Goal: Task Accomplishment & Management: Complete application form

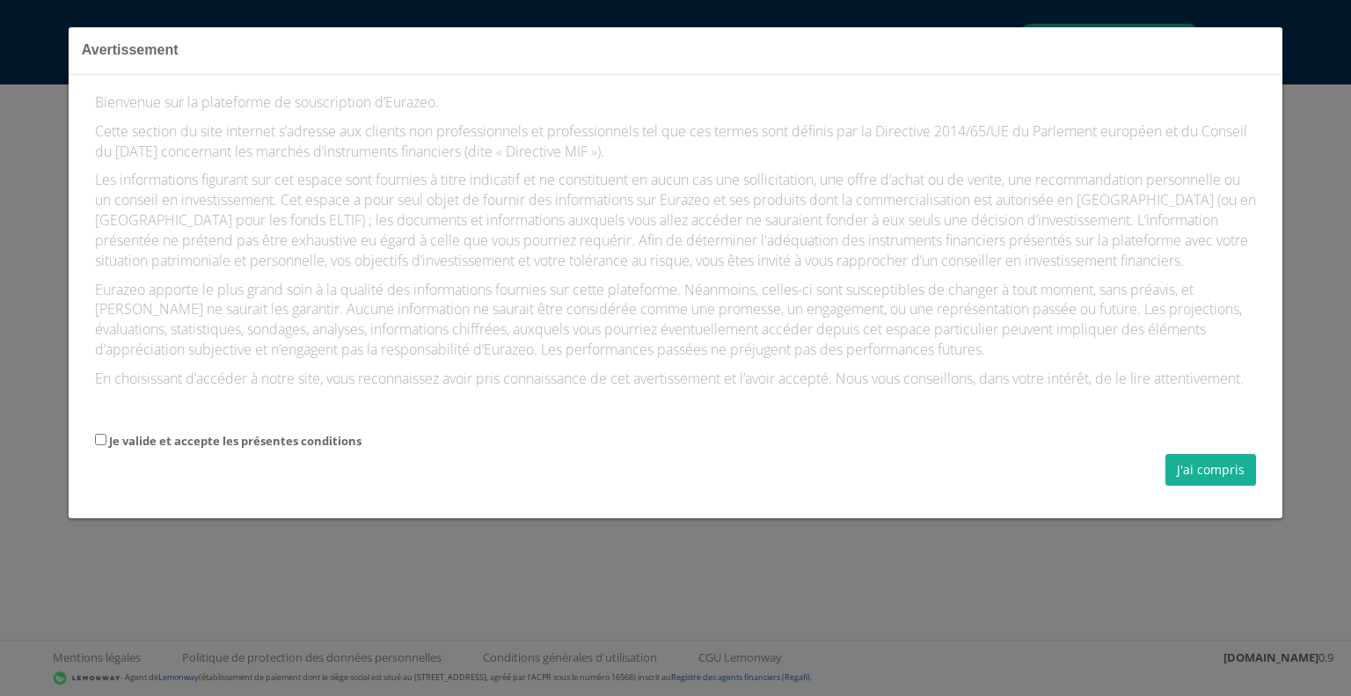
click at [348, 449] on label "Je valide et accepte les présentes conditions" at bounding box center [235, 441] width 252 height 17
click at [106, 445] on input "Je valide et accepte les présentes conditions" at bounding box center [100, 439] width 11 height 11
checkbox input "true"
click at [1222, 485] on button "J'ai compris" at bounding box center [1210, 470] width 91 height 32
click at [1196, 485] on button "J'ai compris" at bounding box center [1210, 470] width 91 height 32
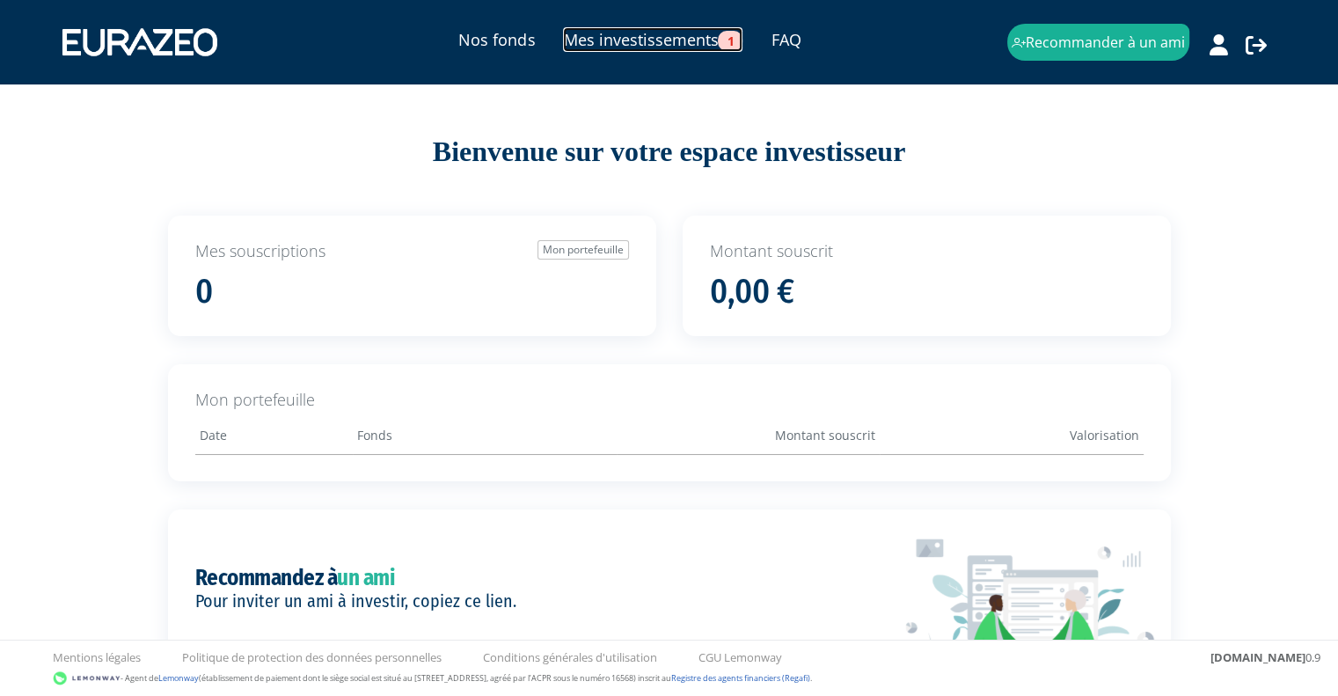
click at [676, 42] on link "Mes investissements 1" at bounding box center [652, 39] width 179 height 25
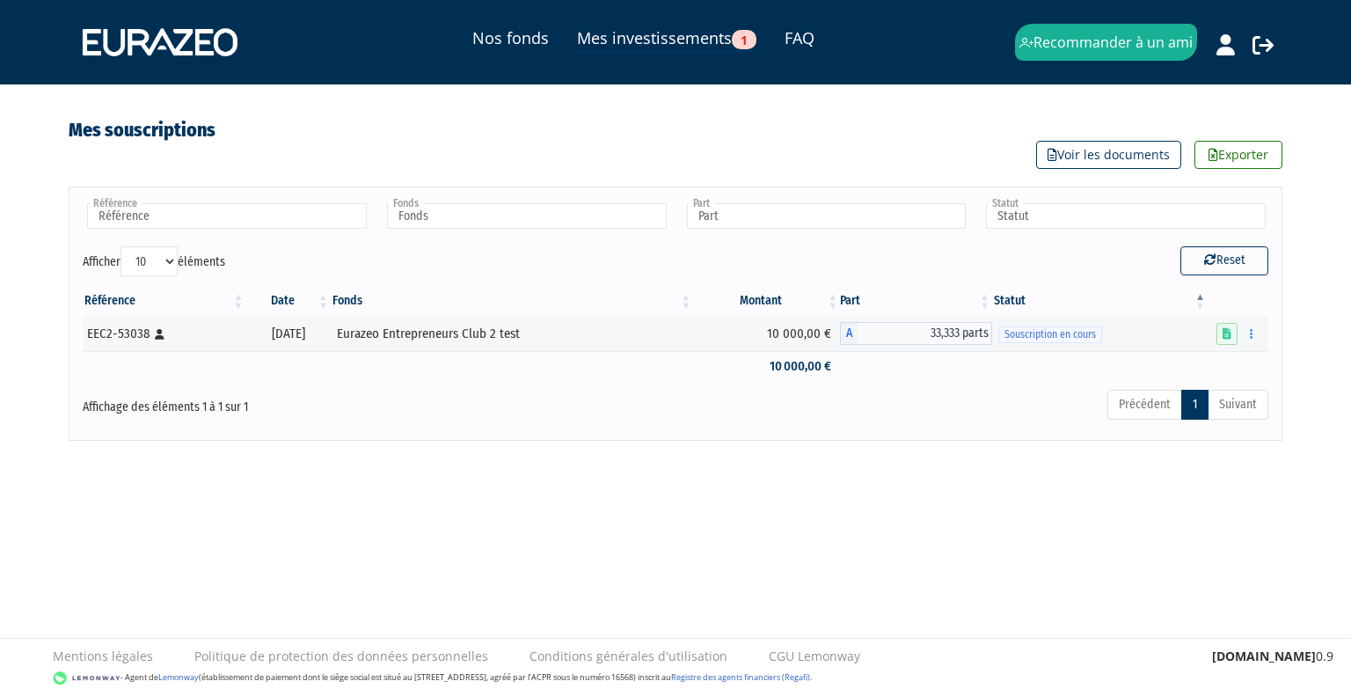
click at [1227, 338] on icon at bounding box center [1226, 333] width 9 height 11
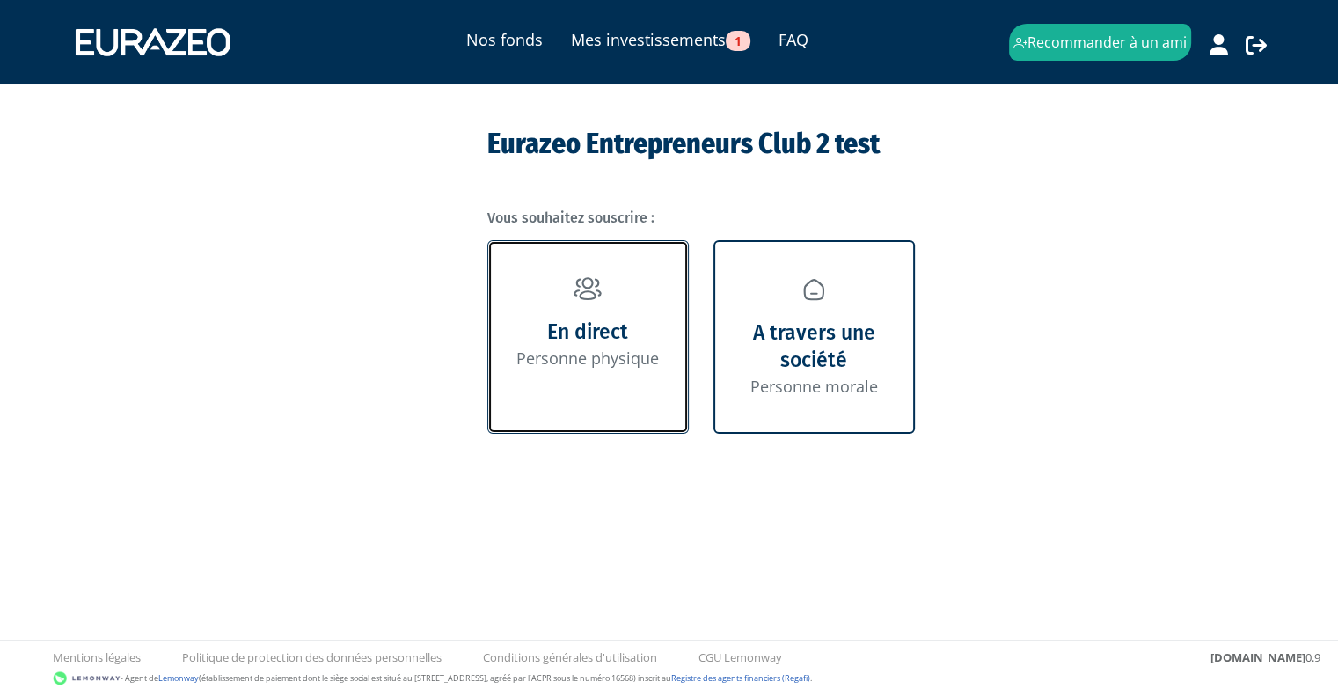
click at [614, 389] on link "En direct Personne physique" at bounding box center [587, 336] width 201 height 193
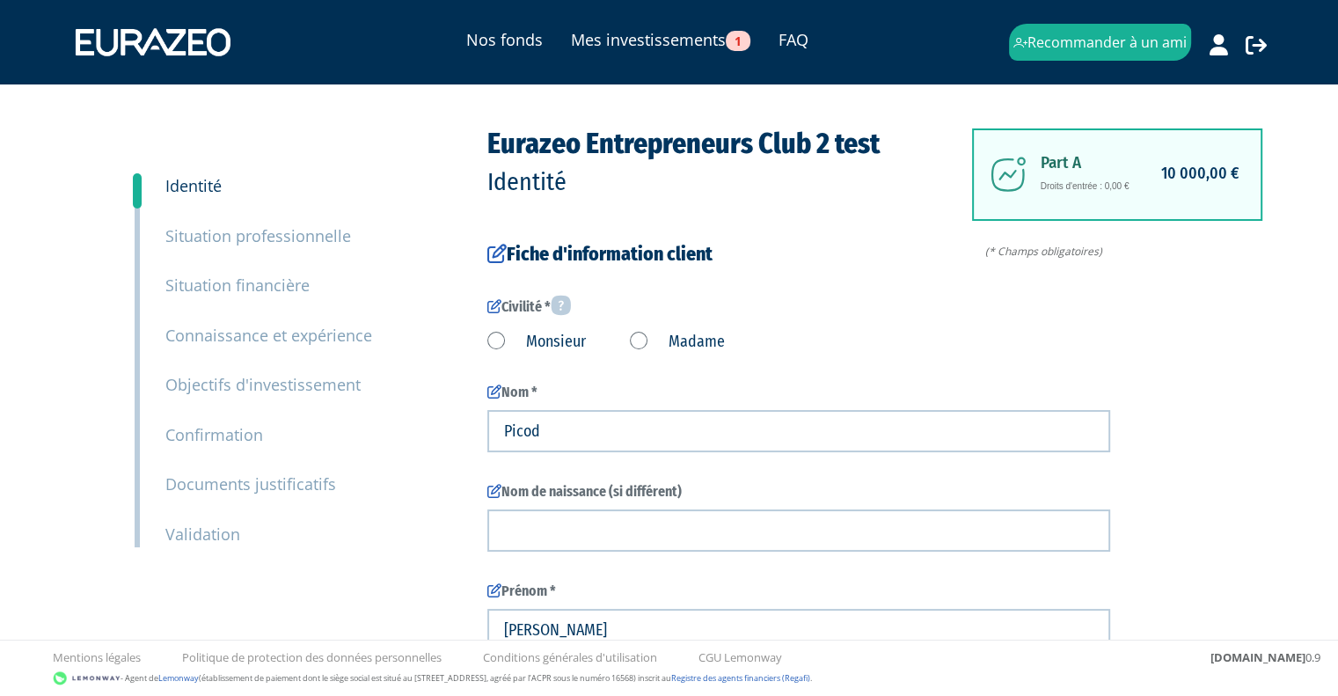
click at [555, 344] on label "Monsieur" at bounding box center [536, 342] width 98 height 23
click at [0, 0] on input "Monsieur" at bounding box center [0, 0] width 0 height 0
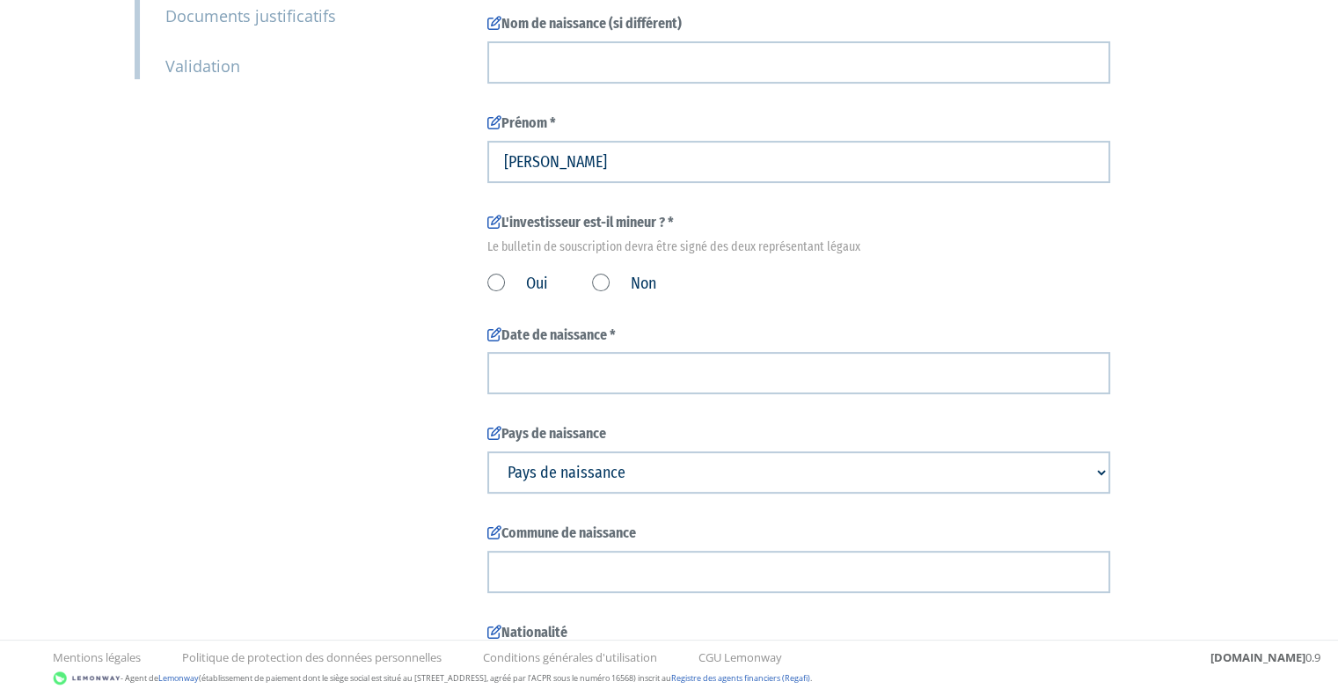
scroll to position [470, 0]
click at [599, 292] on label "Non" at bounding box center [624, 282] width 64 height 23
click at [0, 0] on input "Non" at bounding box center [0, 0] width 0 height 0
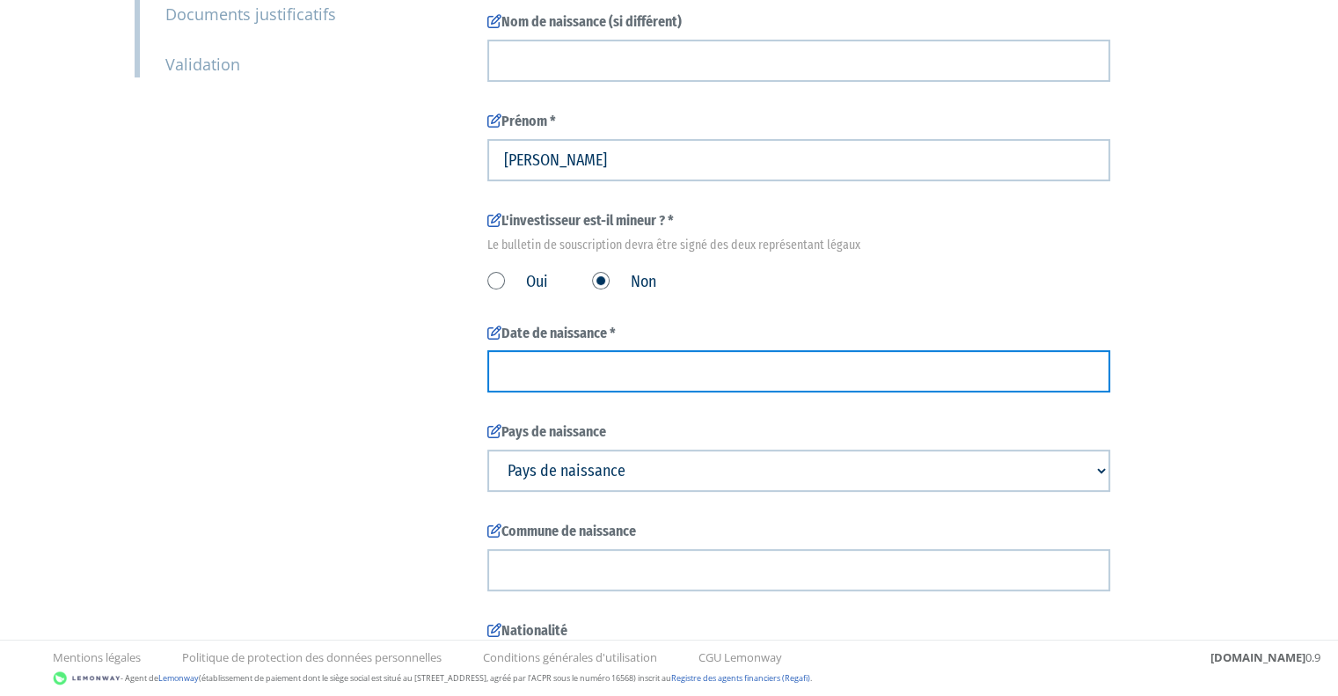
click at [575, 379] on input at bounding box center [798, 371] width 623 height 42
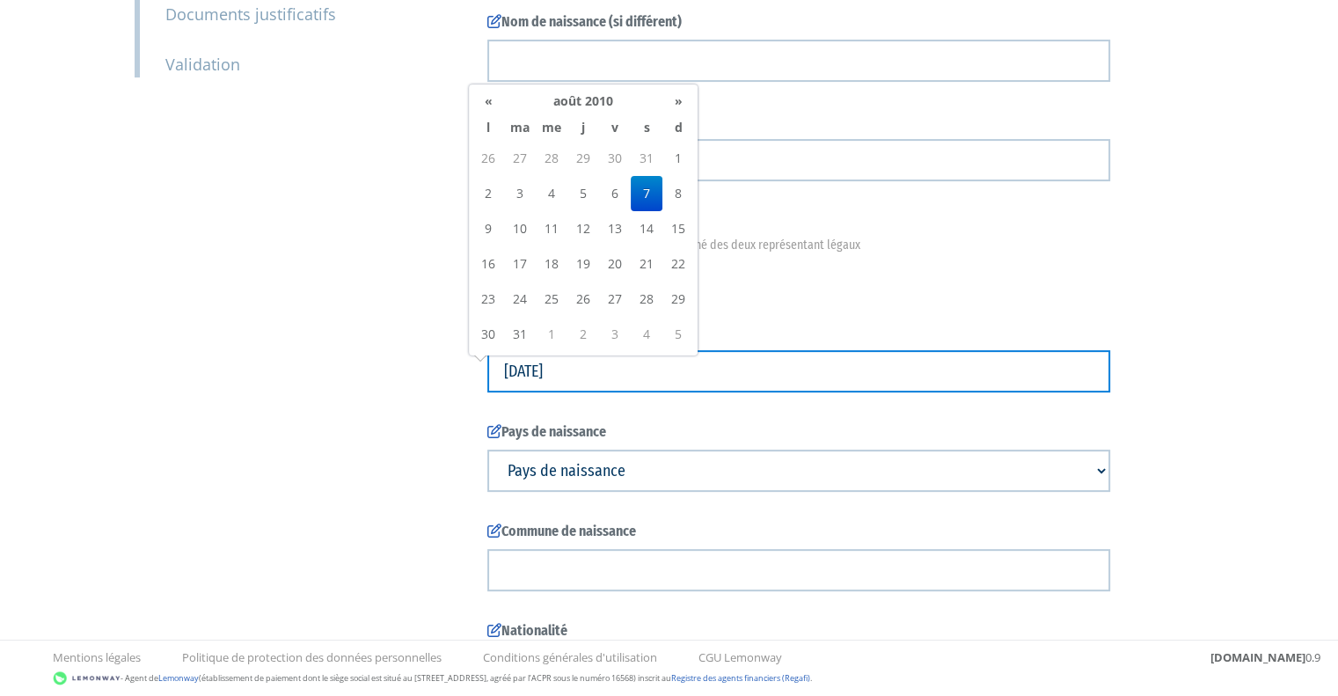
type input "07/08/2010"
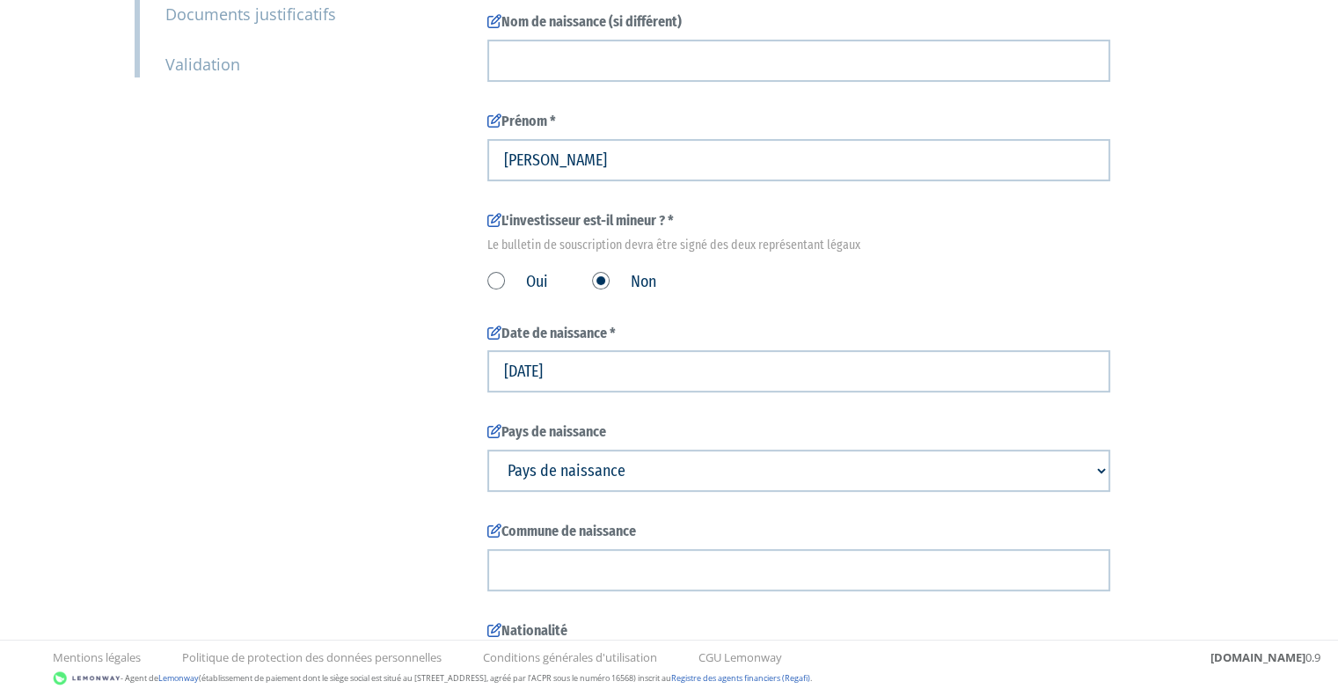
click at [558, 478] on select "Pays de naissance Afghanistan Afrique du Sud Albanie Algérie Allemagne Andorre" at bounding box center [798, 470] width 623 height 42
select select "75"
click at [487, 457] on select "Pays de naissance Afghanistan Afrique du Sud Albanie Algérie Allemagne Andorre" at bounding box center [798, 470] width 623 height 42
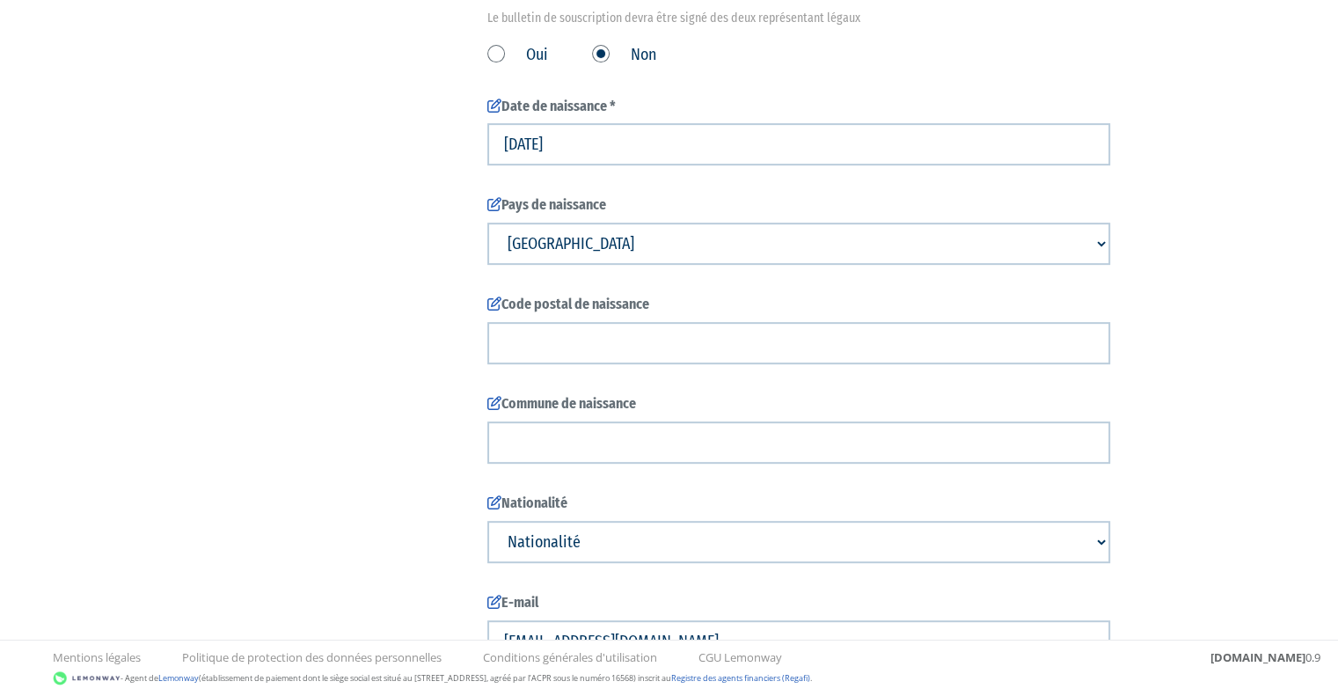
scroll to position [696, 0]
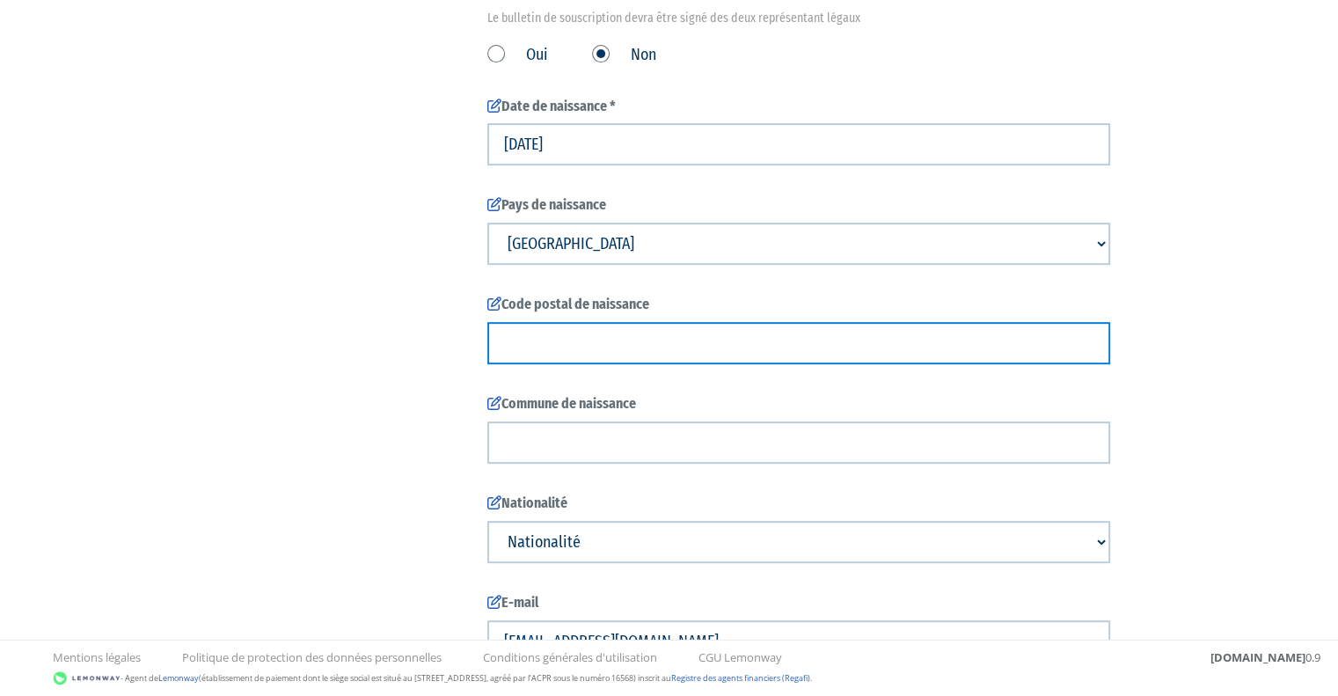
click at [618, 348] on input "text" at bounding box center [798, 343] width 623 height 42
type input "75016"
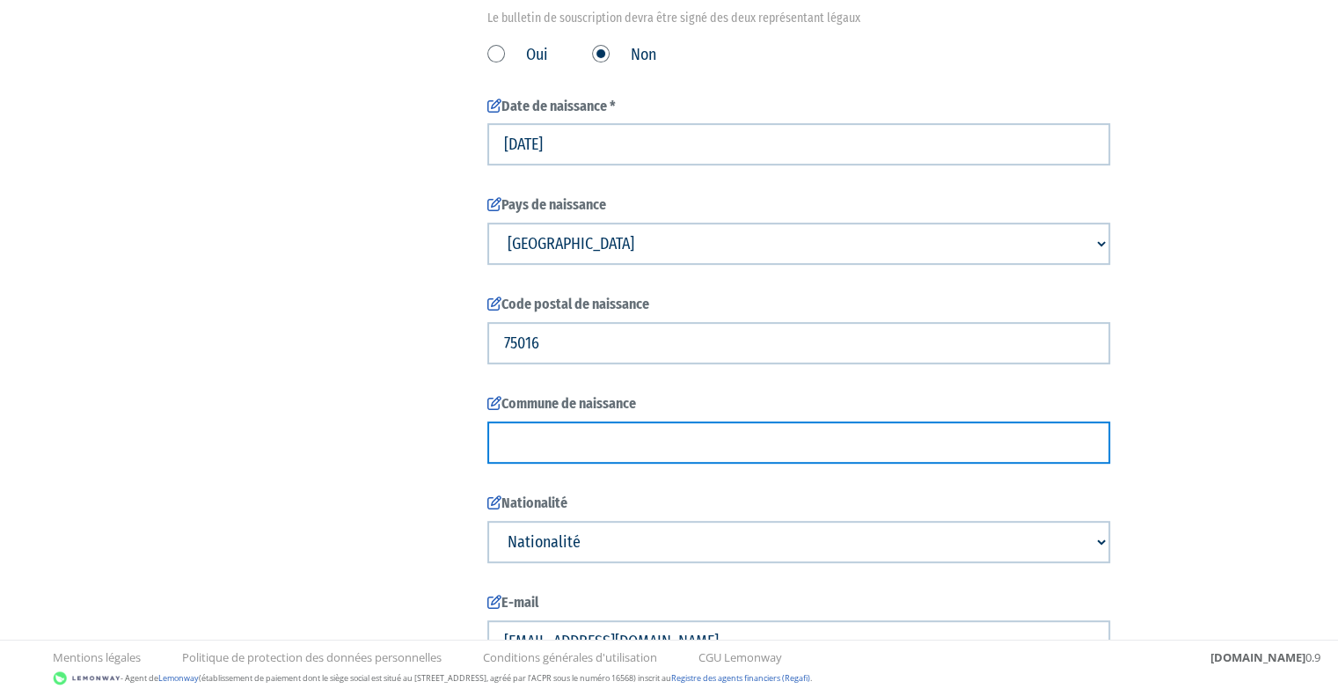
click at [583, 437] on input "text" at bounding box center [798, 442] width 623 height 42
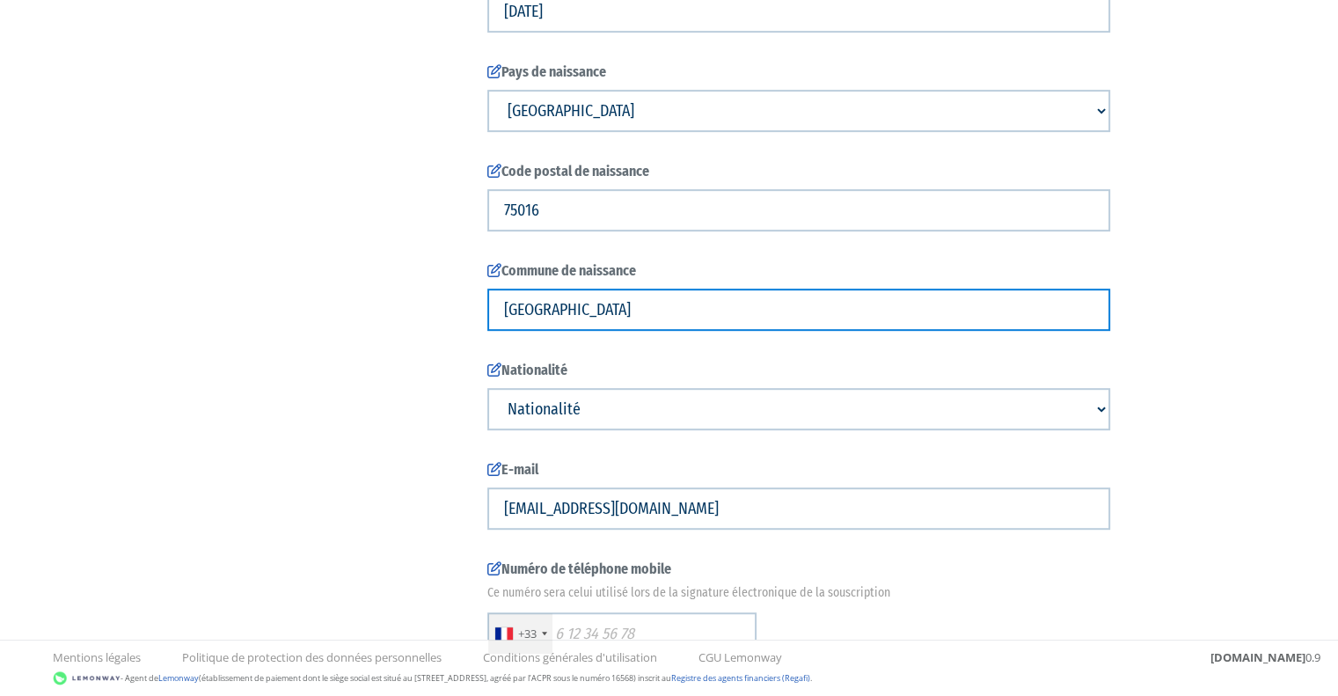
scroll to position [830, 0]
type input "Paris"
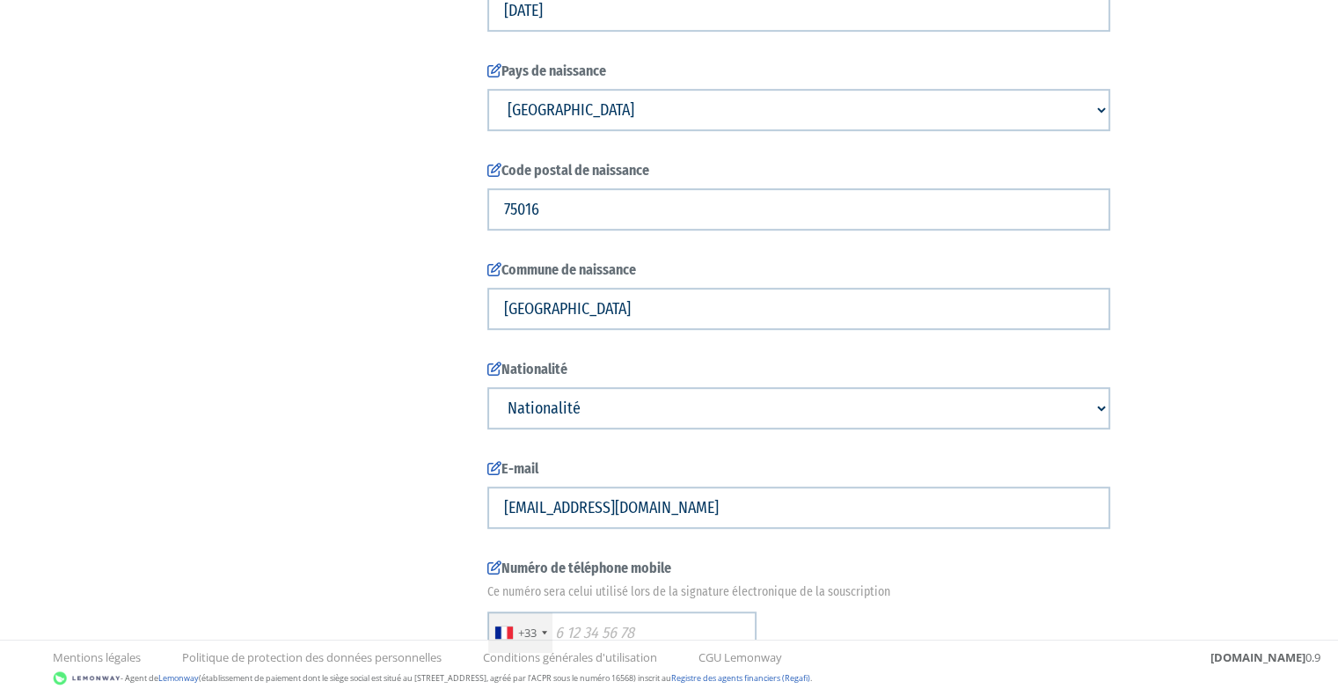
click at [594, 408] on select "Nationalité Afghanistan Afrique du Sud Albanie Algérie Allemagne Andorre" at bounding box center [798, 408] width 623 height 42
select select "75"
click at [487, 395] on select "Nationalité Afghanistan Afrique du Sud Albanie Algérie Allemagne Andorre" at bounding box center [798, 408] width 623 height 42
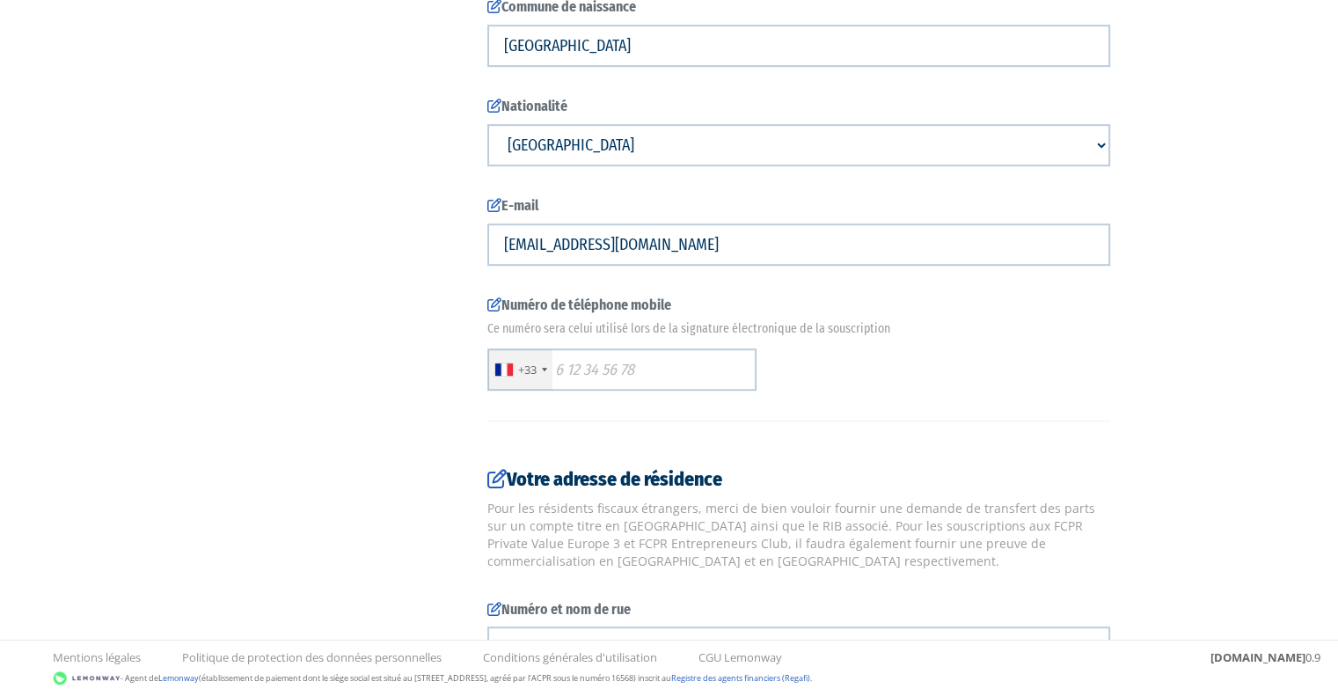
scroll to position [1094, 0]
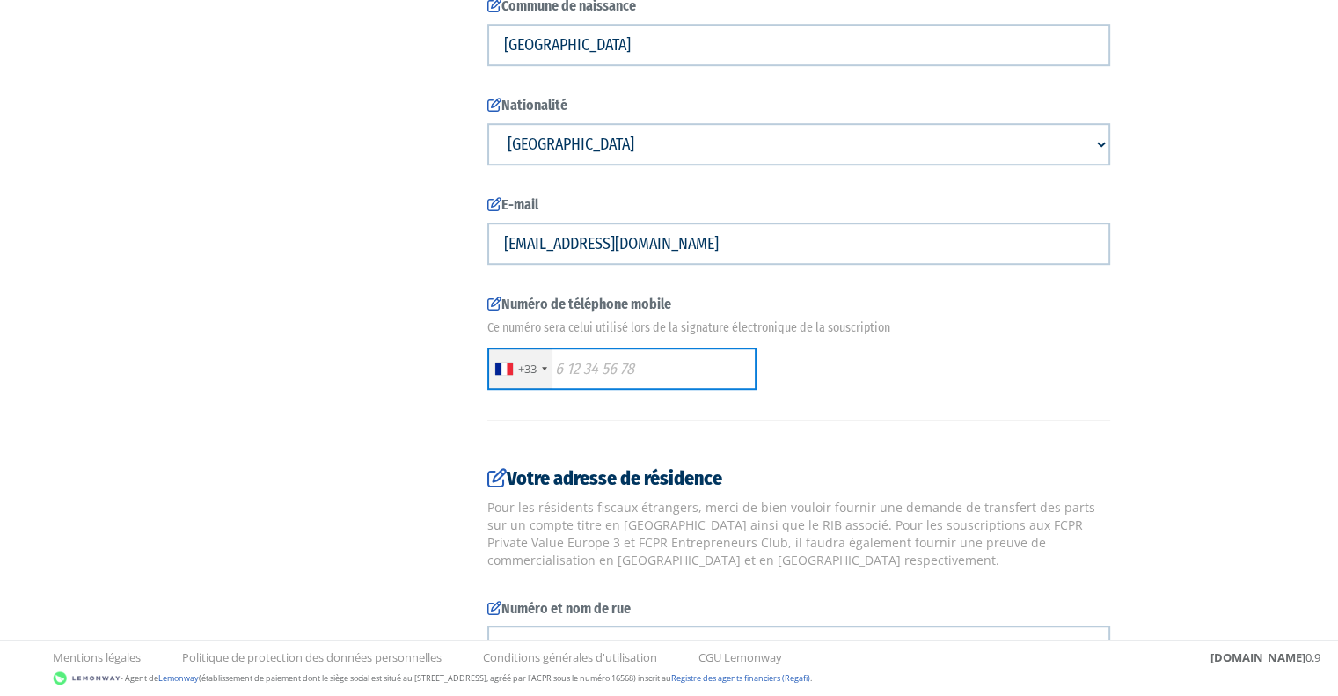
click at [606, 382] on input "text" at bounding box center [621, 368] width 269 height 42
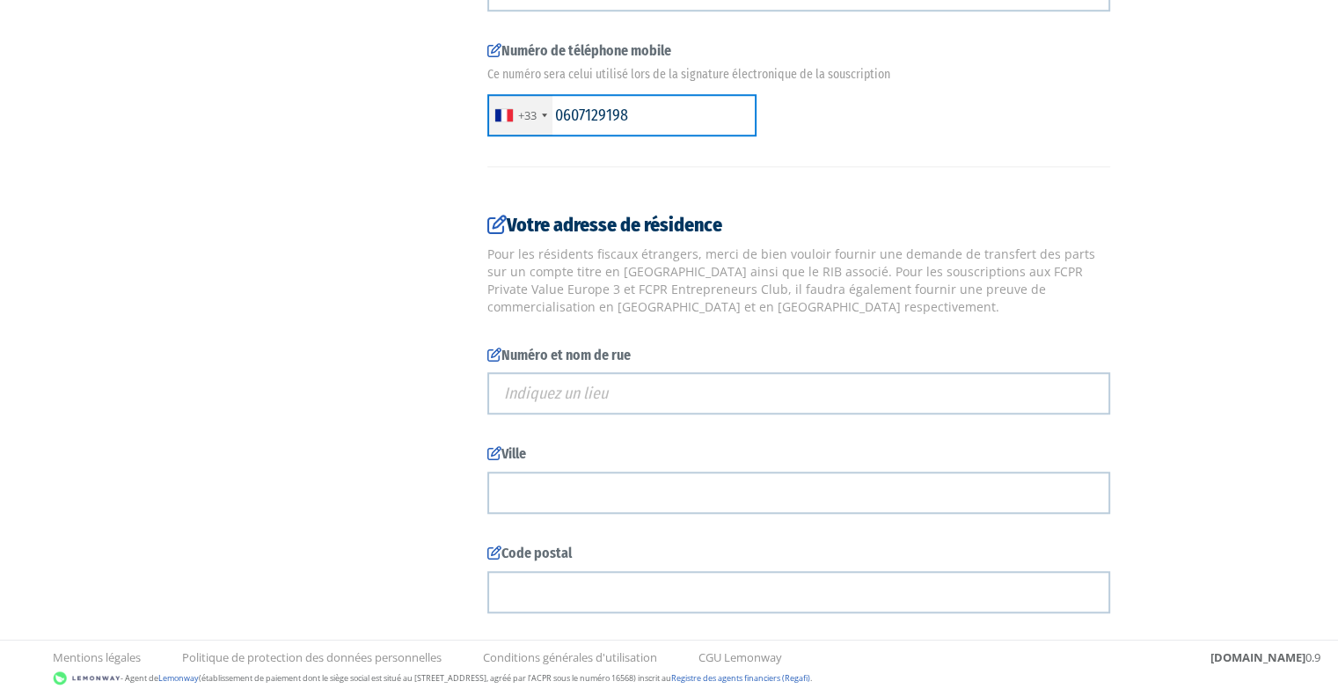
scroll to position [1349, 0]
type input "0607129198"
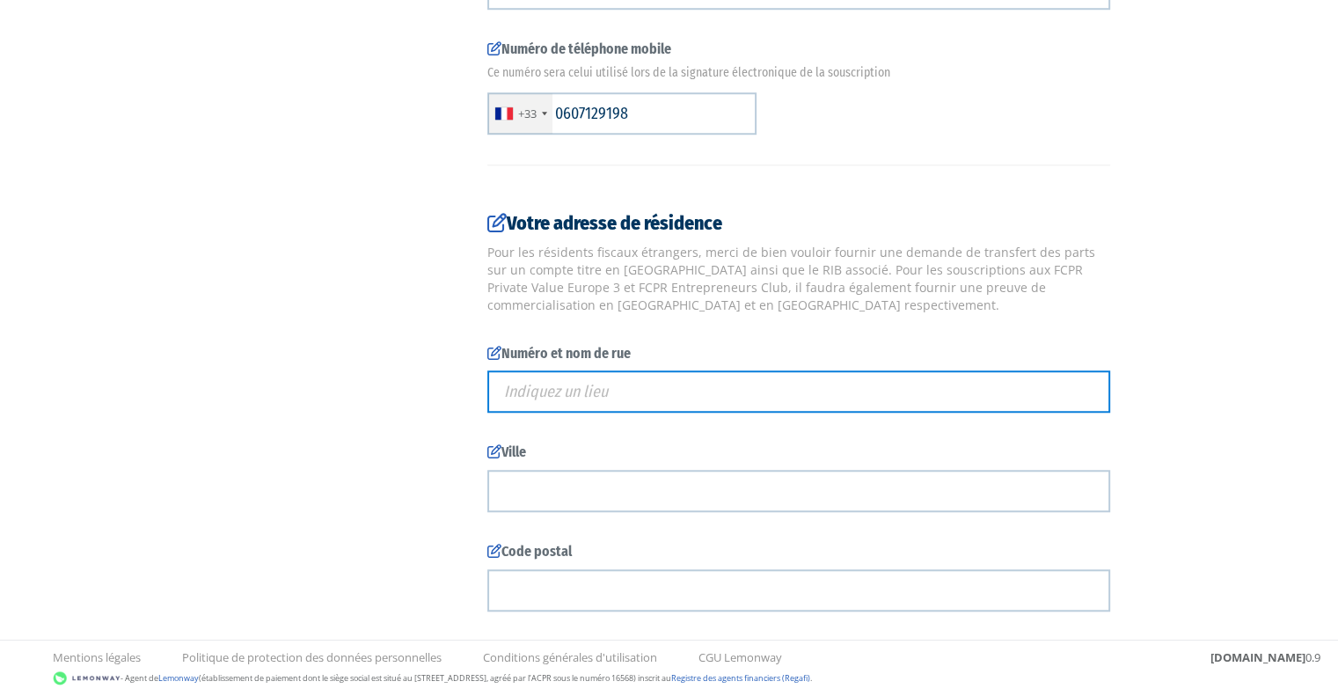
click at [596, 407] on input "text" at bounding box center [798, 391] width 623 height 42
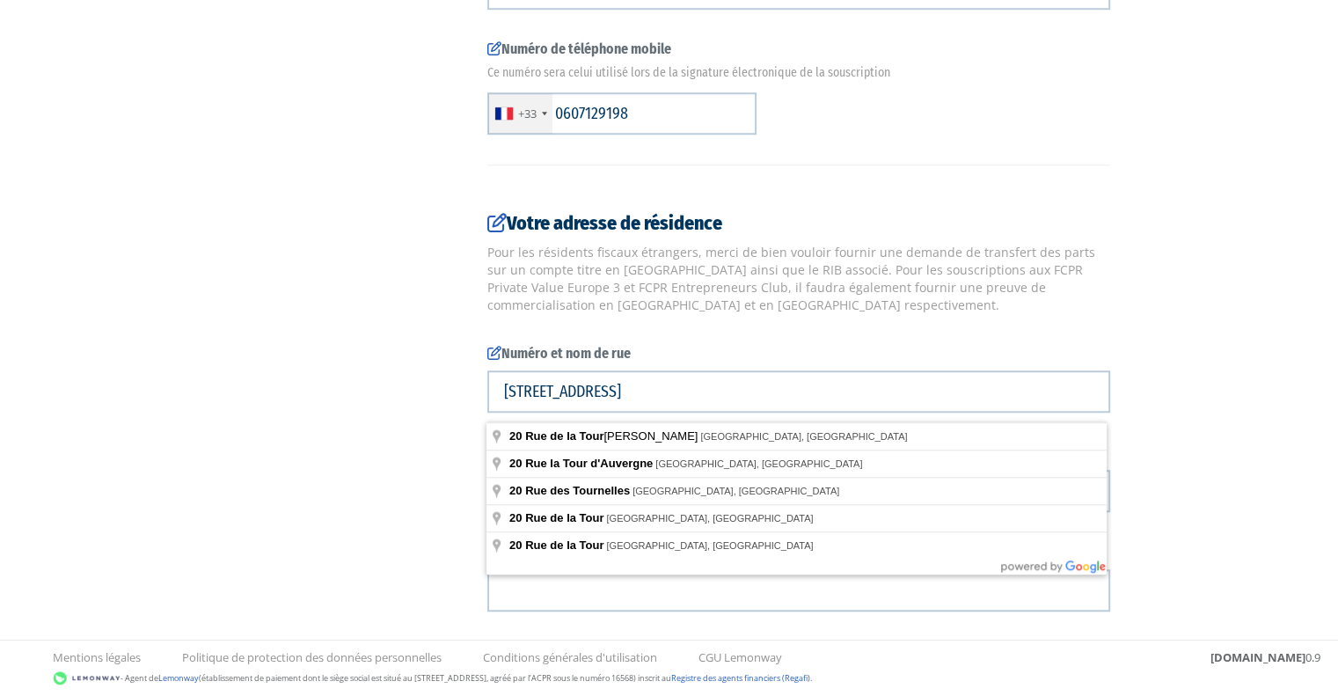
type input "20 Rue de la Tour, Paris, France"
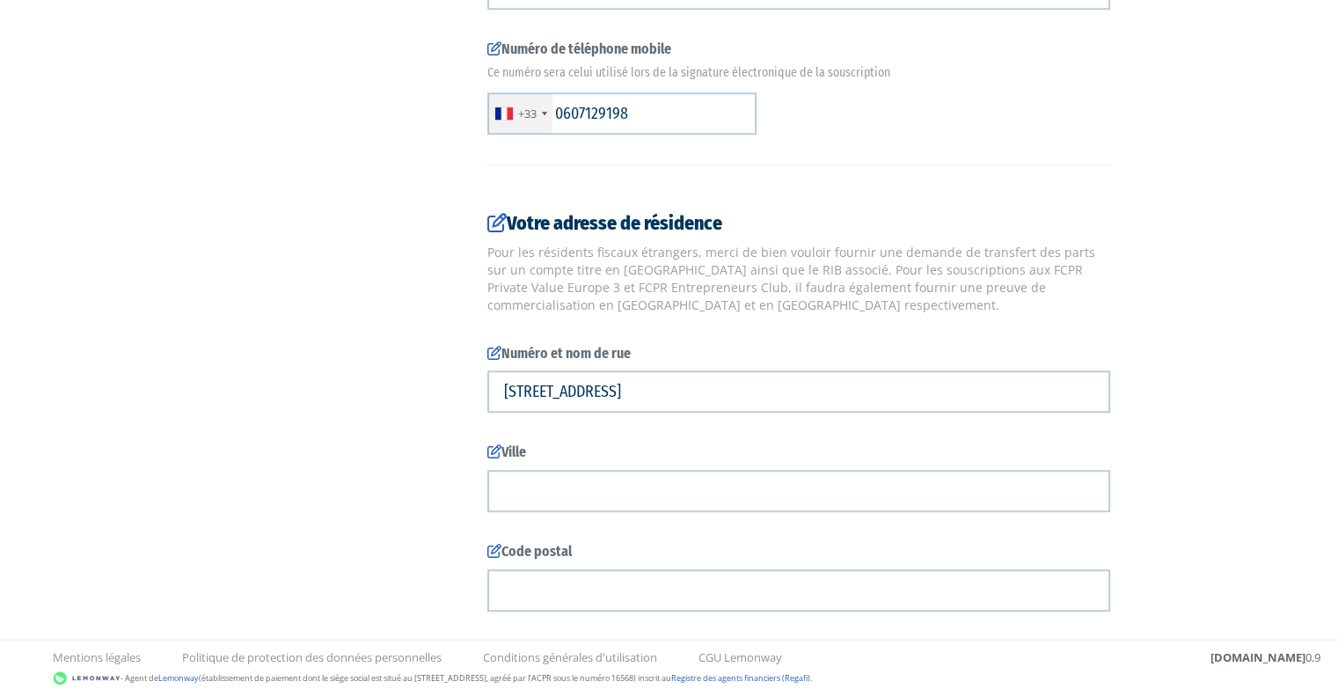
type input "75116"
type input "20 Rue de la Tour"
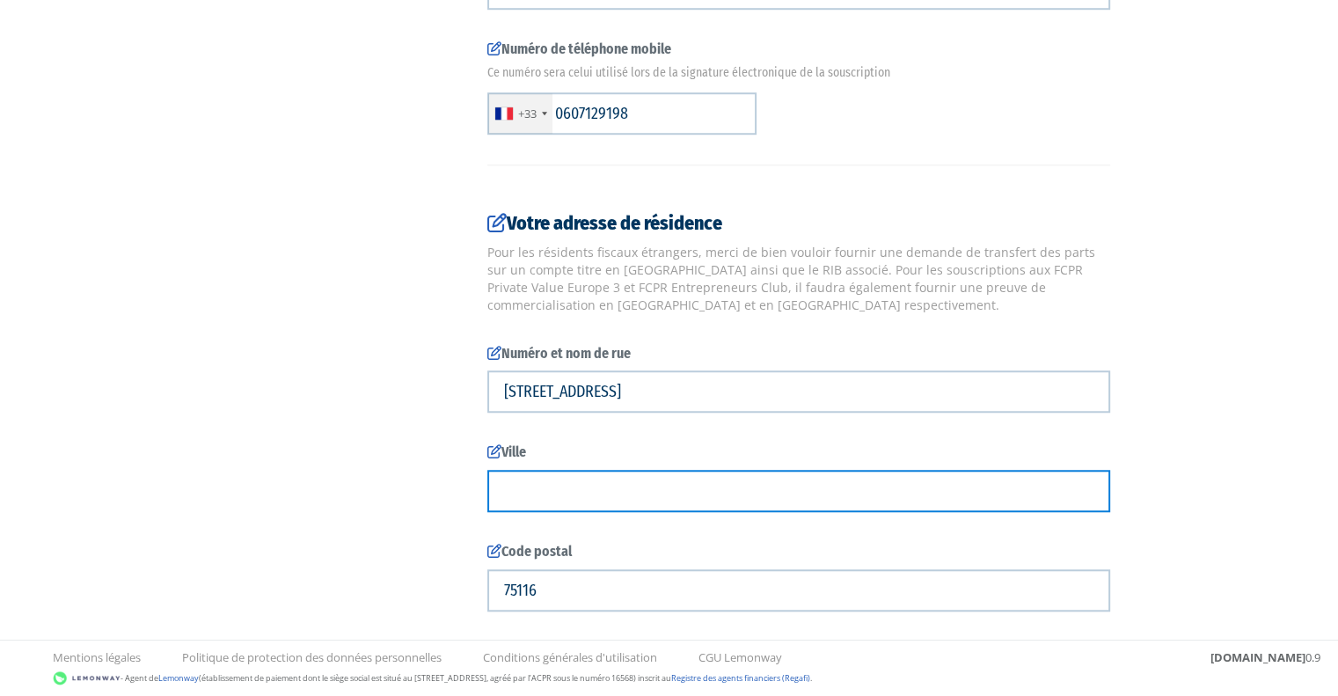
click at [564, 499] on input "text" at bounding box center [798, 491] width 623 height 42
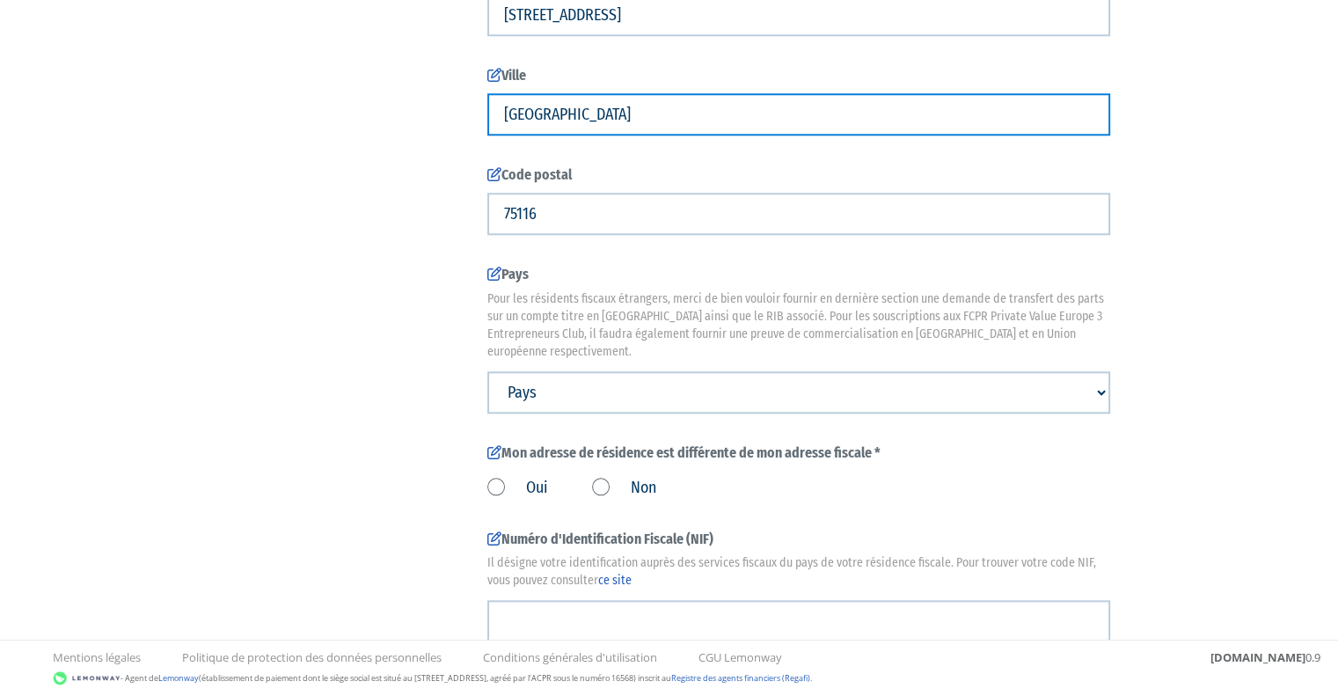
scroll to position [1727, 0]
type input "Paris"
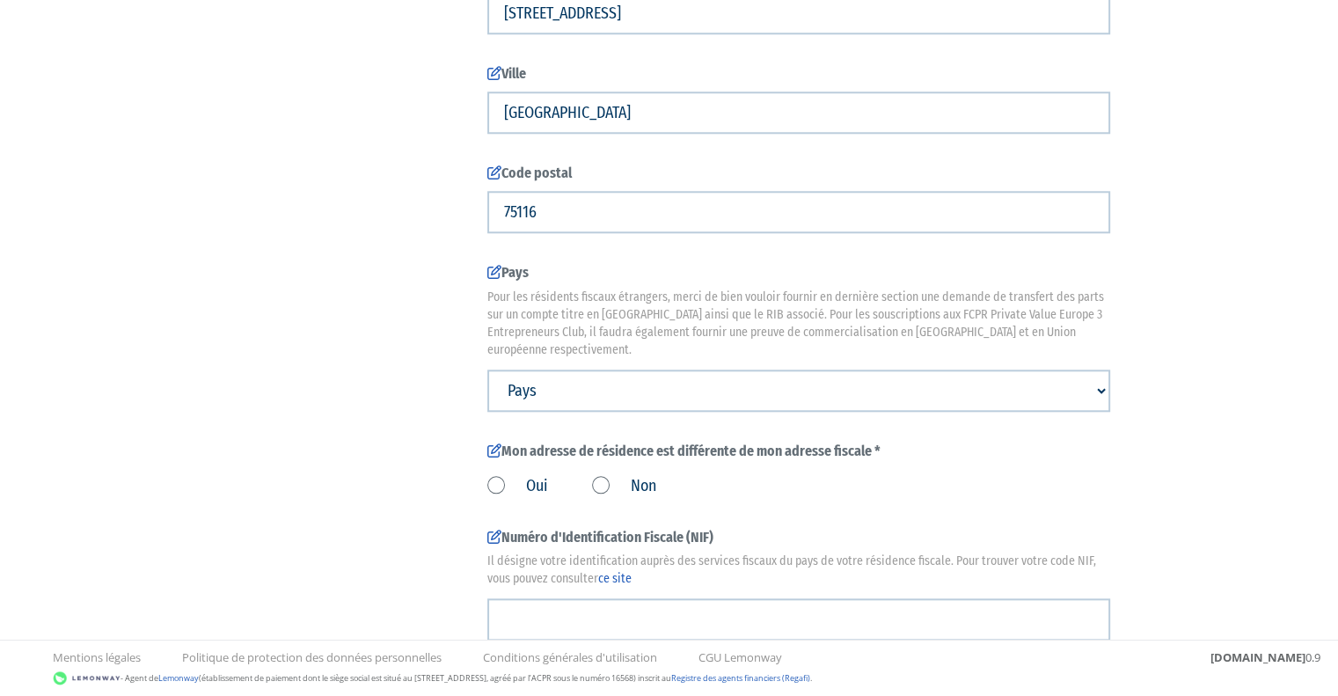
click at [595, 369] on select "Pays Afghanistan Afrique du Sud Albanie Algérie Allemagne Andorre" at bounding box center [798, 390] width 623 height 42
select select "75"
click at [487, 369] on select "Pays Afghanistan Afrique du Sud Albanie Algérie Allemagne Andorre" at bounding box center [798, 390] width 623 height 42
click at [605, 475] on label "Non" at bounding box center [624, 486] width 64 height 23
click at [0, 0] on input "Non" at bounding box center [0, 0] width 0 height 0
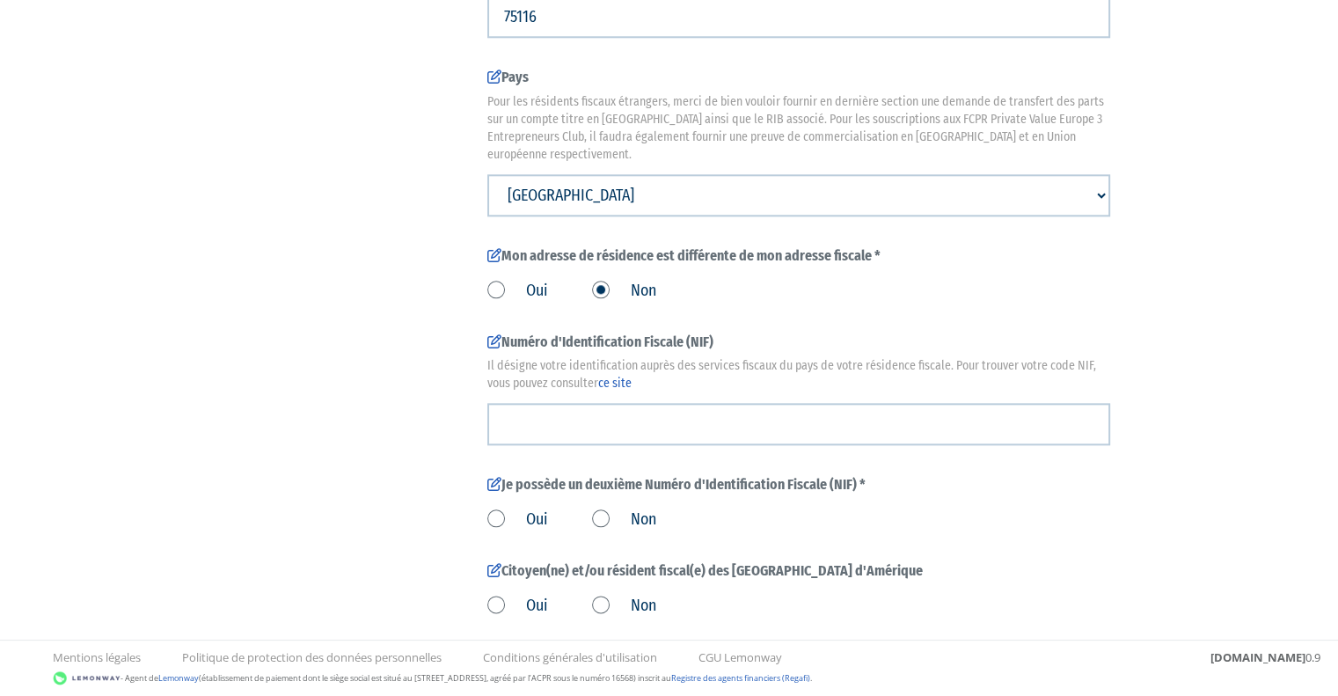
scroll to position [1924, 0]
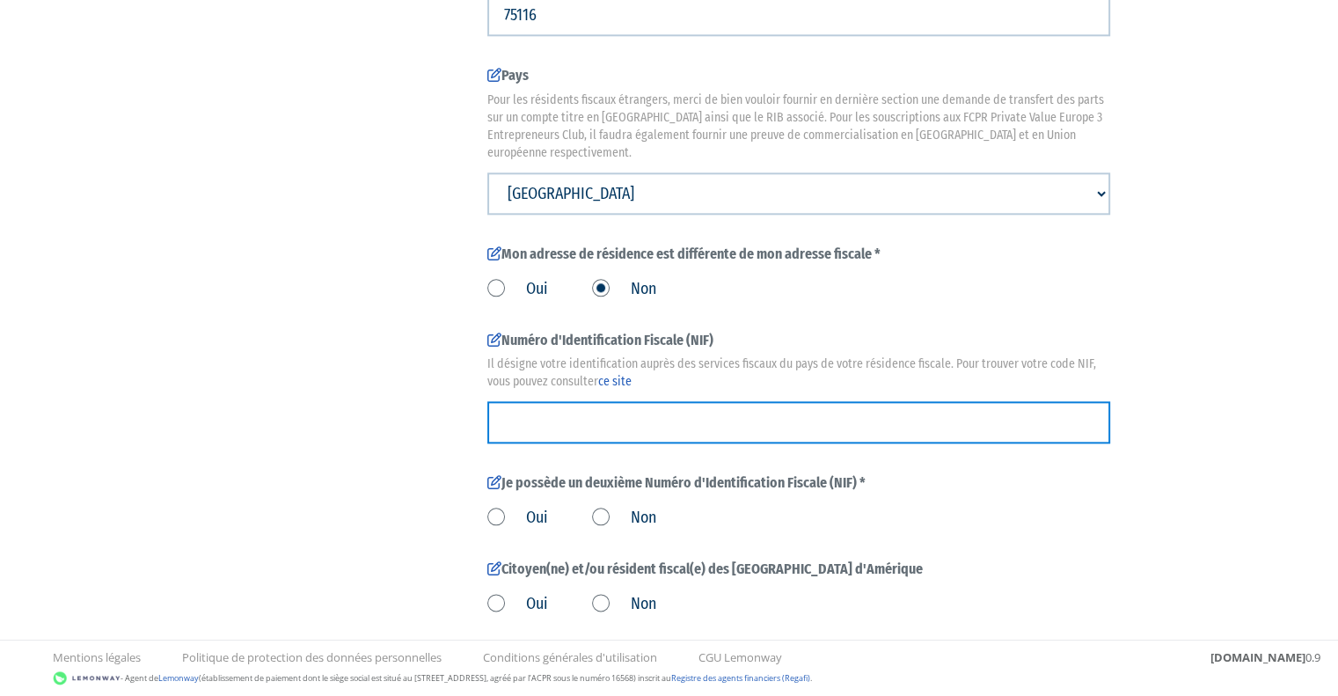
click at [629, 407] on input "text" at bounding box center [798, 422] width 623 height 42
type input "211221"
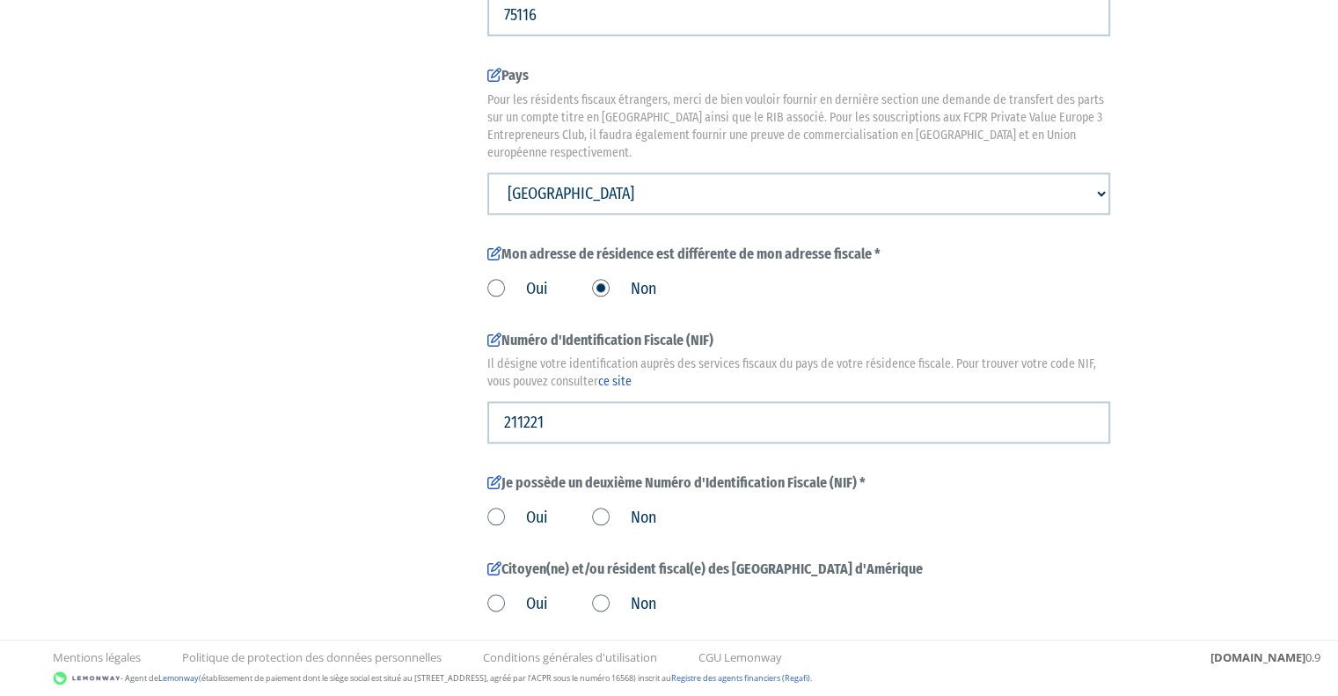
click at [608, 507] on label "Non" at bounding box center [624, 518] width 64 height 23
click at [0, 0] on input "Non" at bounding box center [0, 0] width 0 height 0
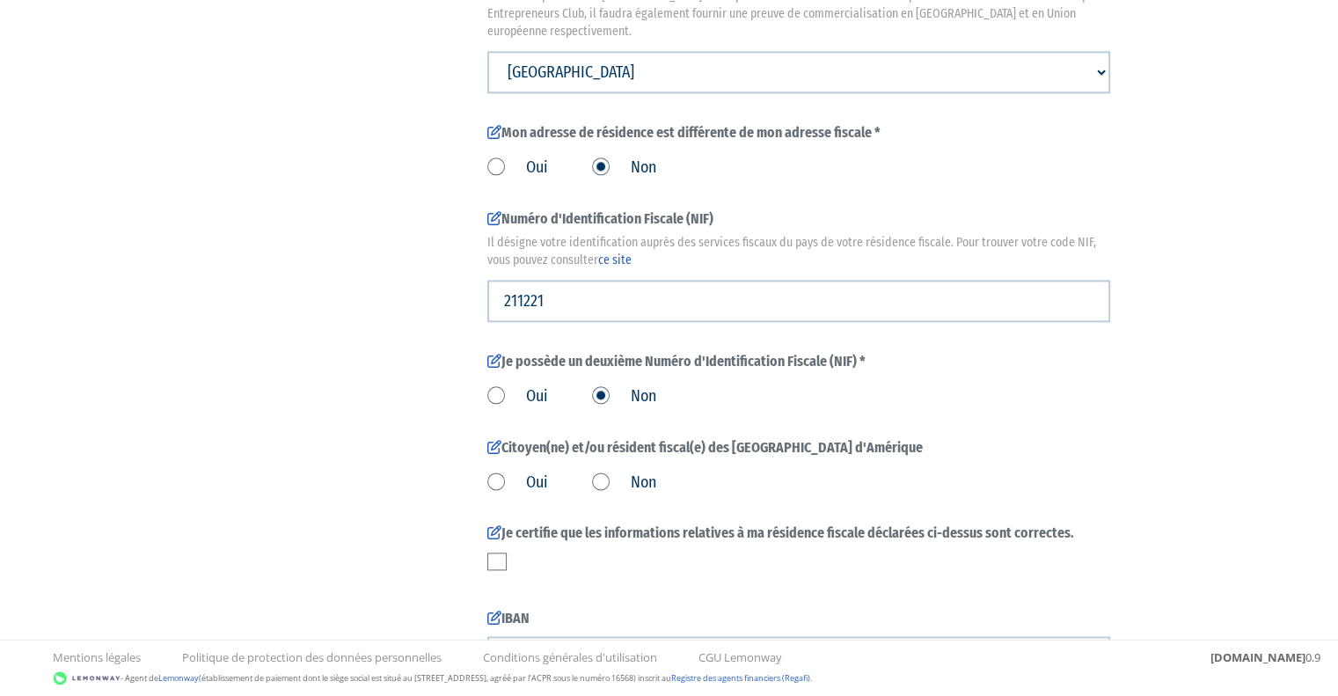
scroll to position [2047, 0]
click at [606, 470] on label "Non" at bounding box center [624, 481] width 64 height 23
click at [0, 0] on input "Non" at bounding box center [0, 0] width 0 height 0
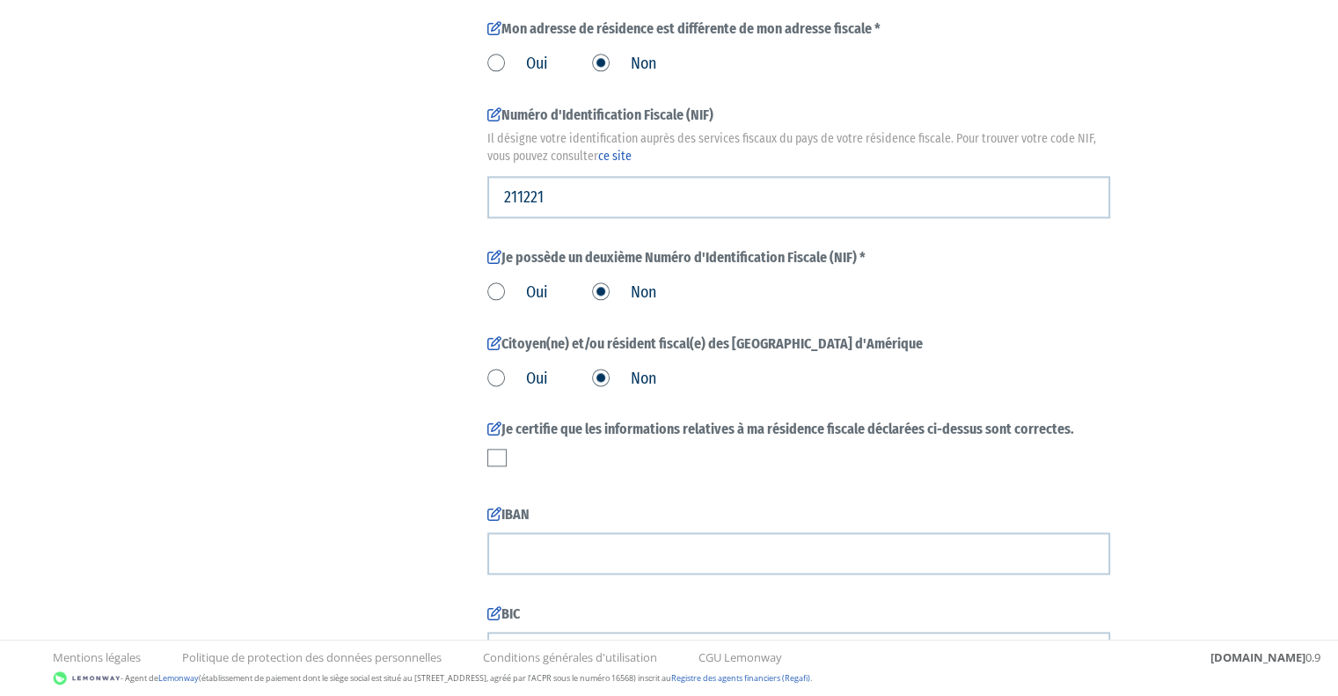
scroll to position [2151, 0]
click at [491, 449] on label at bounding box center [496, 456] width 19 height 18
click at [0, 0] on input "checkbox" at bounding box center [0, 0] width 0 height 0
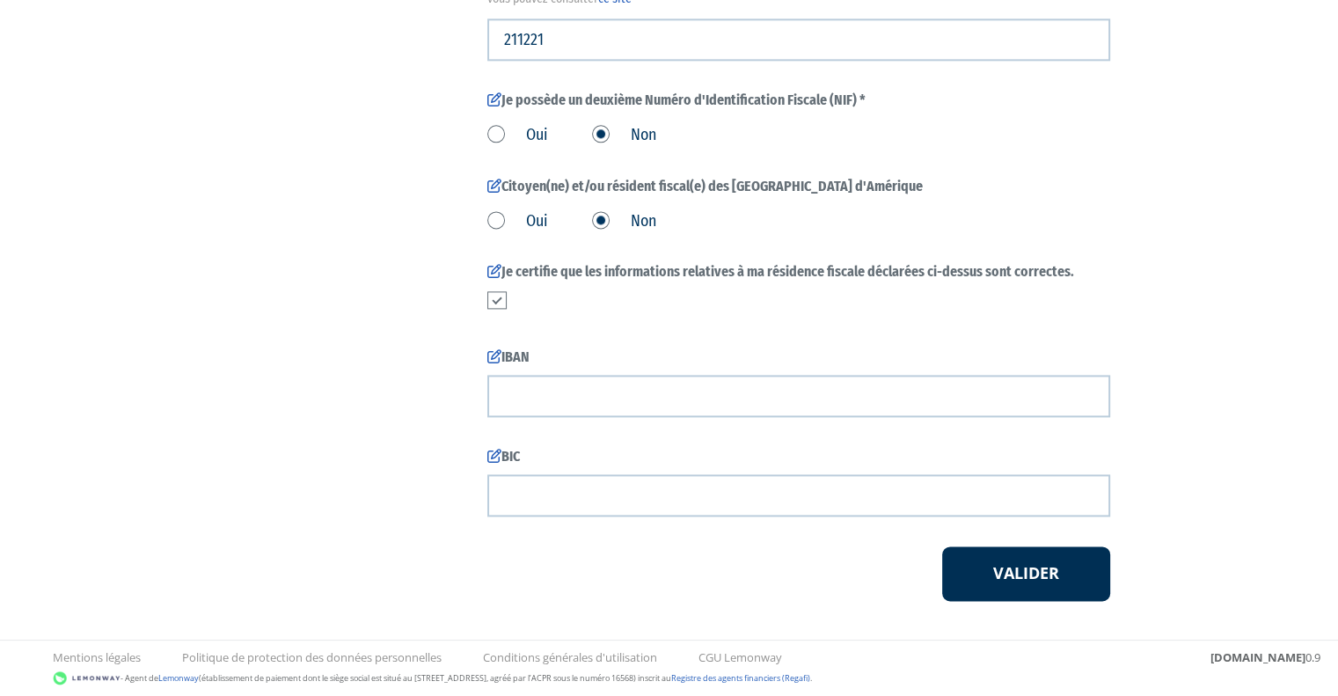
scroll to position [2316, 0]
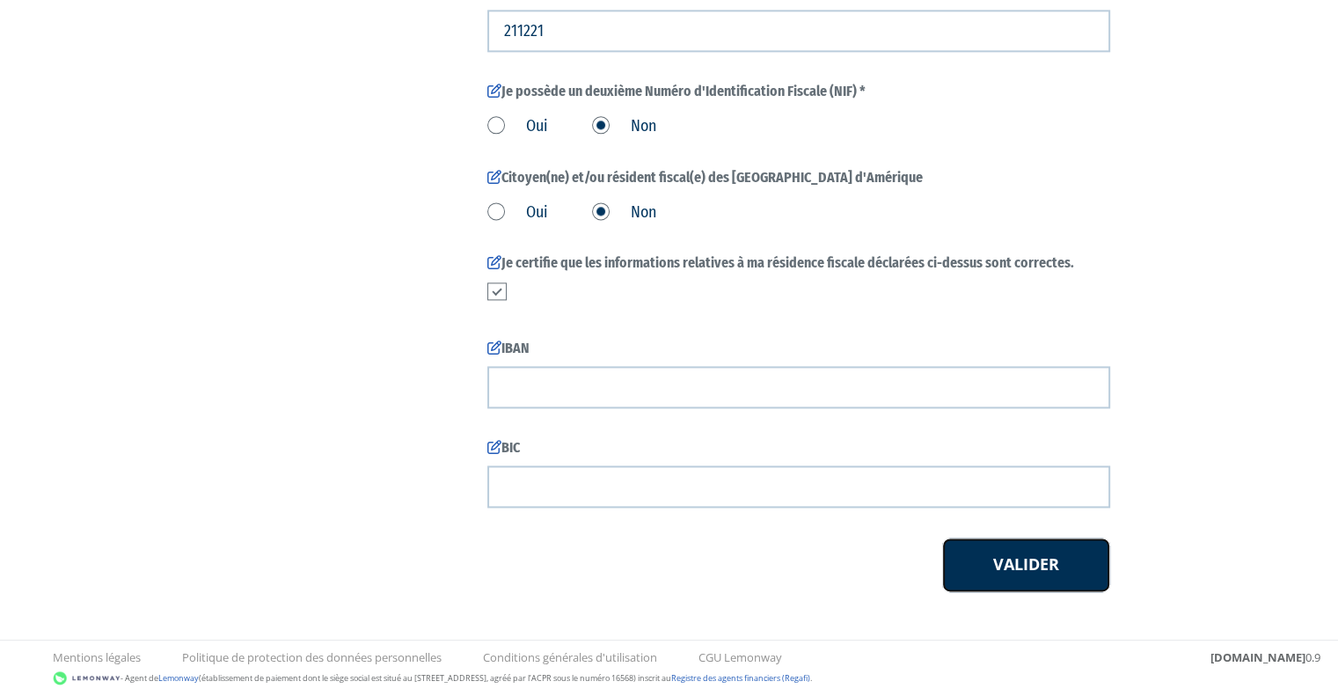
click at [1011, 551] on button "Valider" at bounding box center [1026, 564] width 168 height 55
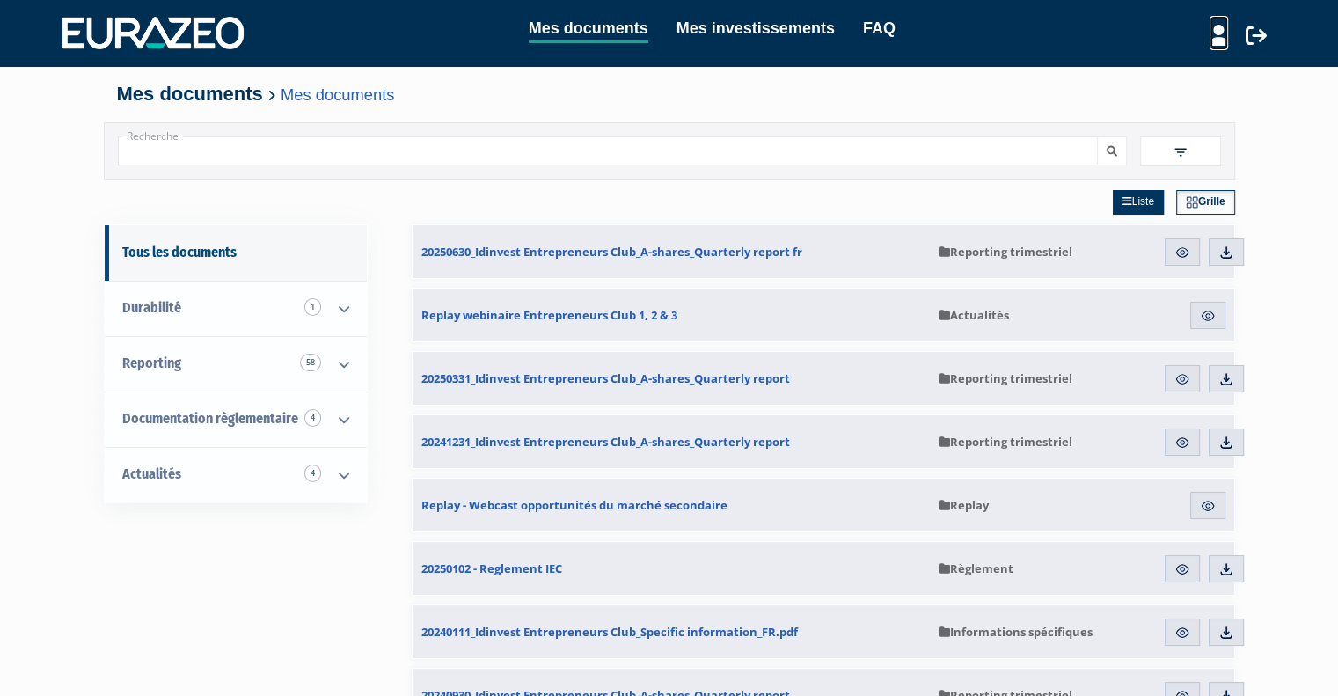
click at [1214, 36] on icon at bounding box center [1218, 35] width 18 height 21
click at [1154, 64] on link "Mon profil" at bounding box center [1187, 72] width 141 height 25
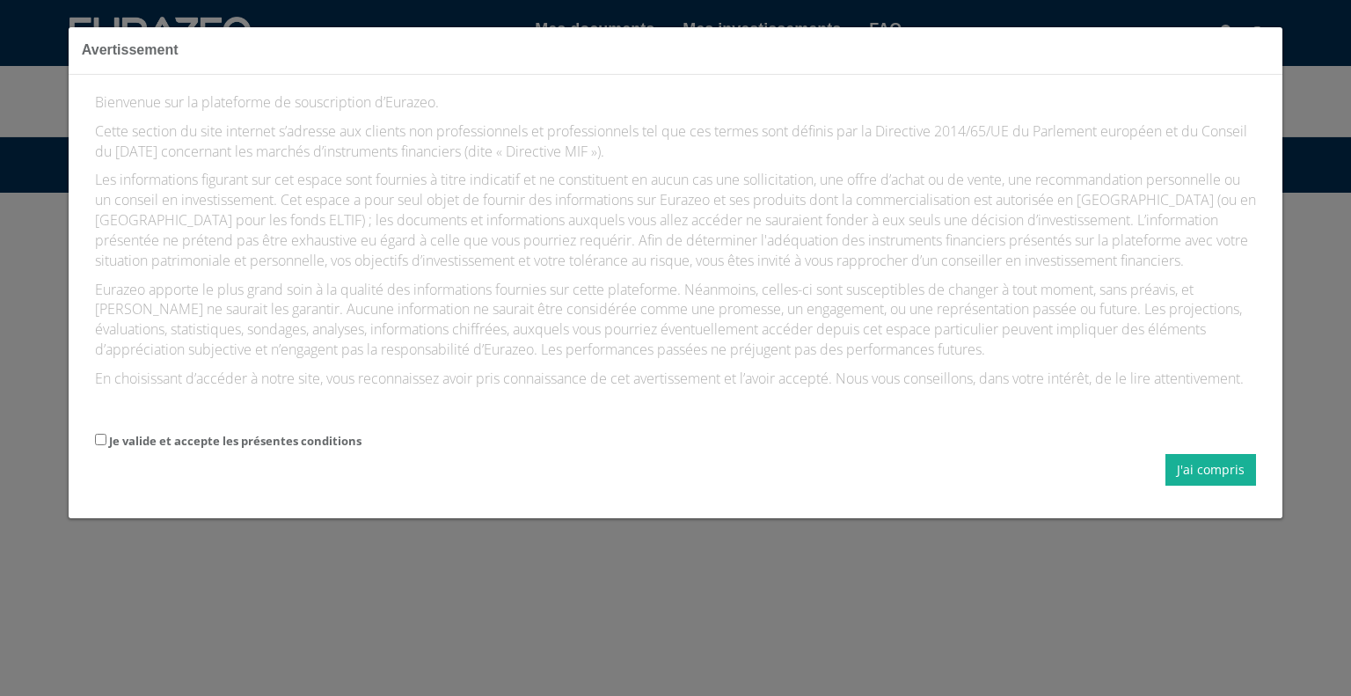
click at [333, 449] on form "Je valide et accepte les présentes conditions J'ai compris" at bounding box center [675, 457] width 1161 height 55
click at [319, 449] on label "Je valide et accepte les présentes conditions" at bounding box center [235, 441] width 252 height 17
click at [106, 445] on input "Je valide et accepte les présentes conditions" at bounding box center [100, 439] width 11 height 11
checkbox input "true"
click at [1190, 470] on form "Je valide et accepte les présentes conditions J'ai compris" at bounding box center [675, 457] width 1161 height 55
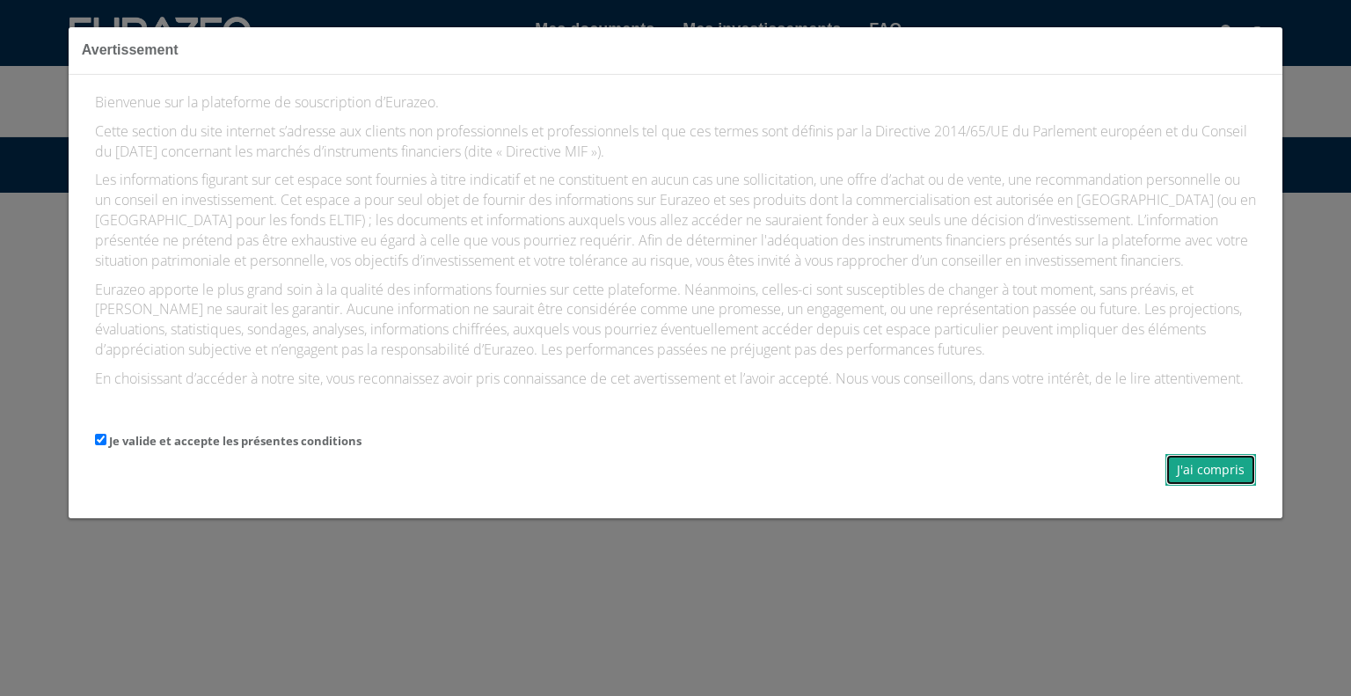
click at [1190, 485] on button "J'ai compris" at bounding box center [1210, 470] width 91 height 32
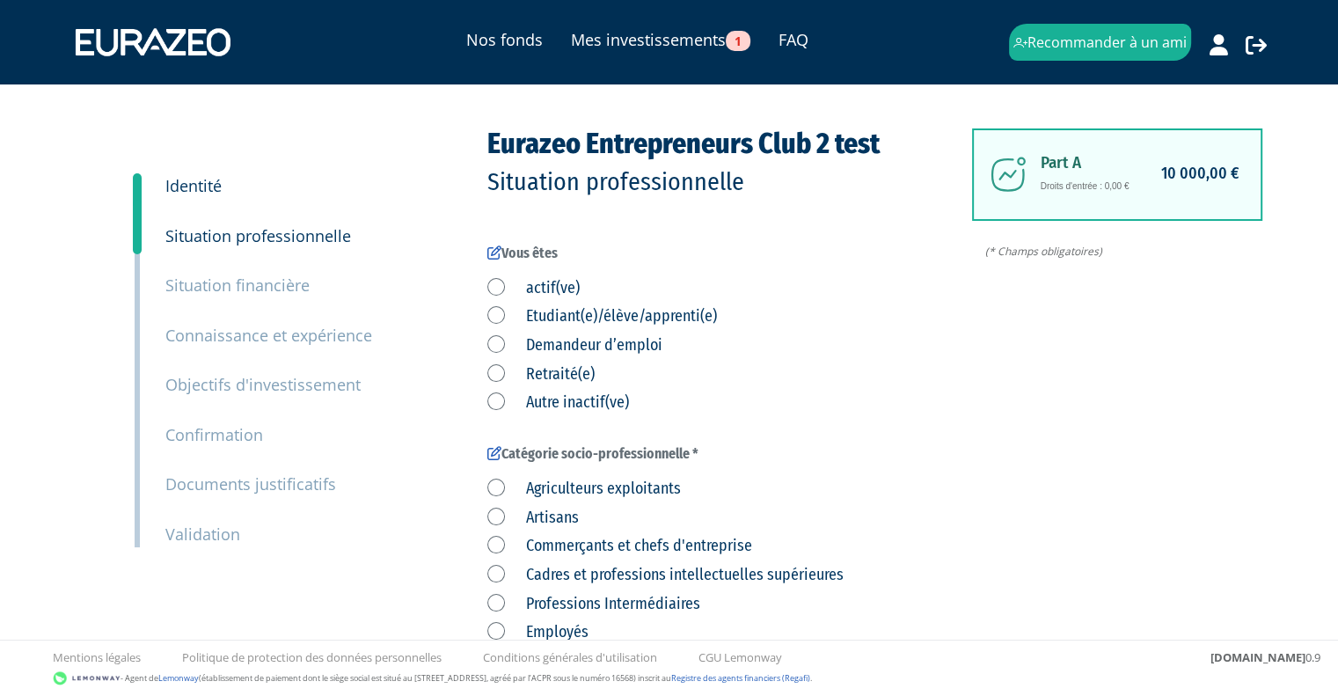
scroll to position [28, 0]
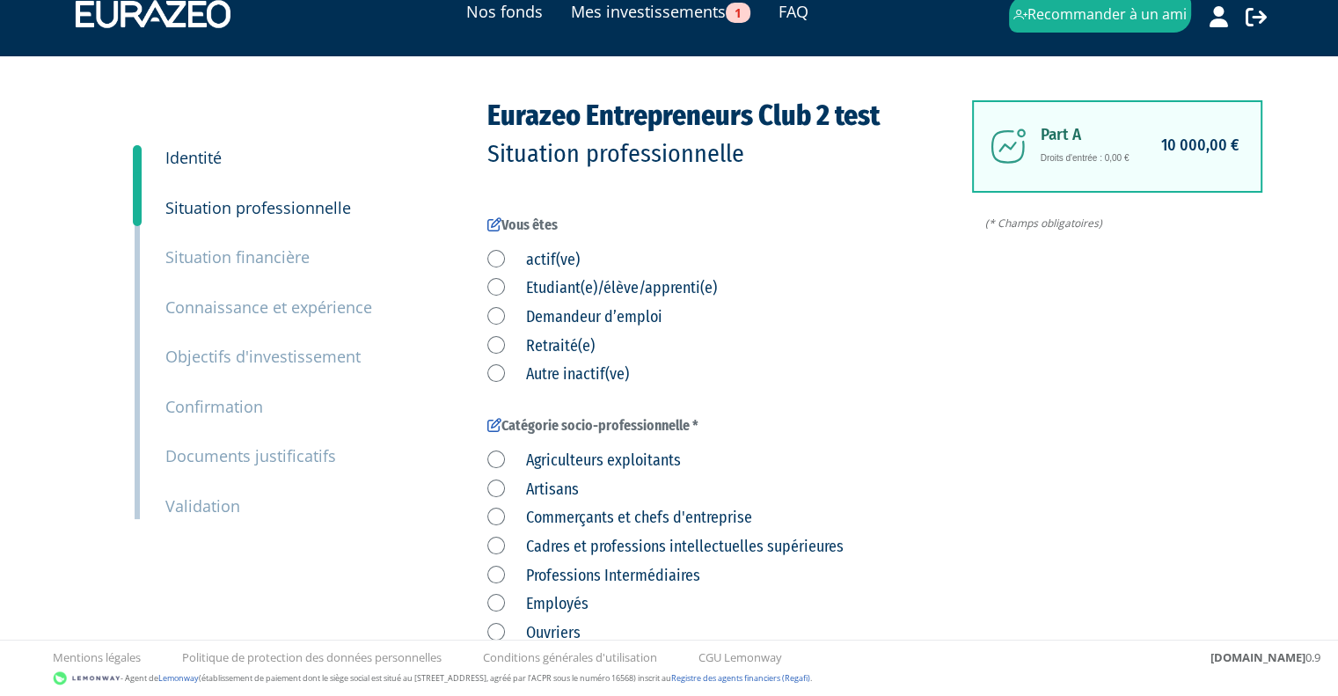
click at [499, 259] on label "actif(ve)" at bounding box center [533, 260] width 92 height 23
click at [0, 0] on input "actif(ve)" at bounding box center [0, 0] width 0 height 0
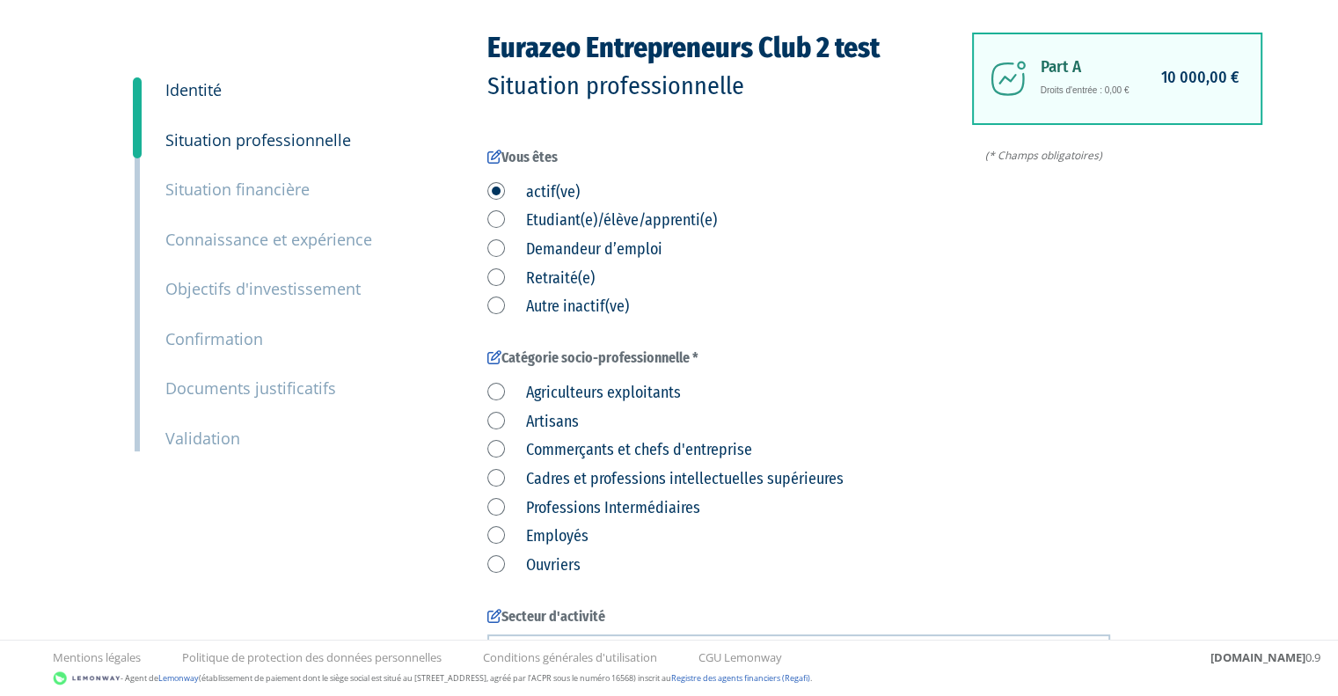
scroll to position [292, 0]
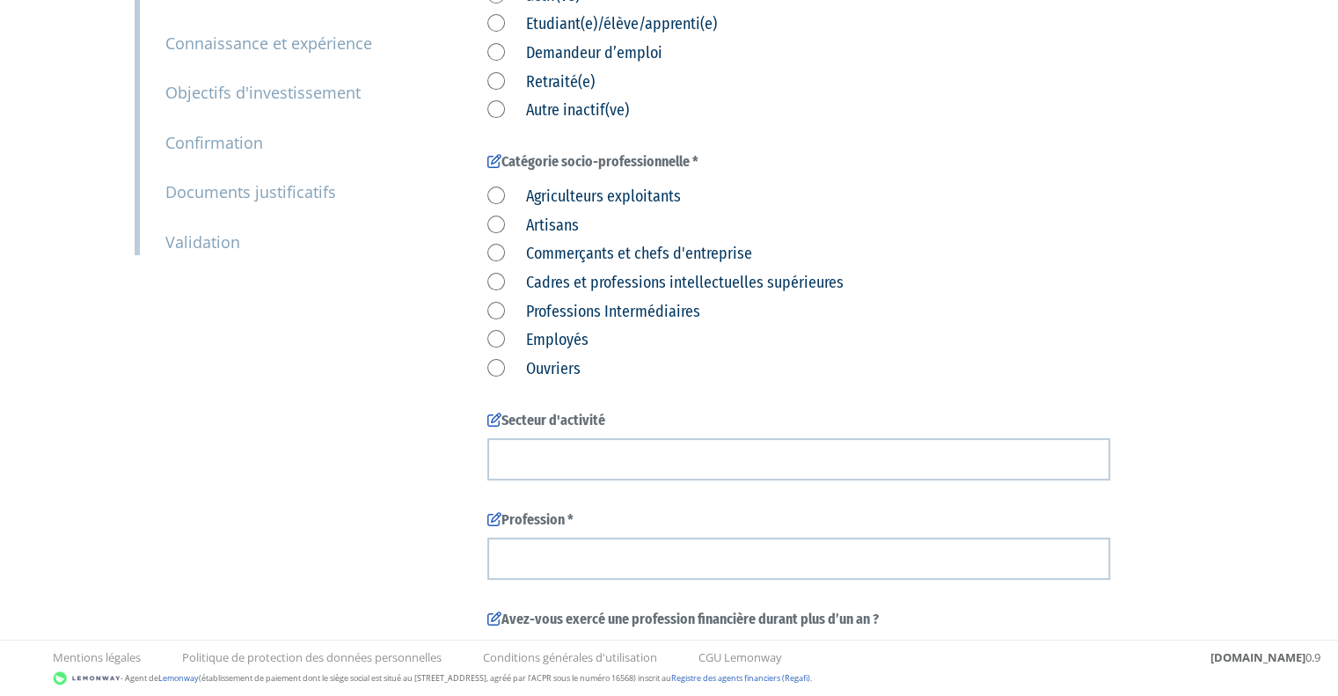
click at [498, 326] on div "Agriculteurs exploitants Artisans Commerçants et chefs d'entreprise Cadres et p…" at bounding box center [798, 279] width 623 height 201
click at [497, 342] on label "Employés" at bounding box center [537, 340] width 101 height 23
click at [0, 0] on input "Employés" at bounding box center [0, 0] width 0 height 0
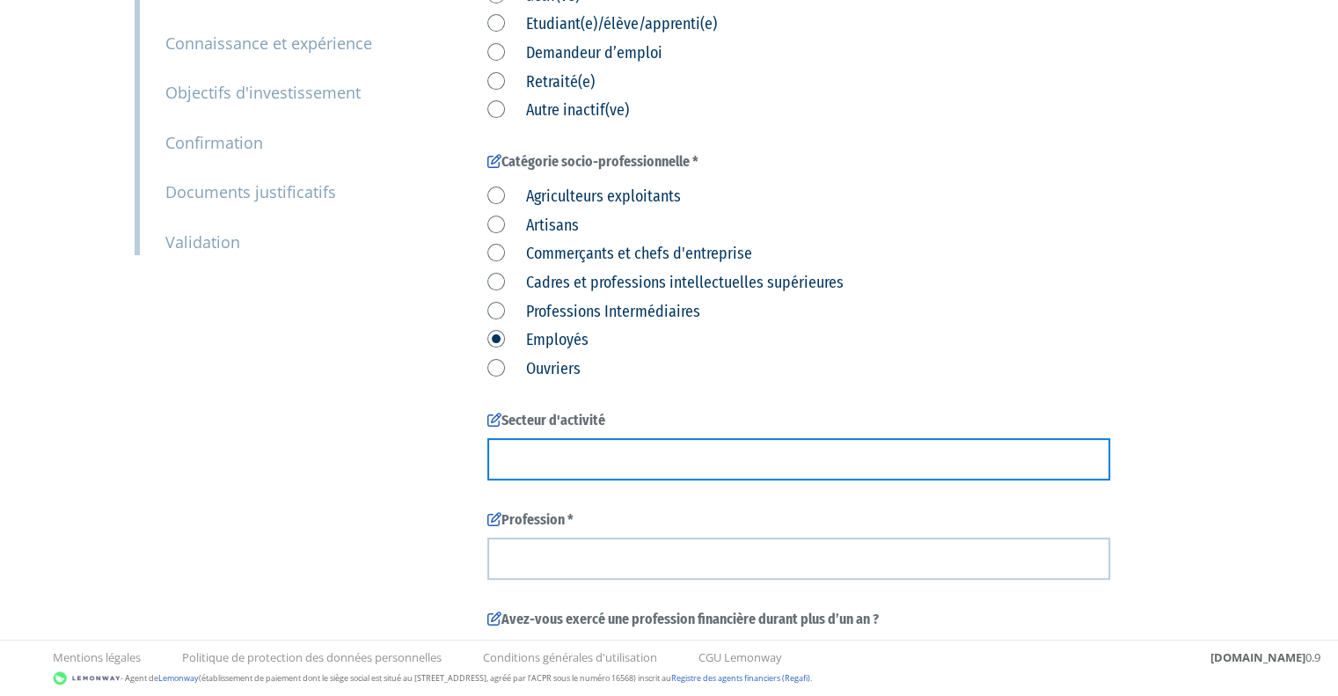
click at [587, 452] on input "text" at bounding box center [798, 459] width 623 height 42
type input "Finance"
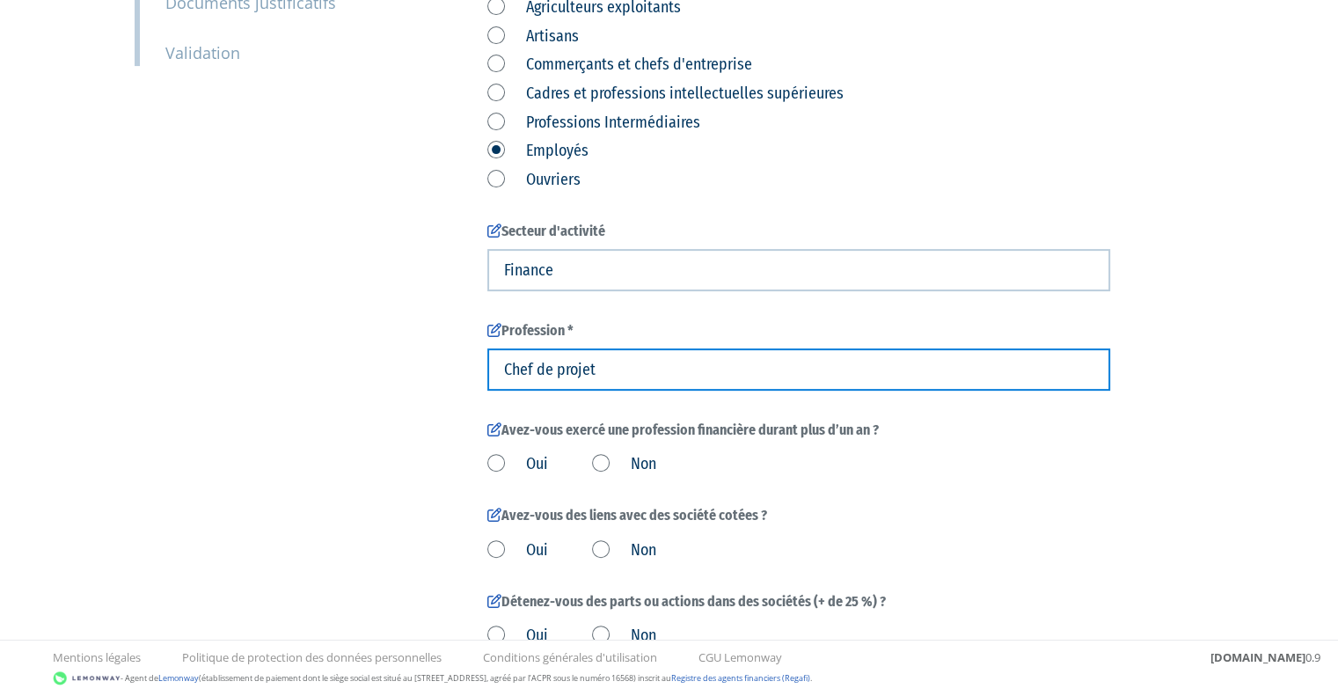
scroll to position [482, 0]
type input "Chef de projet"
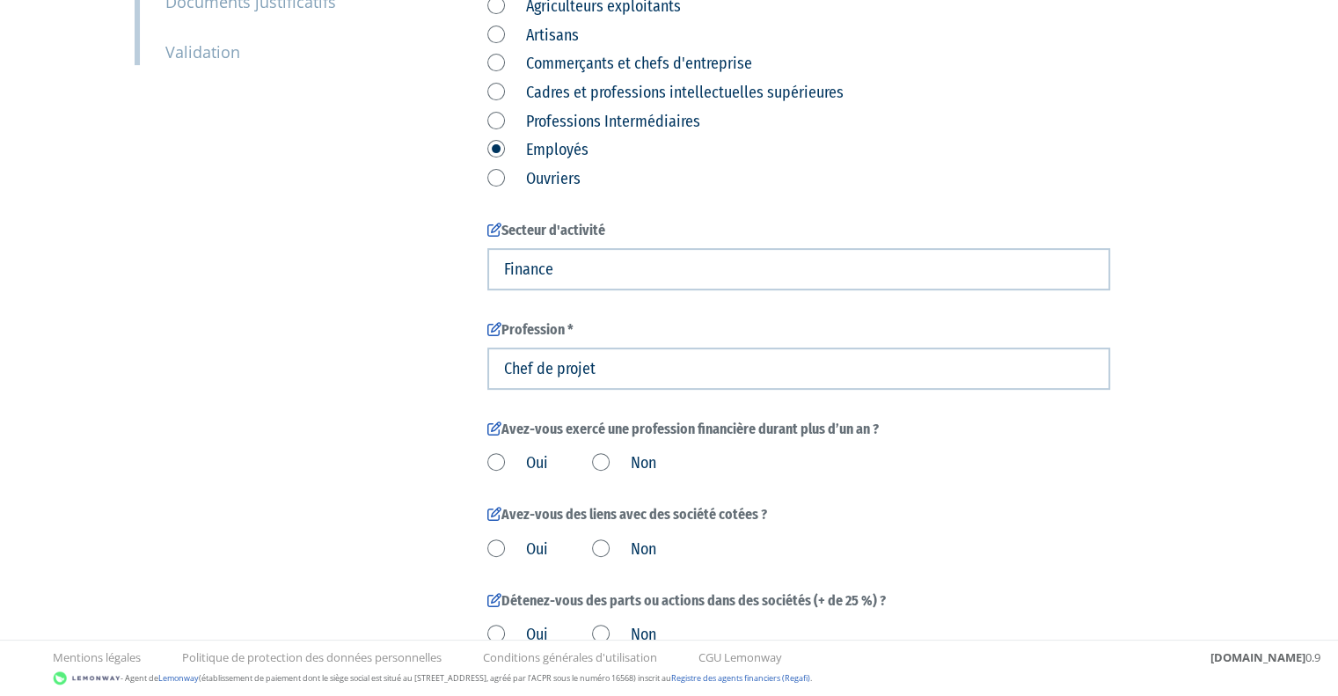
drag, startPoint x: 507, startPoint y: 467, endPoint x: 496, endPoint y: 463, distance: 12.2
click at [496, 463] on label "Oui" at bounding box center [517, 463] width 61 height 23
click at [0, 0] on input "Oui" at bounding box center [0, 0] width 0 height 0
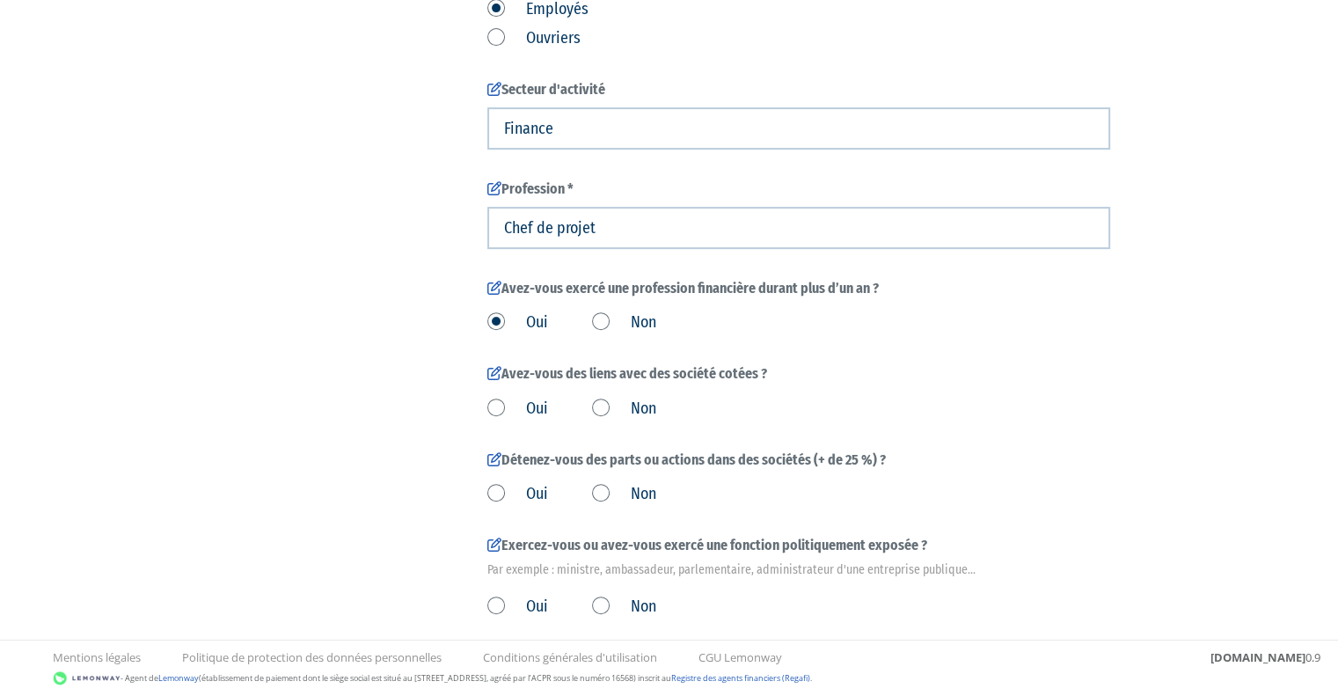
scroll to position [623, 0]
click at [524, 409] on label "Oui" at bounding box center [517, 408] width 61 height 23
click at [0, 0] on input "Oui" at bounding box center [0, 0] width 0 height 0
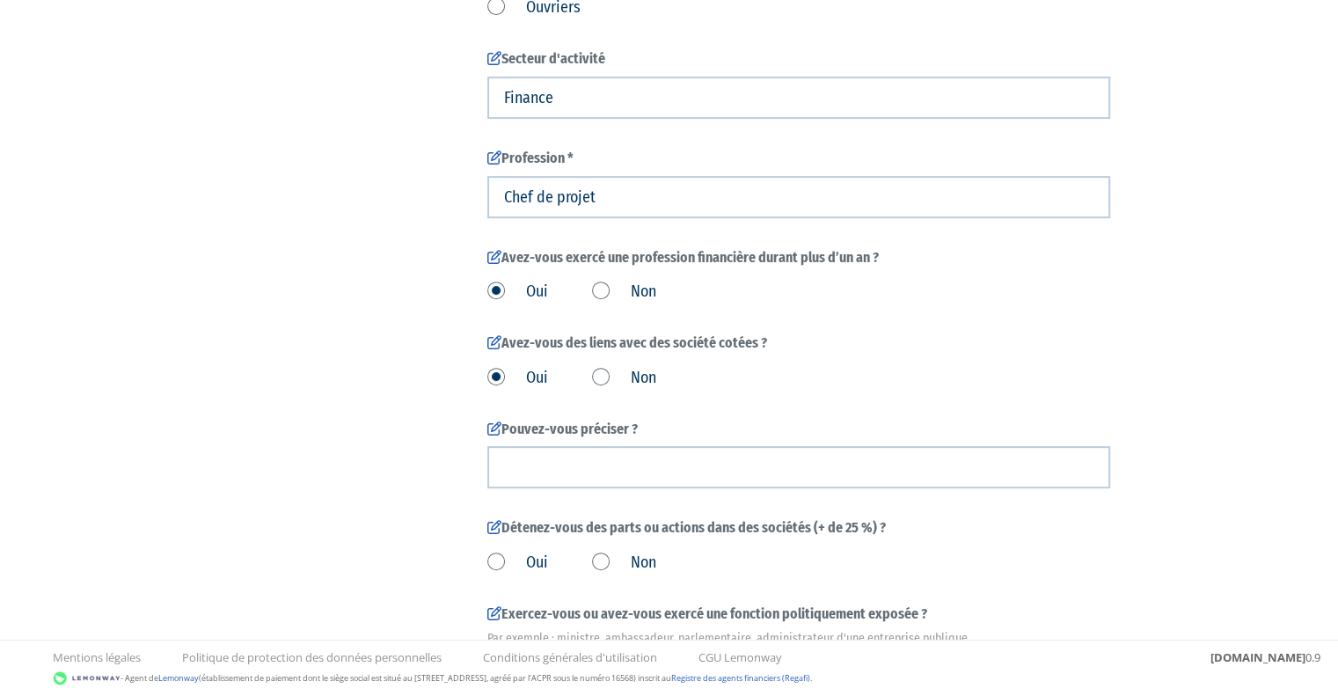
scroll to position [647, 0]
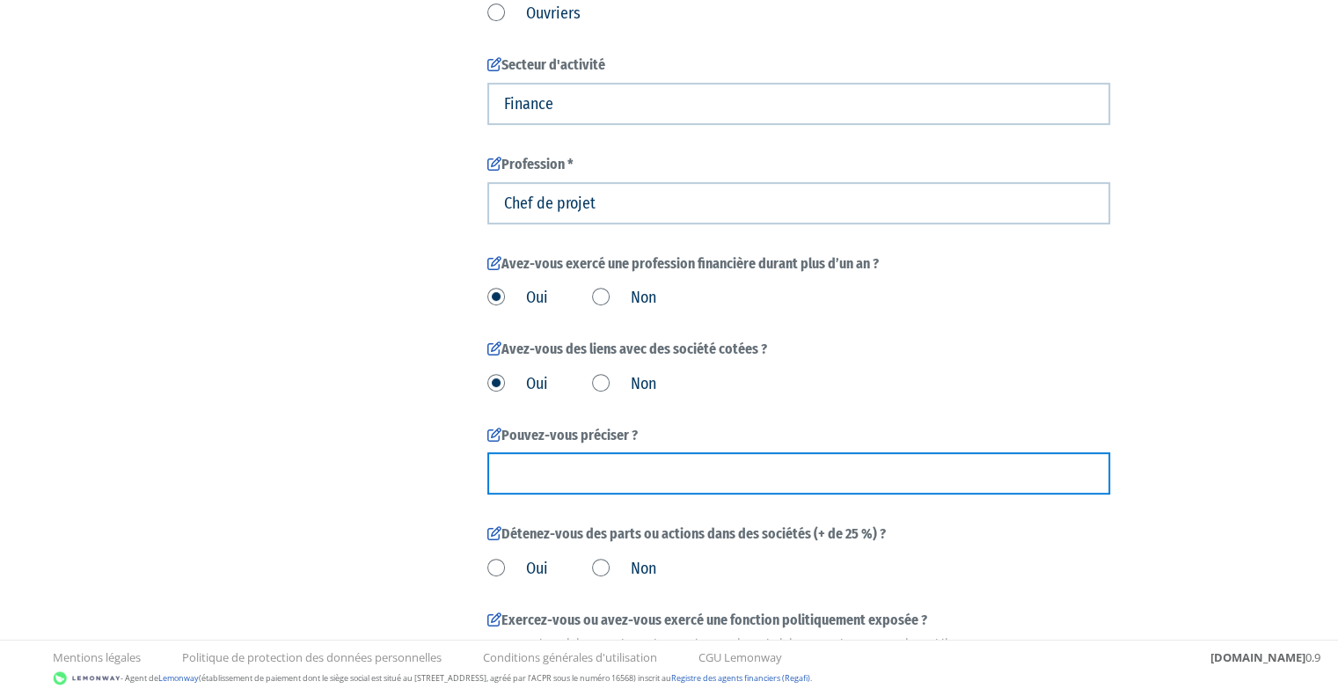
click at [533, 479] on input "text" at bounding box center [798, 473] width 623 height 42
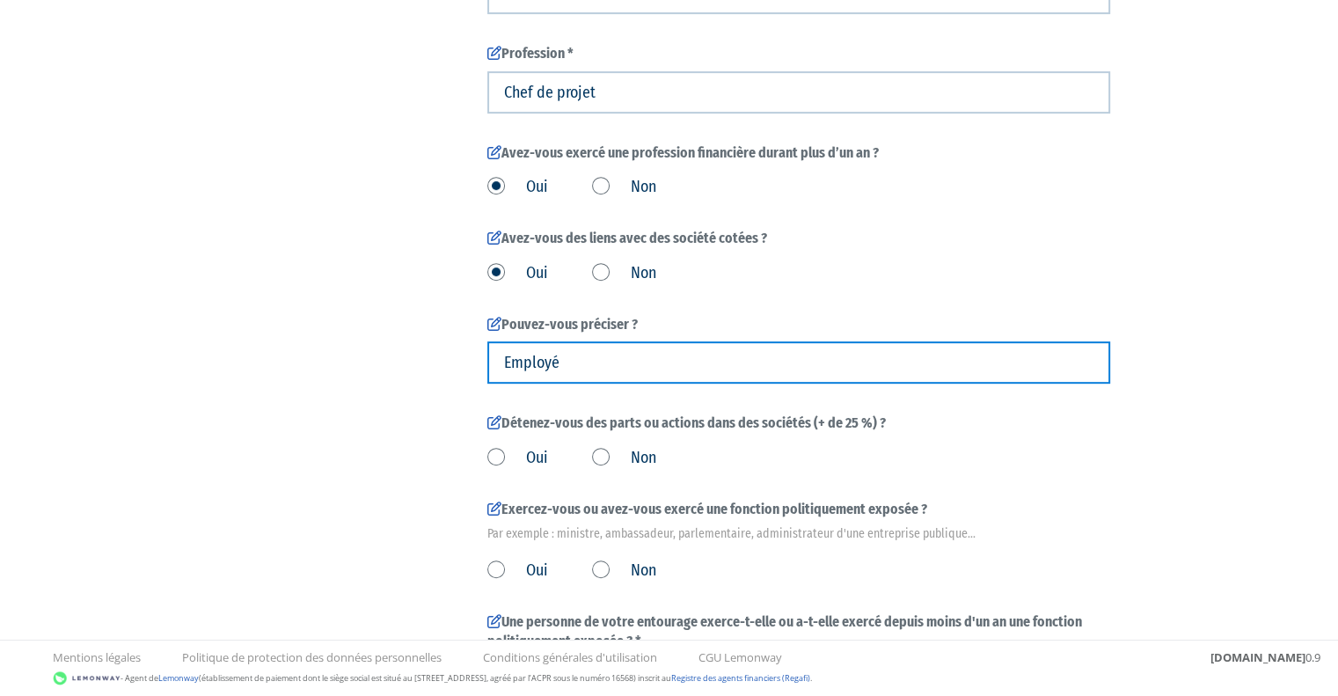
scroll to position [759, 0]
type input "Employé"
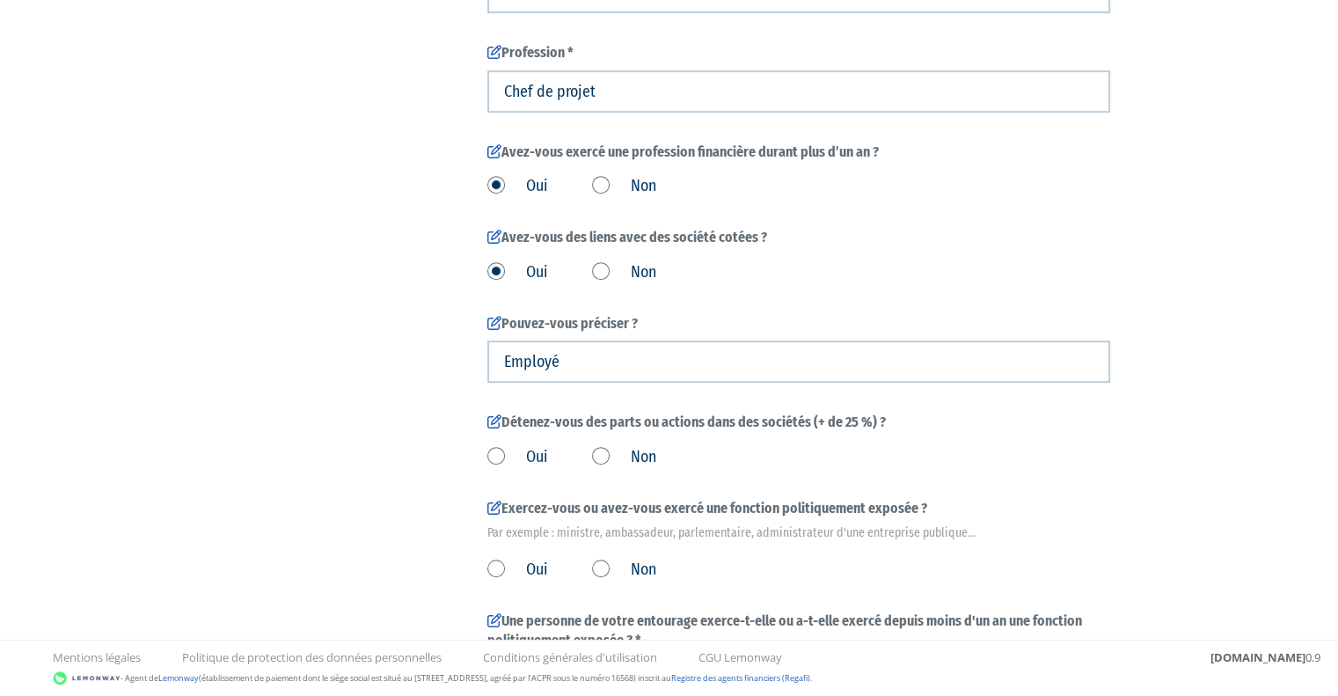
click at [606, 459] on label "Non" at bounding box center [624, 457] width 64 height 23
click at [0, 0] on input "Non" at bounding box center [0, 0] width 0 height 0
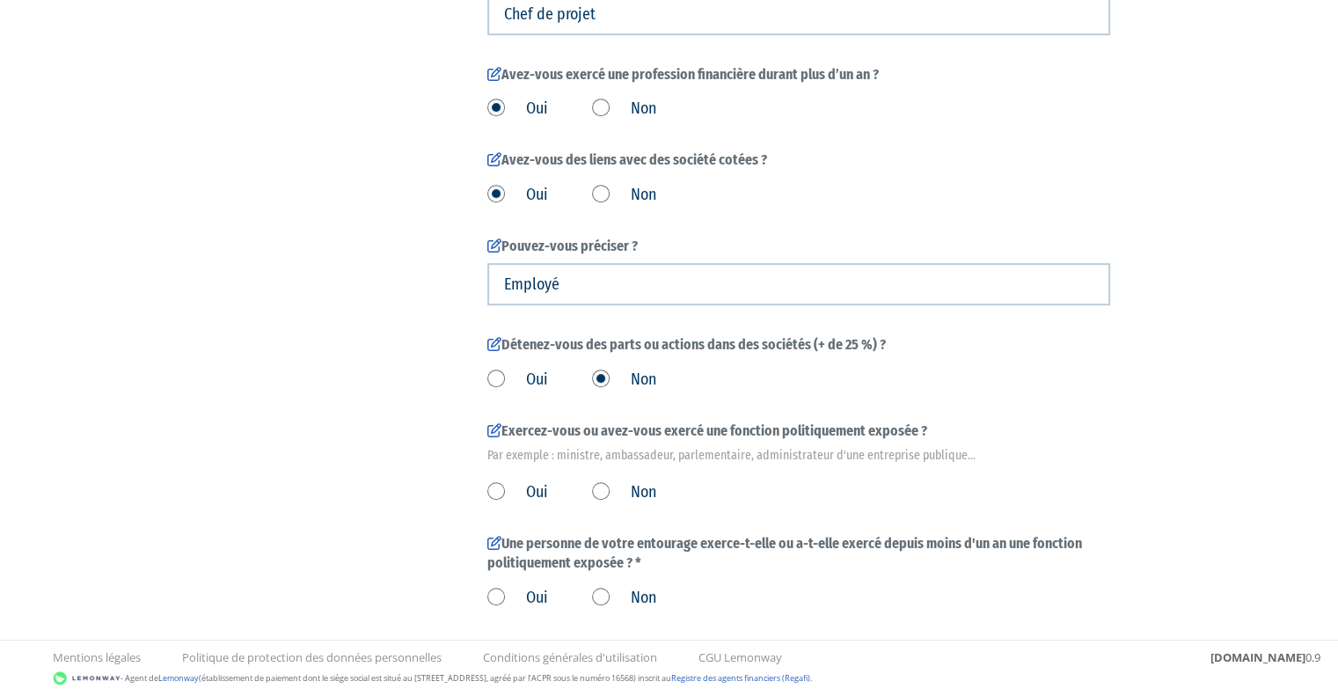
scroll to position [837, 0]
click at [604, 494] on label "Non" at bounding box center [624, 491] width 64 height 23
click at [0, 0] on input "Non" at bounding box center [0, 0] width 0 height 0
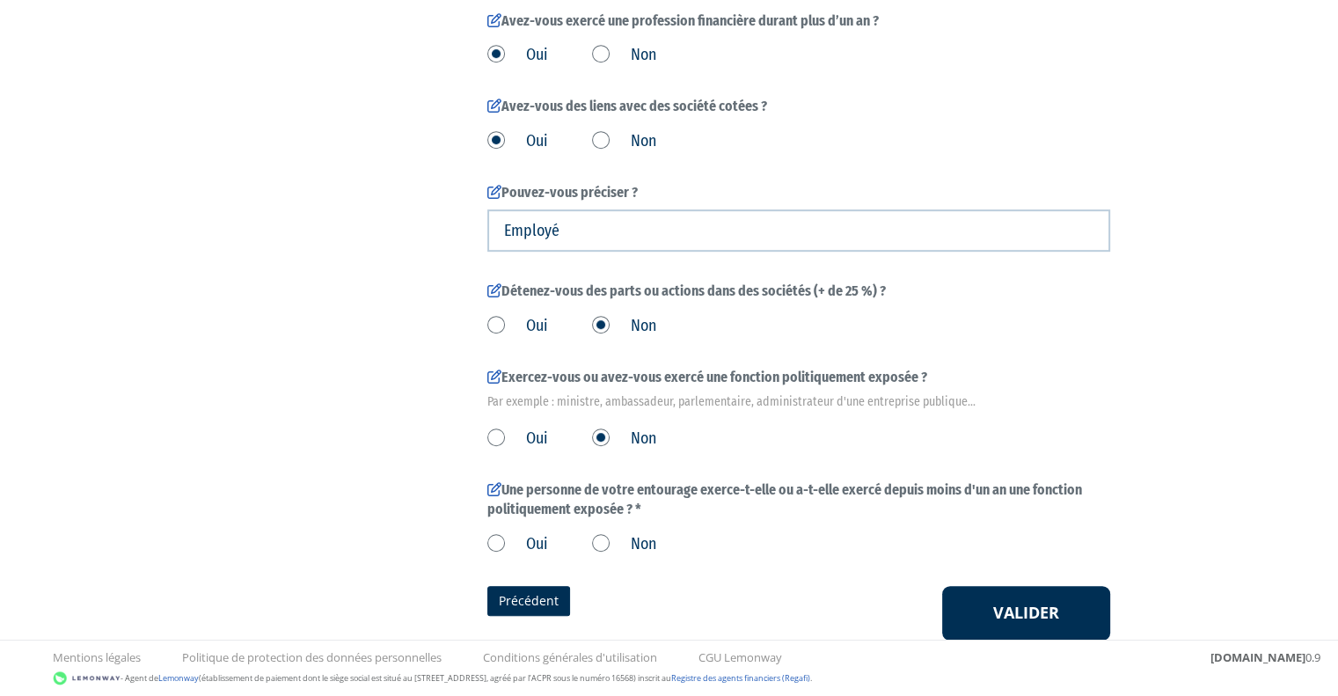
scroll to position [893, 0]
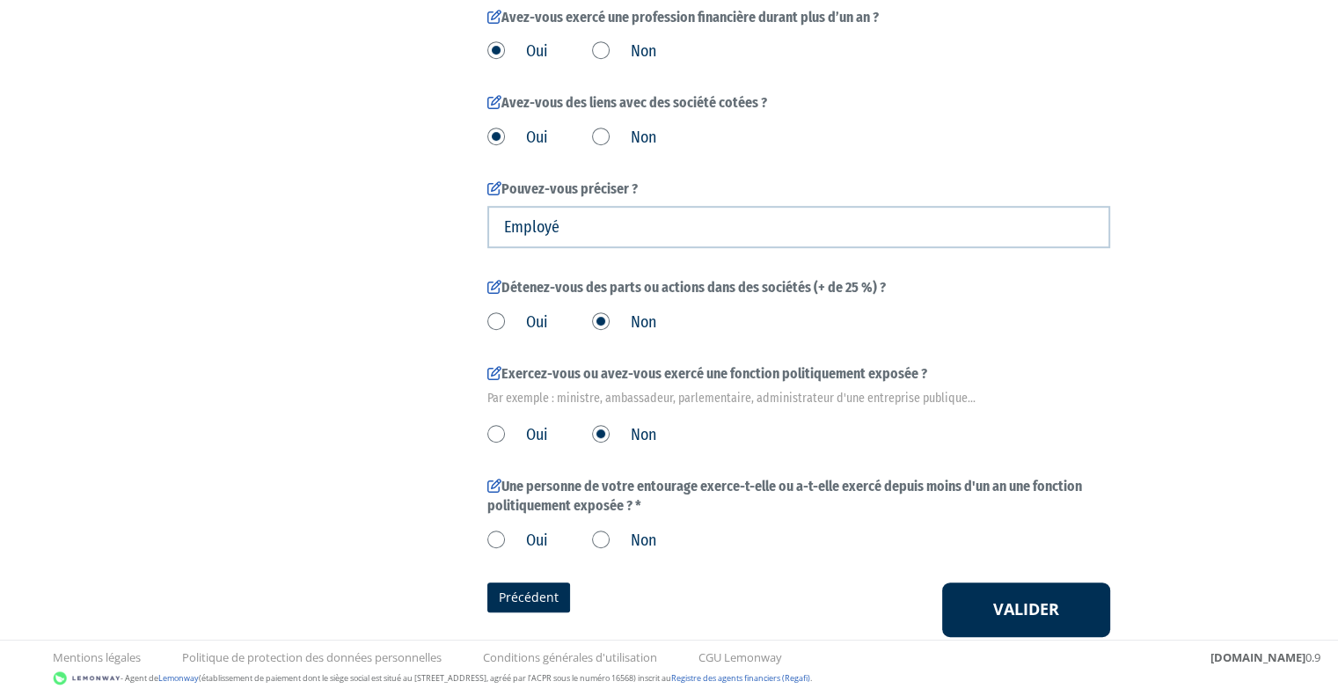
click at [592, 530] on label "Non" at bounding box center [624, 540] width 64 height 23
click at [0, 0] on input "Non" at bounding box center [0, 0] width 0 height 0
click at [960, 583] on button "Valider" at bounding box center [1026, 609] width 168 height 55
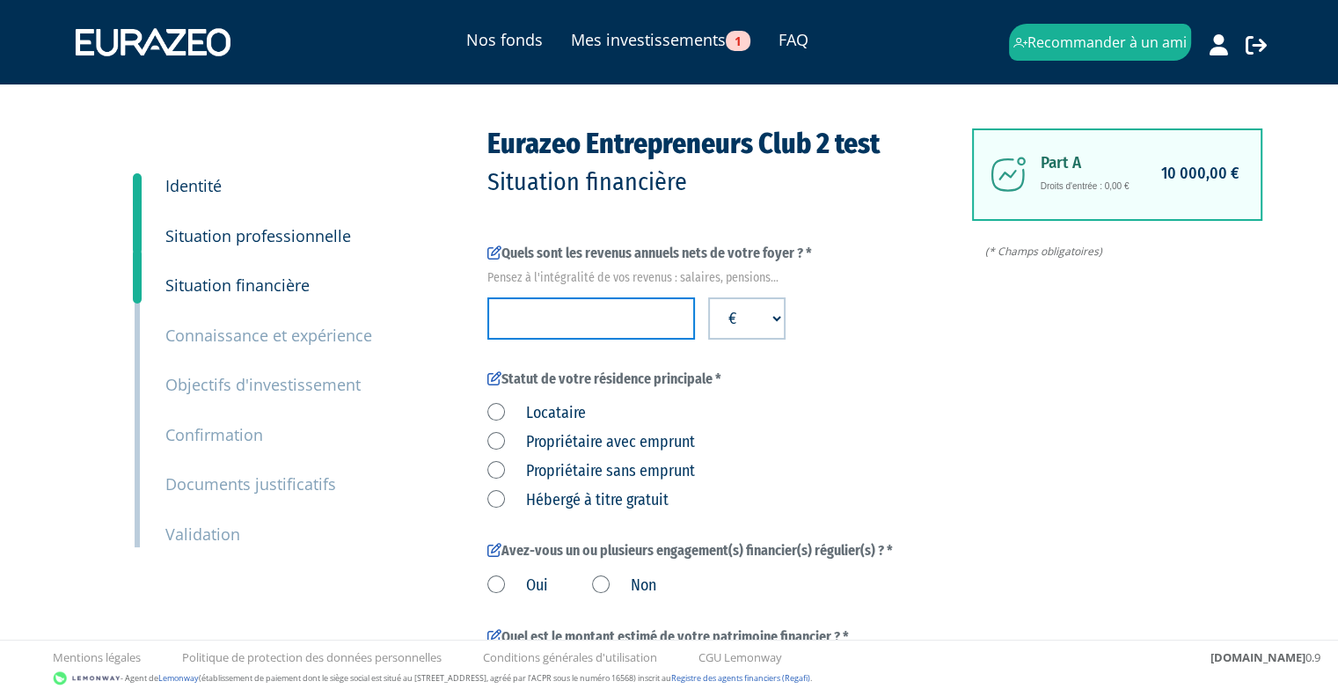
click at [623, 323] on input "number" at bounding box center [591, 318] width 208 height 42
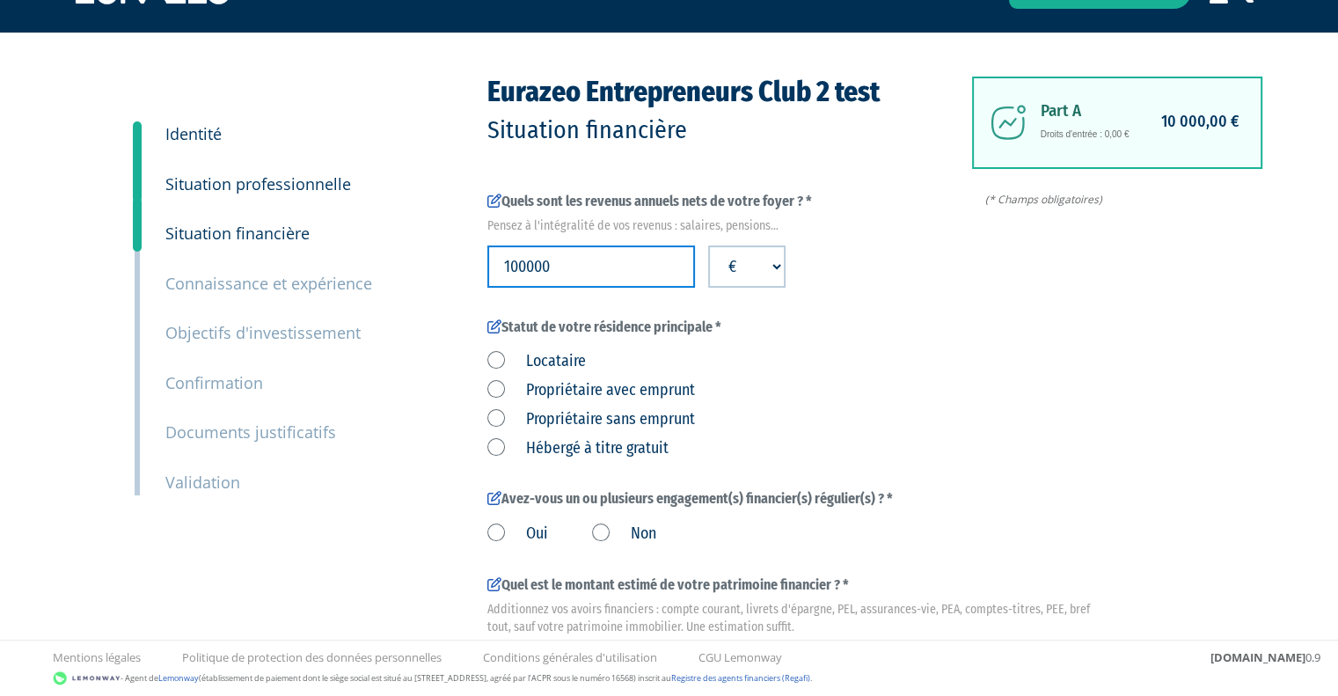
scroll to position [53, 0]
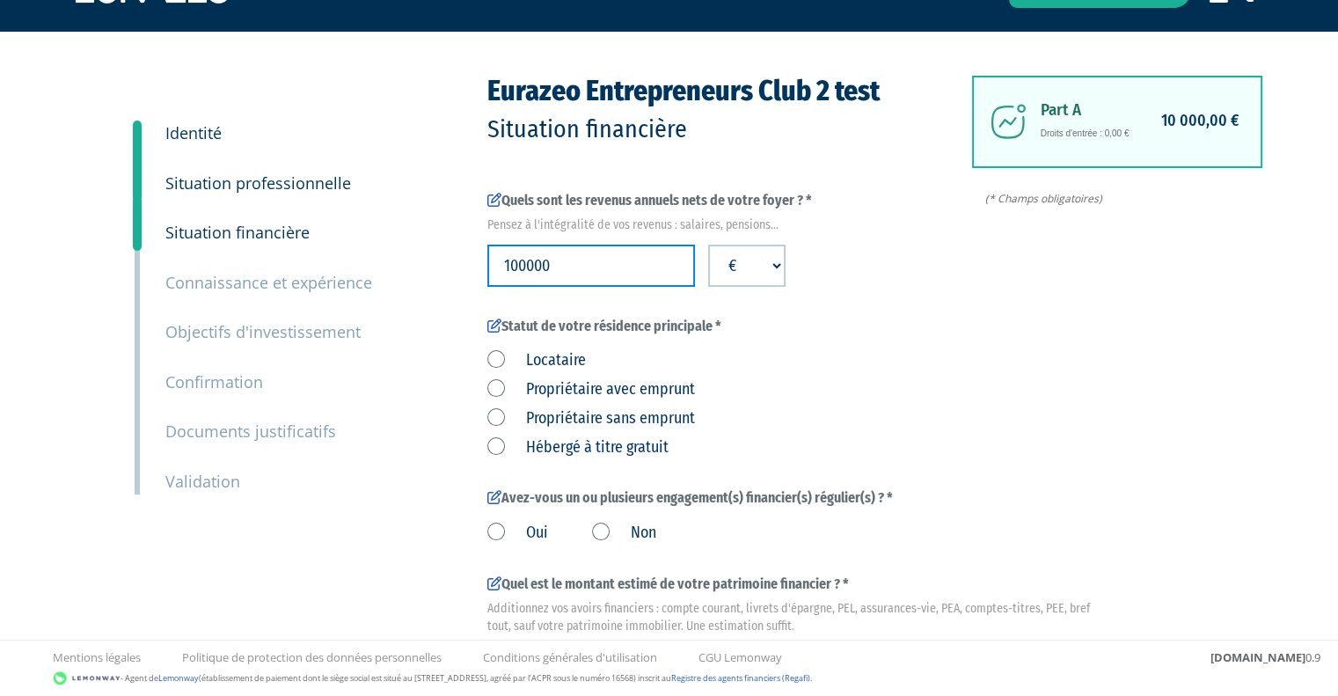
type input "100000"
click at [490, 363] on label "Locataire" at bounding box center [536, 360] width 98 height 23
click at [0, 0] on input "Locataire" at bounding box center [0, 0] width 0 height 0
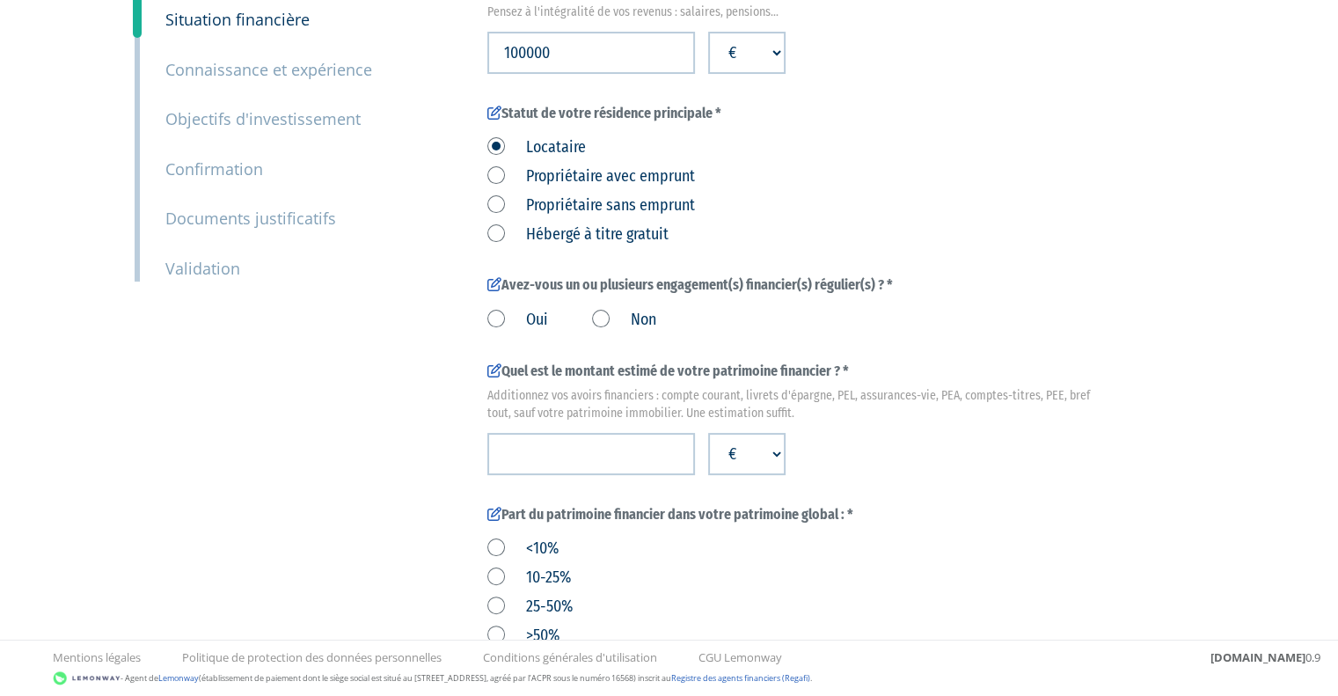
click at [601, 319] on label "Non" at bounding box center [624, 320] width 64 height 23
click at [0, 0] on input "Non" at bounding box center [0, 0] width 0 height 0
click at [583, 474] on form "(* Champs obligatoires) Quels sont les revenus annuels nets de votre foyer ? * …" at bounding box center [798, 620] width 623 height 1285
click at [591, 462] on input "number" at bounding box center [591, 454] width 208 height 42
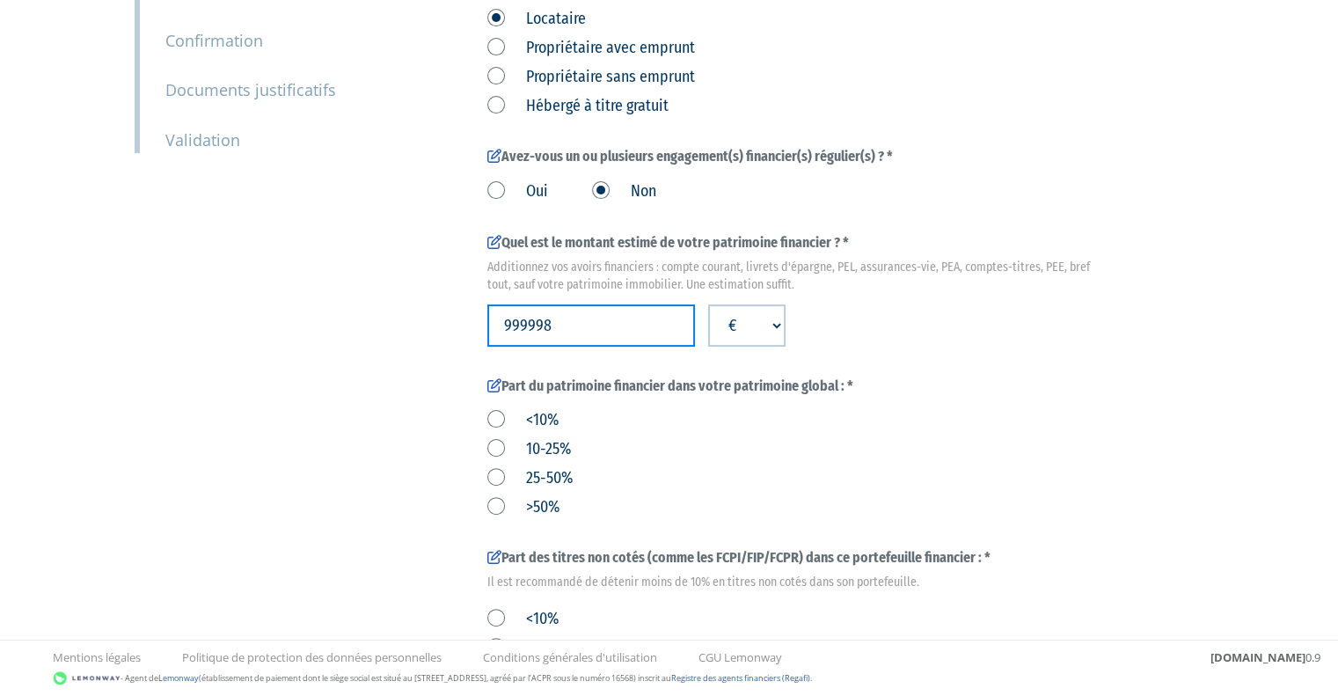
scroll to position [397, 0]
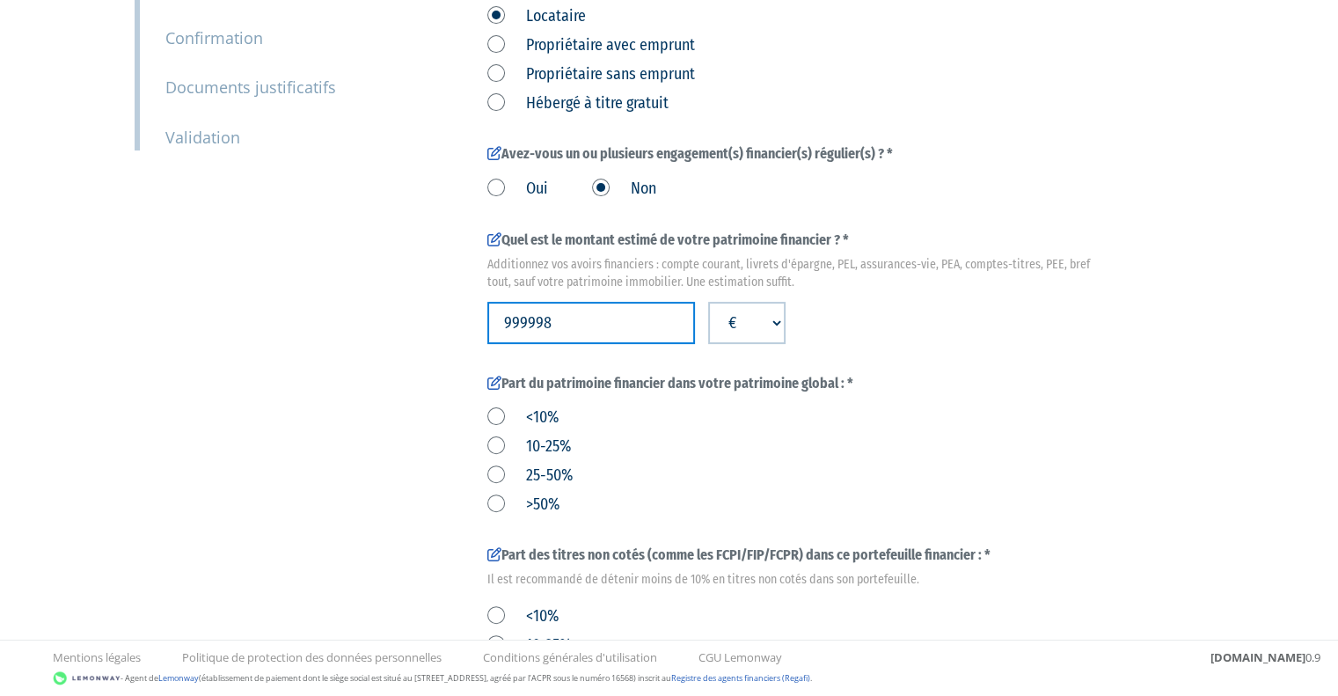
type input "999998"
click at [495, 442] on label "10-25%" at bounding box center [529, 446] width 84 height 23
click at [0, 0] on input "10-25%" at bounding box center [0, 0] width 0 height 0
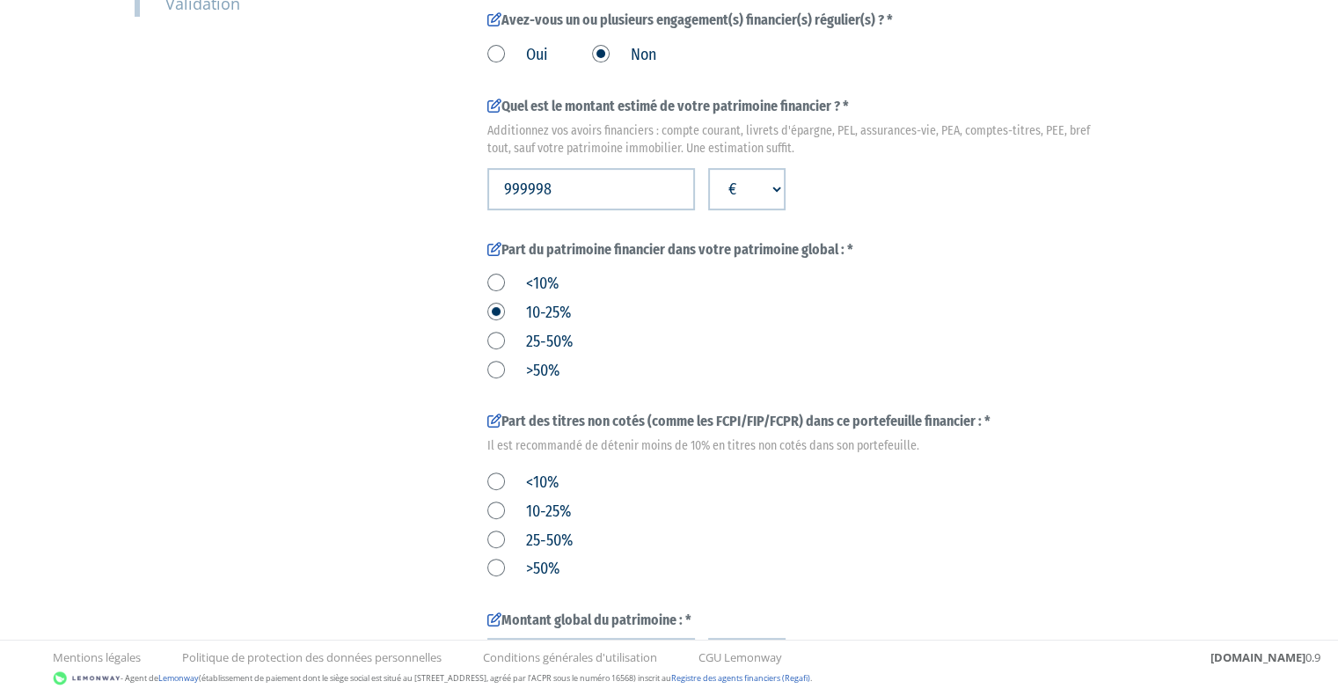
scroll to position [594, 0]
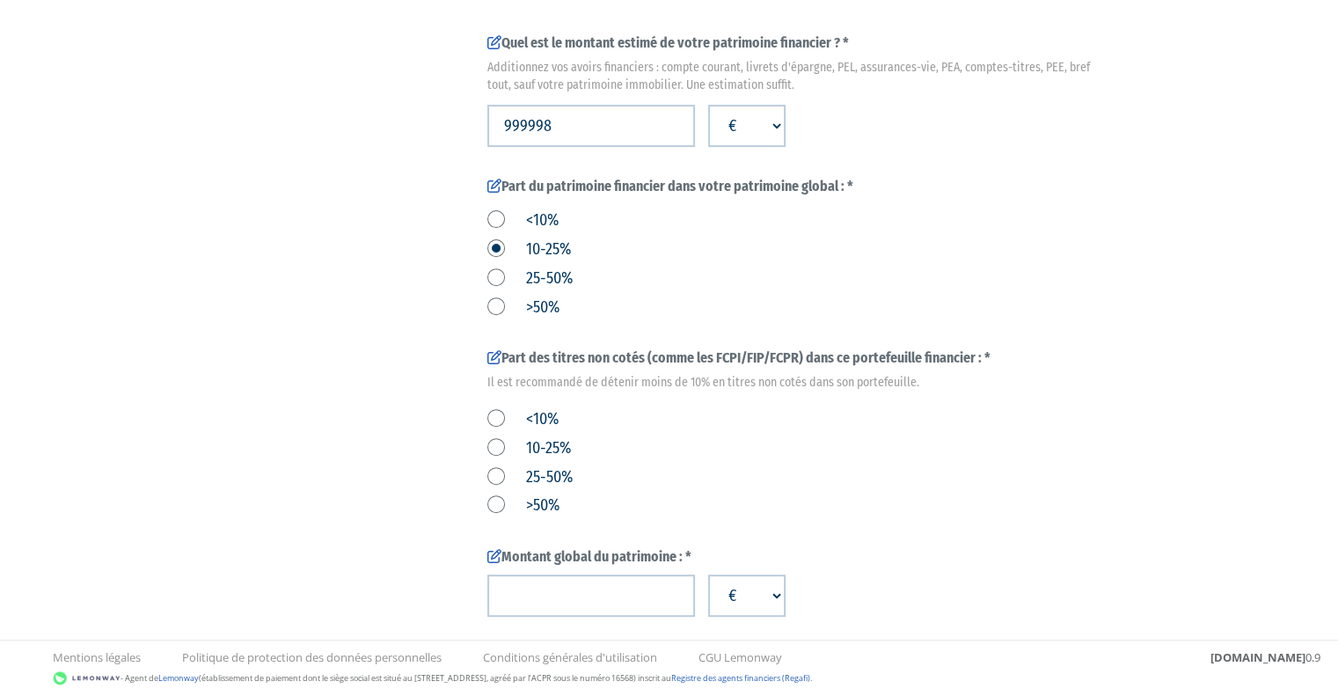
click at [495, 442] on label "10-25%" at bounding box center [529, 448] width 84 height 23
click at [0, 0] on input "10-25%" at bounding box center [0, 0] width 0 height 0
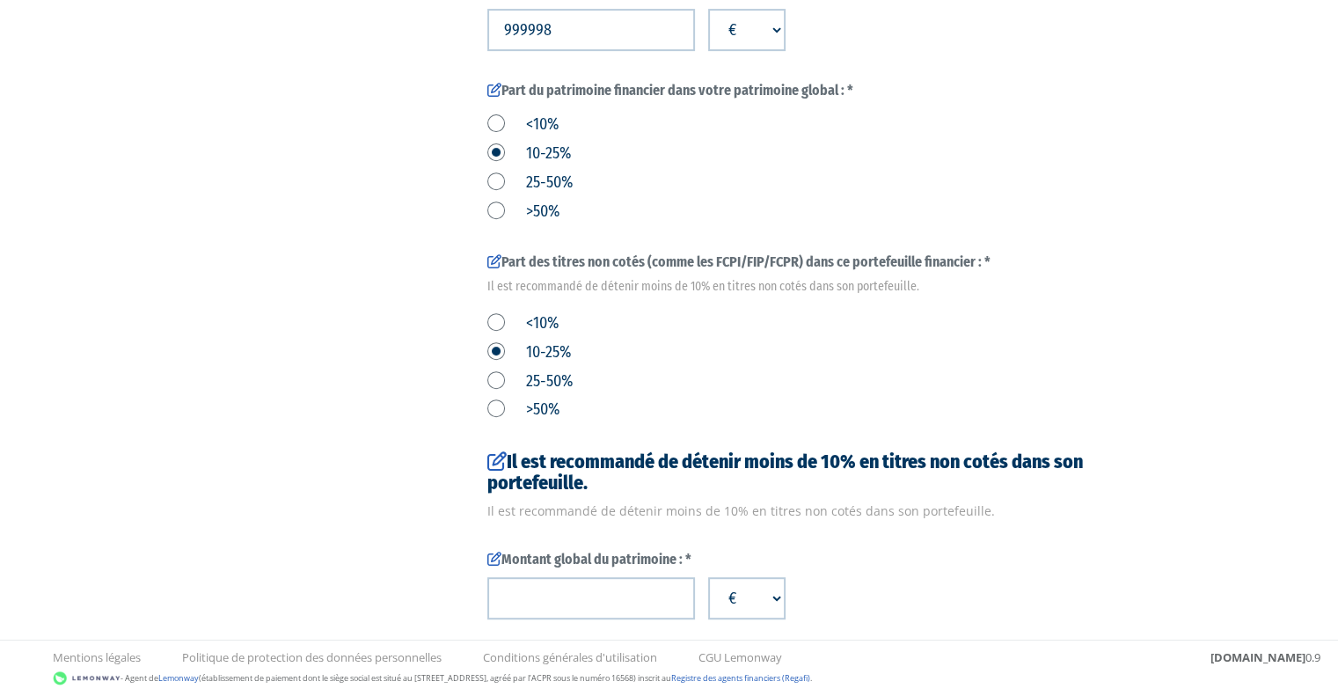
scroll to position [693, 0]
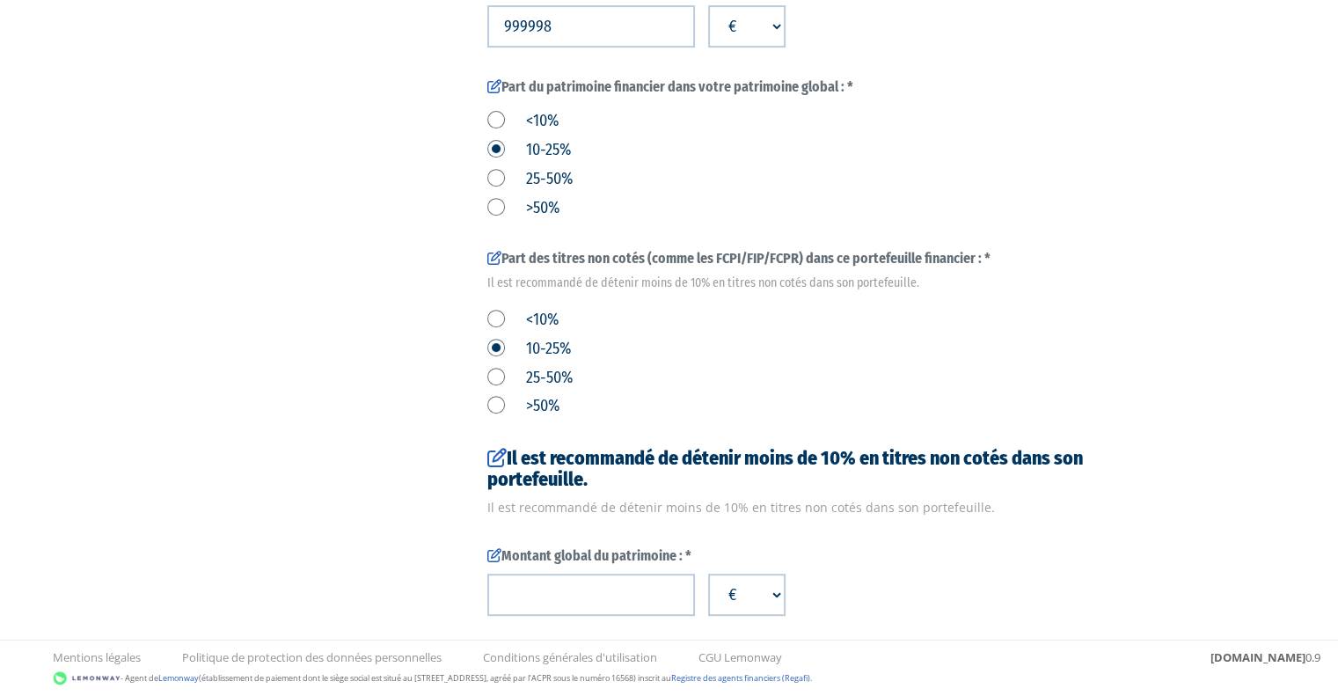
click at [492, 311] on label "<10%" at bounding box center [522, 320] width 71 height 23
click at [0, 0] on input "<10%" at bounding box center [0, 0] width 0 height 0
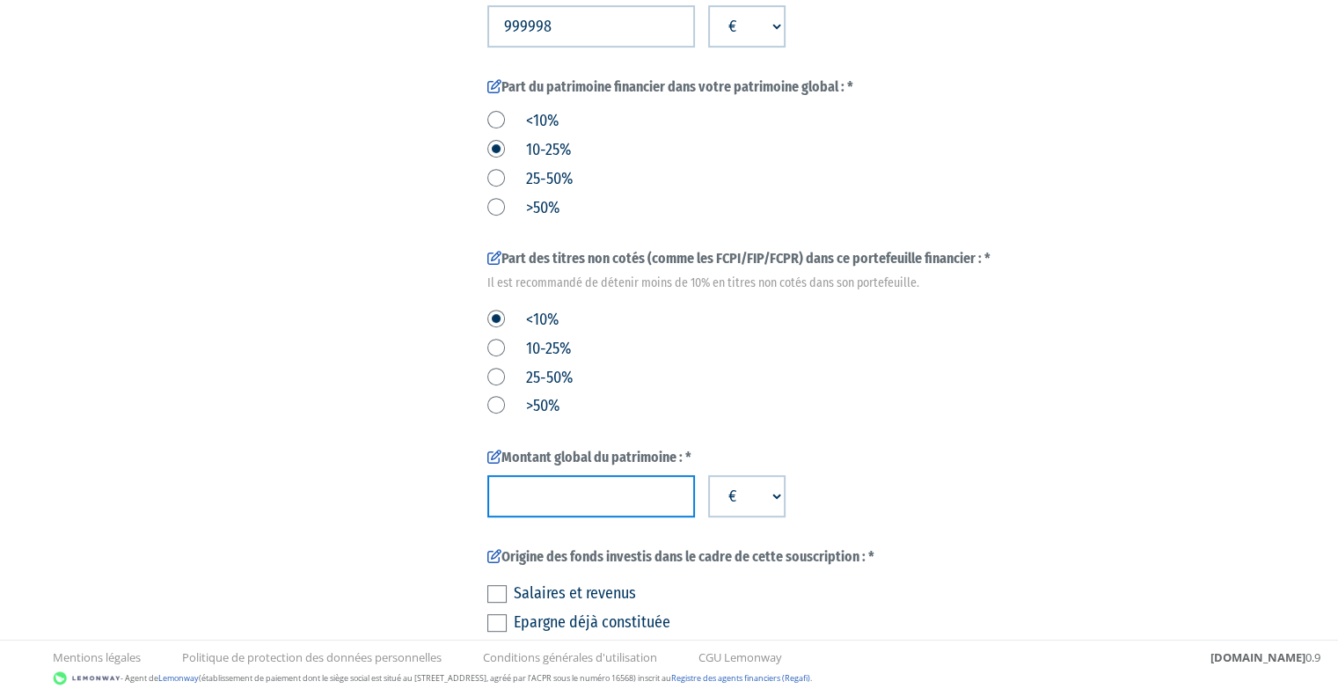
click at [602, 504] on input "number" at bounding box center [591, 496] width 208 height 42
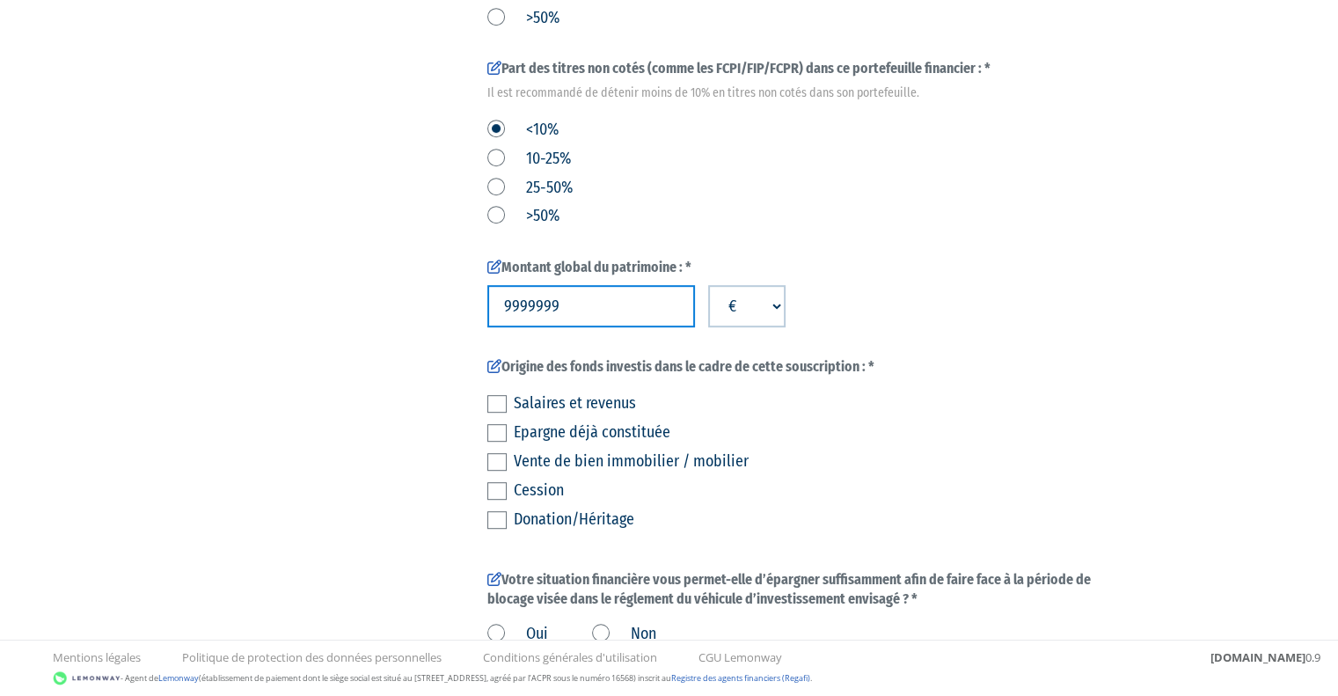
scroll to position [901, 0]
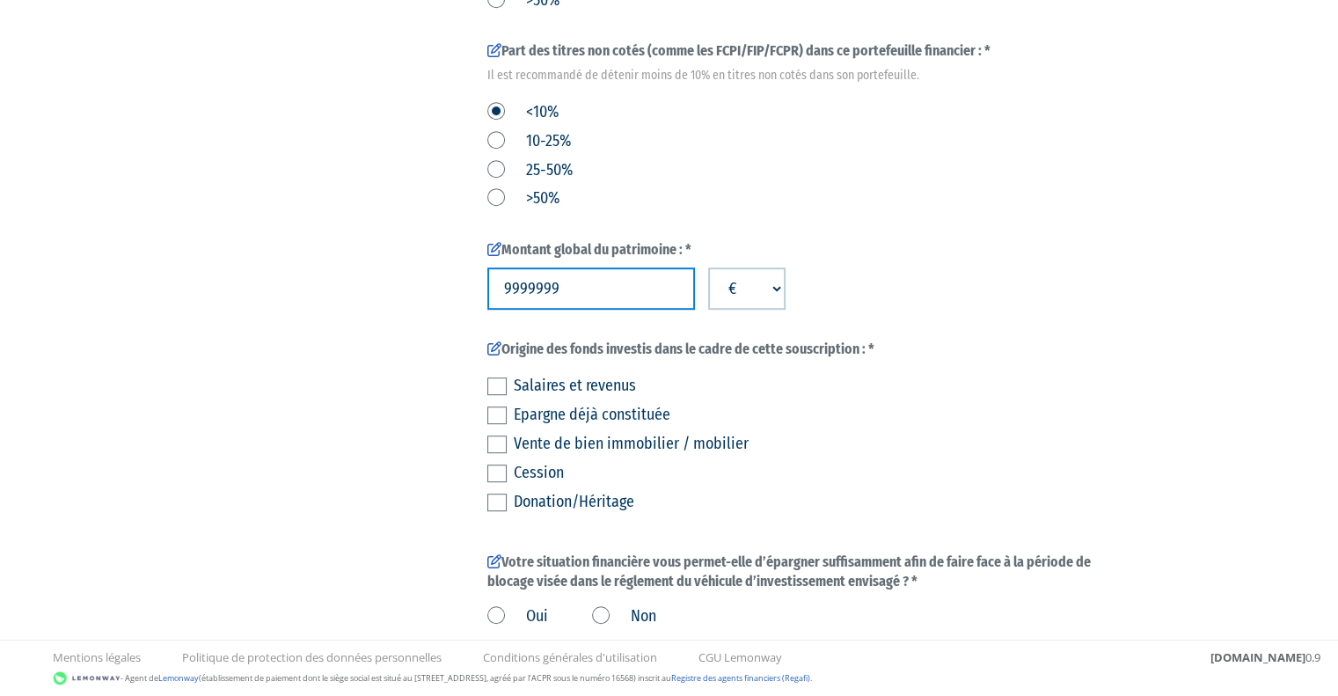
type input "9999999"
click at [492, 386] on label at bounding box center [496, 386] width 19 height 18
click at [0, 0] on input "checkbox" at bounding box center [0, 0] width 0 height 0
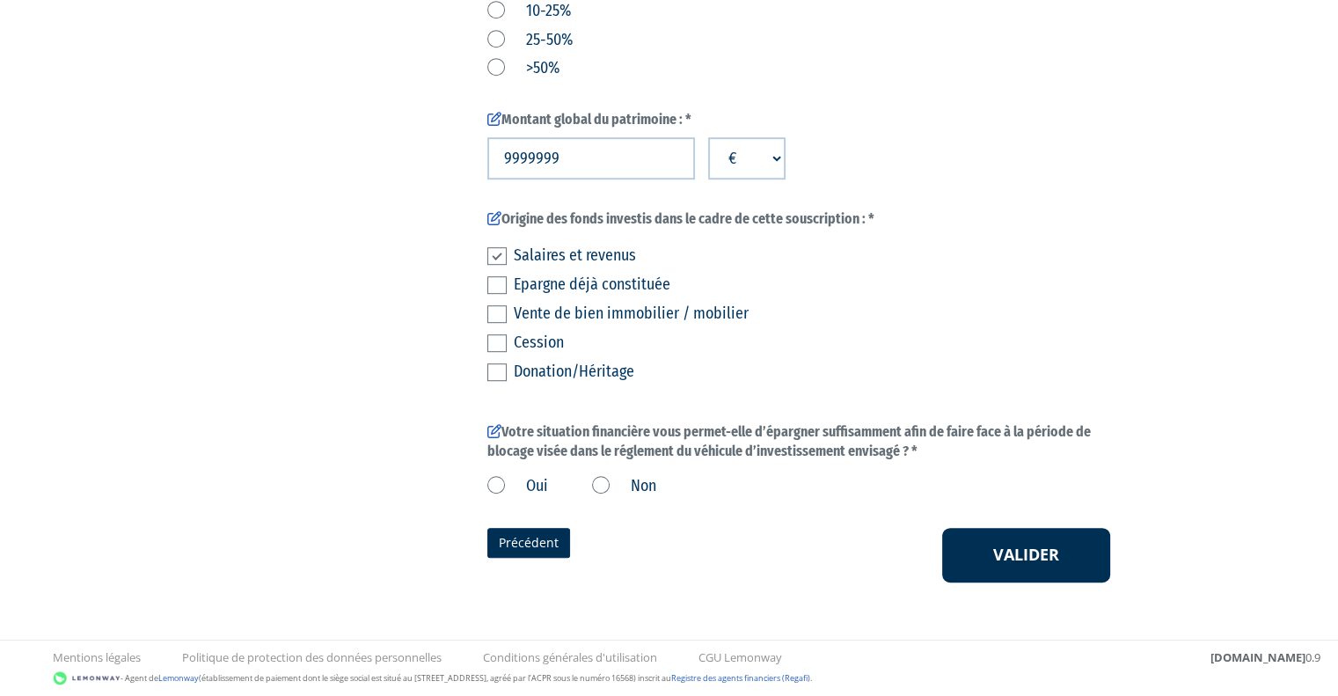
scroll to position [1031, 0]
click at [495, 310] on label at bounding box center [496, 314] width 19 height 18
click at [0, 0] on input "checkbox" at bounding box center [0, 0] width 0 height 0
click at [526, 485] on label "Oui" at bounding box center [517, 486] width 61 height 23
click at [0, 0] on input "Oui" at bounding box center [0, 0] width 0 height 0
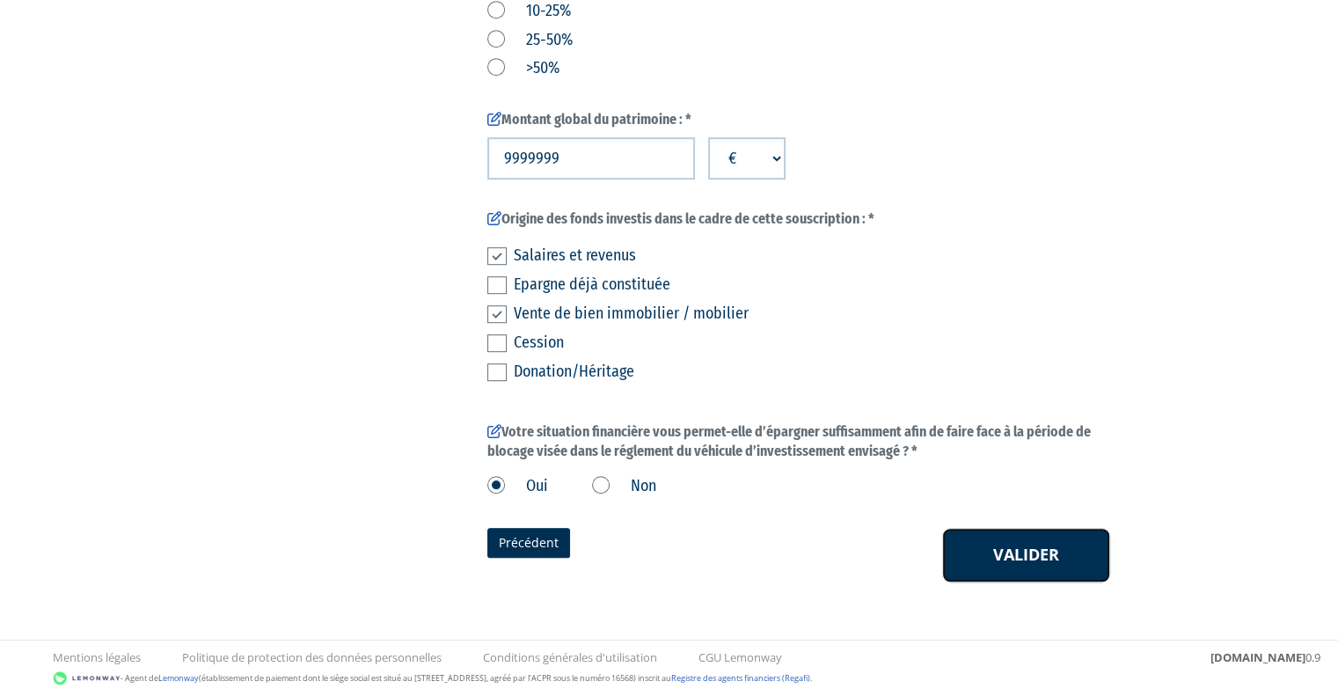
click at [1039, 569] on button "Valider" at bounding box center [1026, 555] width 168 height 55
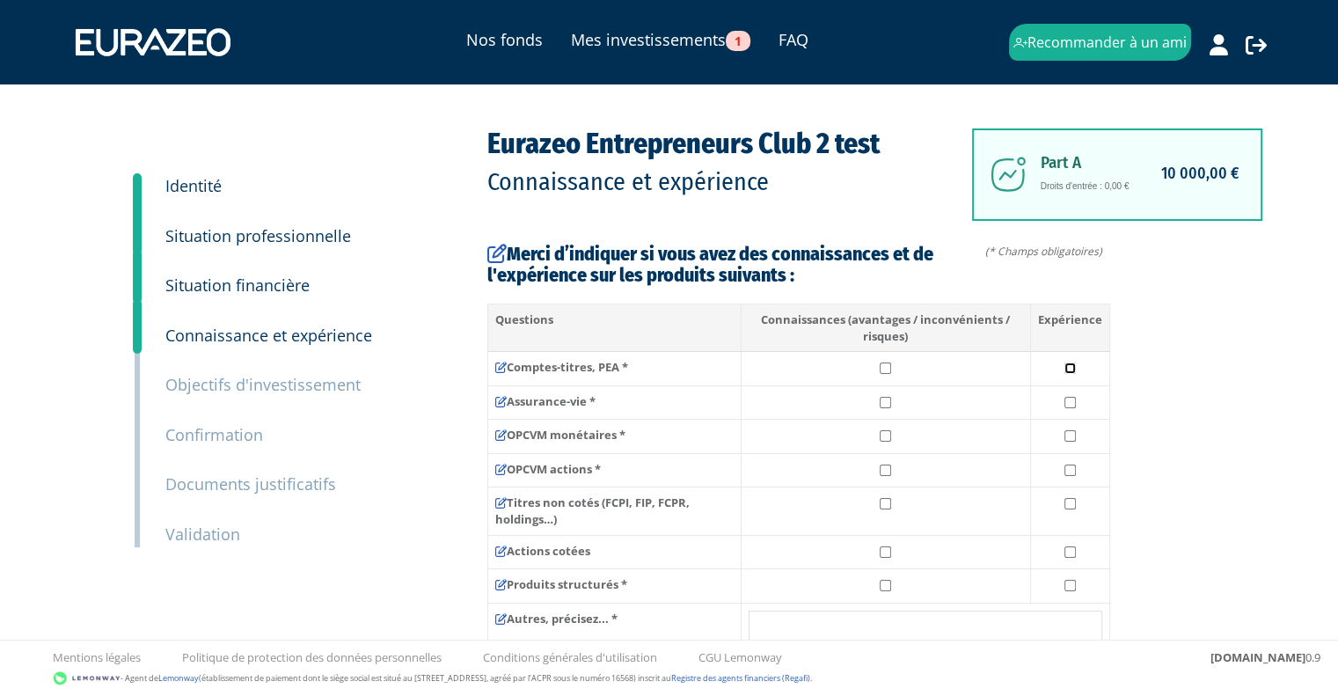
click at [1069, 365] on input "checkbox" at bounding box center [1069, 367] width 11 height 11
checkbox input "true"
click at [883, 367] on input "checkbox" at bounding box center [884, 367] width 11 height 11
checkbox input "true"
click at [886, 397] on input "checkbox" at bounding box center [884, 402] width 11 height 11
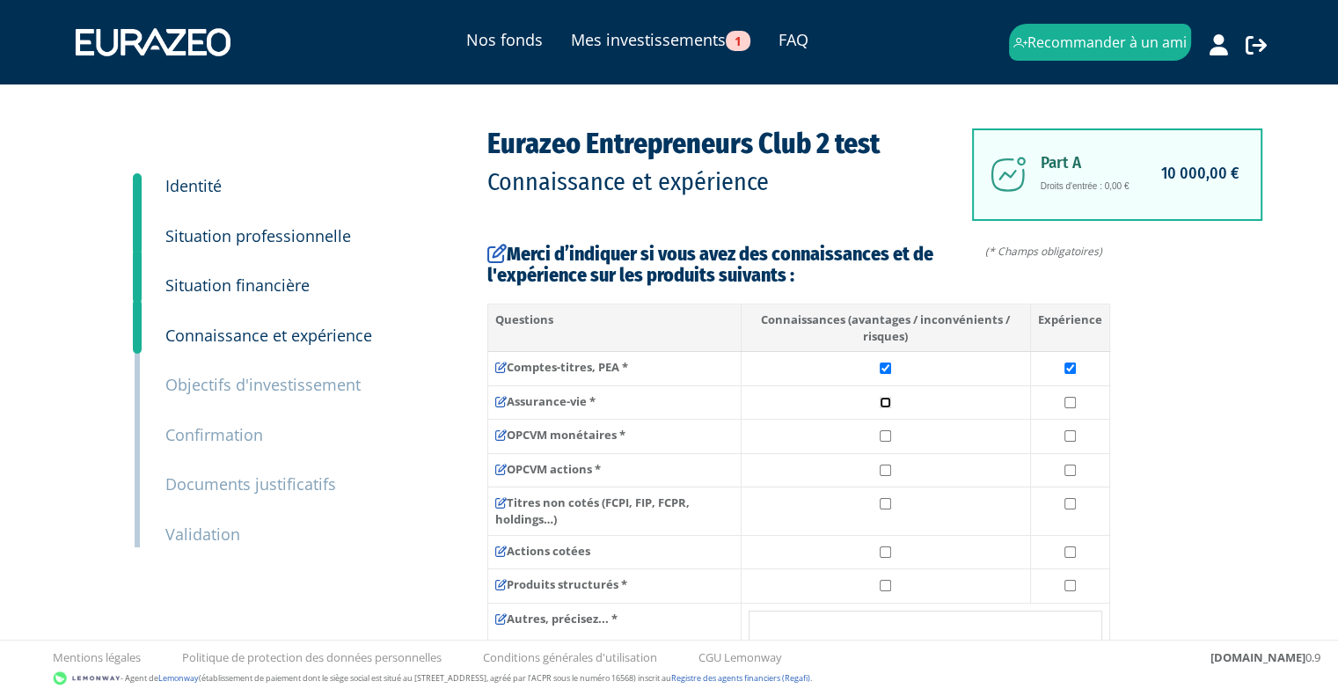
checkbox input "true"
click at [1073, 397] on input "checkbox" at bounding box center [1069, 402] width 11 height 11
checkbox input "true"
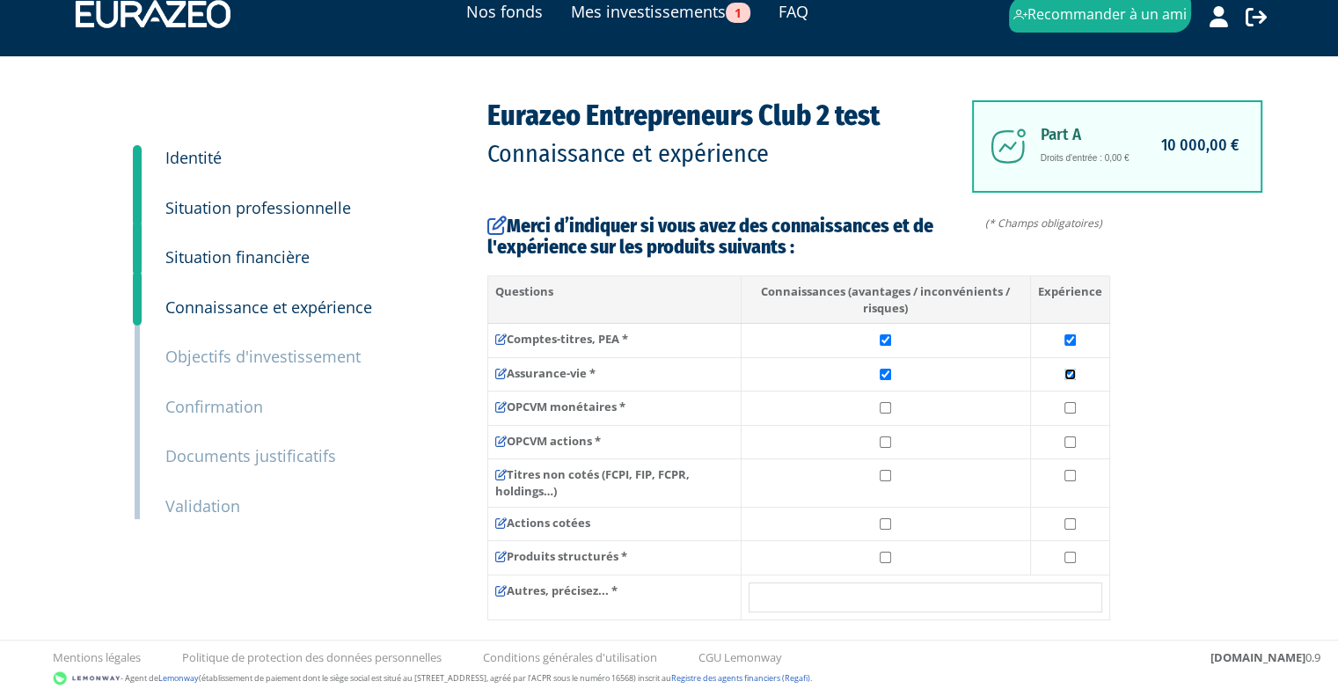
scroll to position [30, 0]
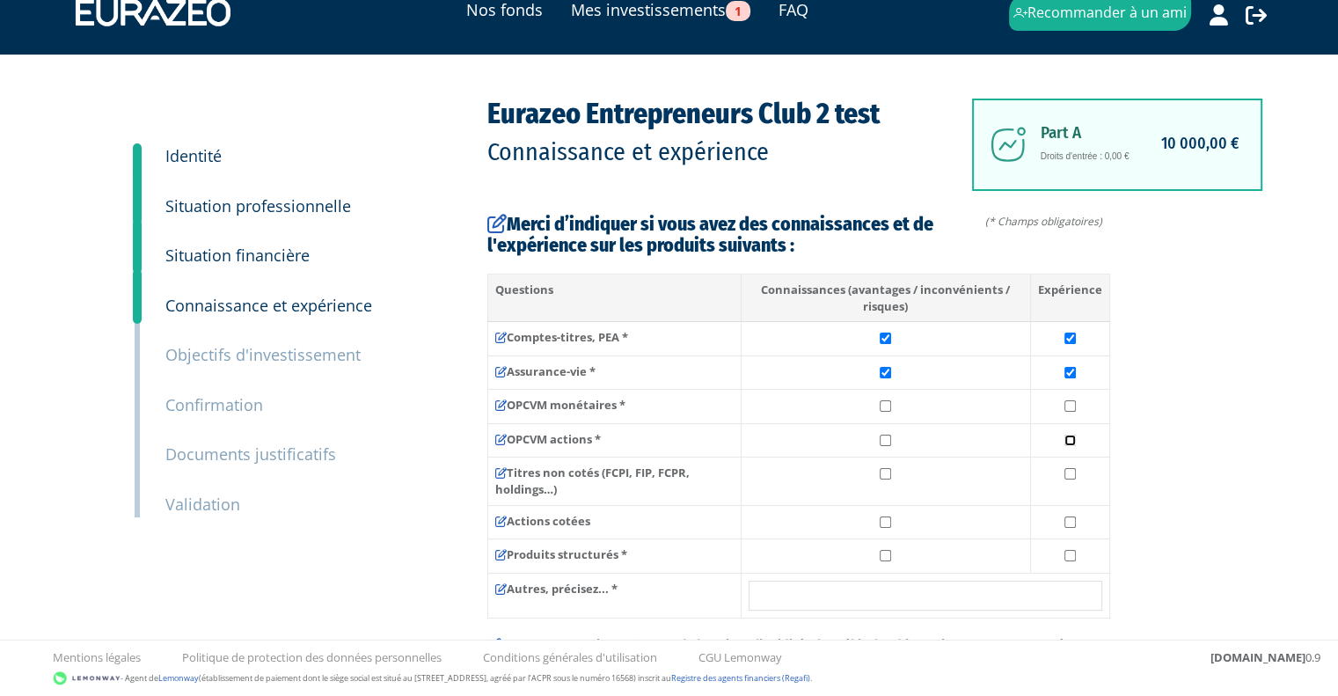
click at [1069, 439] on input "checkbox" at bounding box center [1069, 439] width 11 height 11
checkbox input "false"
click at [1070, 404] on input "checkbox" at bounding box center [1069, 405] width 11 height 11
checkbox input "true"
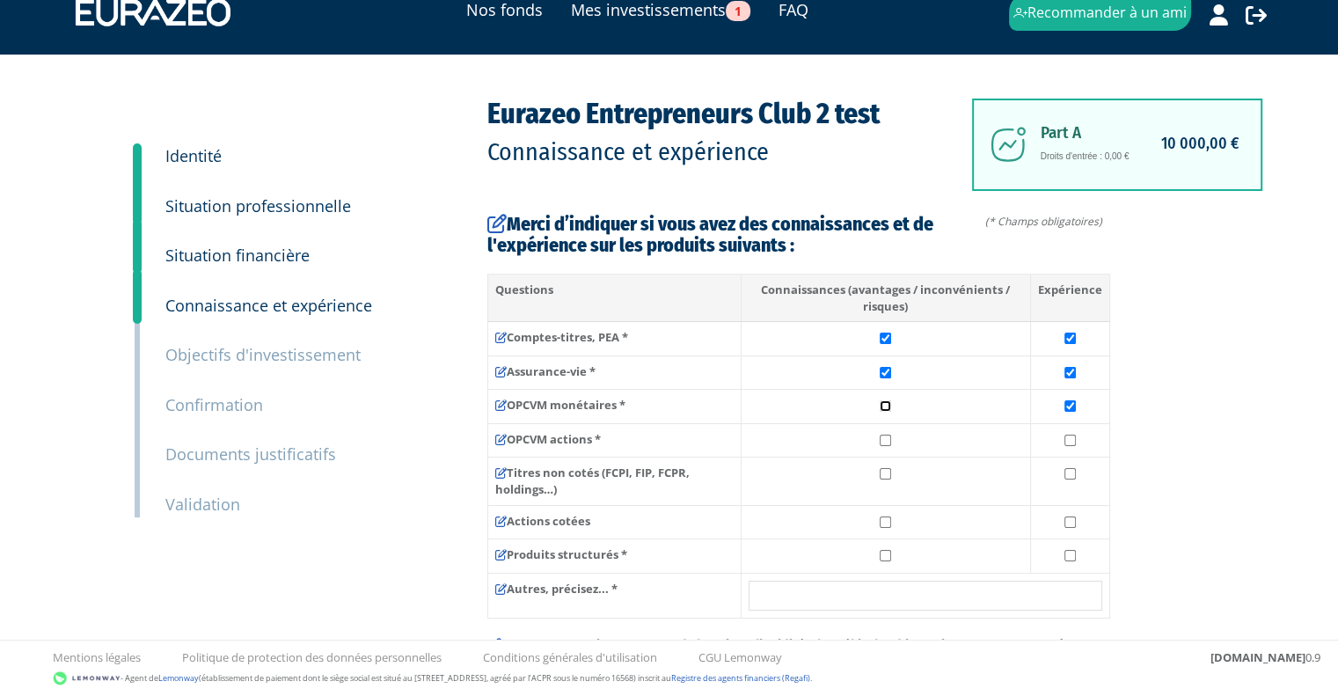
click at [885, 401] on input "checkbox" at bounding box center [884, 405] width 11 height 11
checkbox input "true"
click at [890, 437] on input "checkbox" at bounding box center [884, 439] width 11 height 11
checkbox input "true"
click at [1073, 442] on input "checkbox" at bounding box center [1069, 439] width 11 height 11
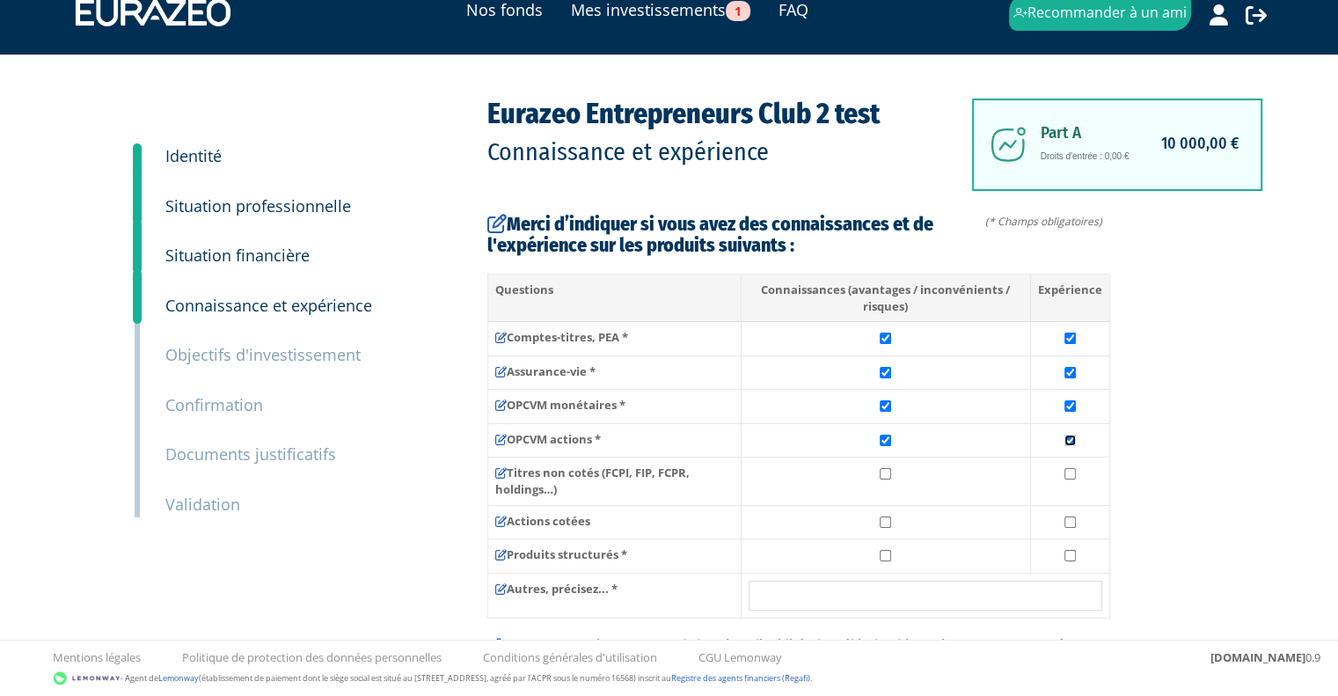
checkbox input "true"
click at [1066, 474] on input "checkbox" at bounding box center [1069, 473] width 11 height 11
checkbox input "true"
click at [881, 476] on input "checkbox" at bounding box center [884, 473] width 11 height 11
checkbox input "true"
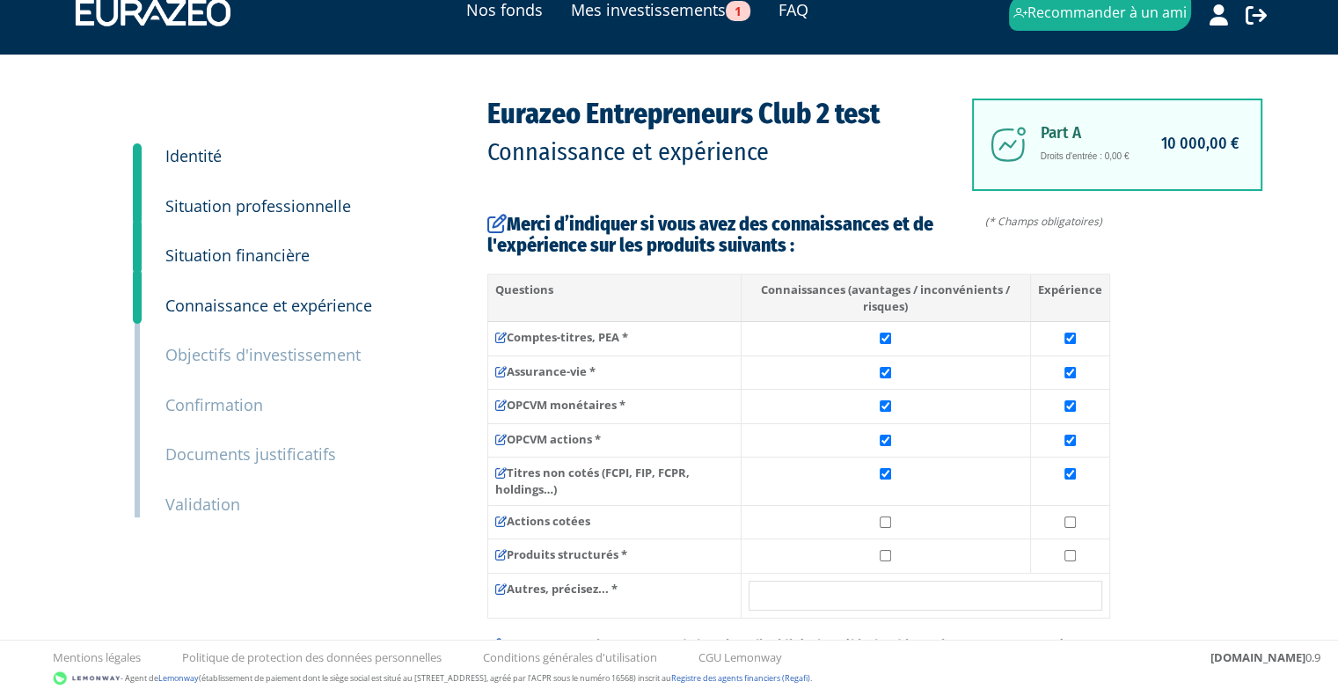
click at [886, 514] on td at bounding box center [884, 522] width 289 height 34
checkbox input "true"
click at [879, 553] on input "checkbox" at bounding box center [884, 555] width 11 height 11
checkbox input "true"
drag, startPoint x: 1062, startPoint y: 558, endPoint x: 1058, endPoint y: 502, distance: 56.5
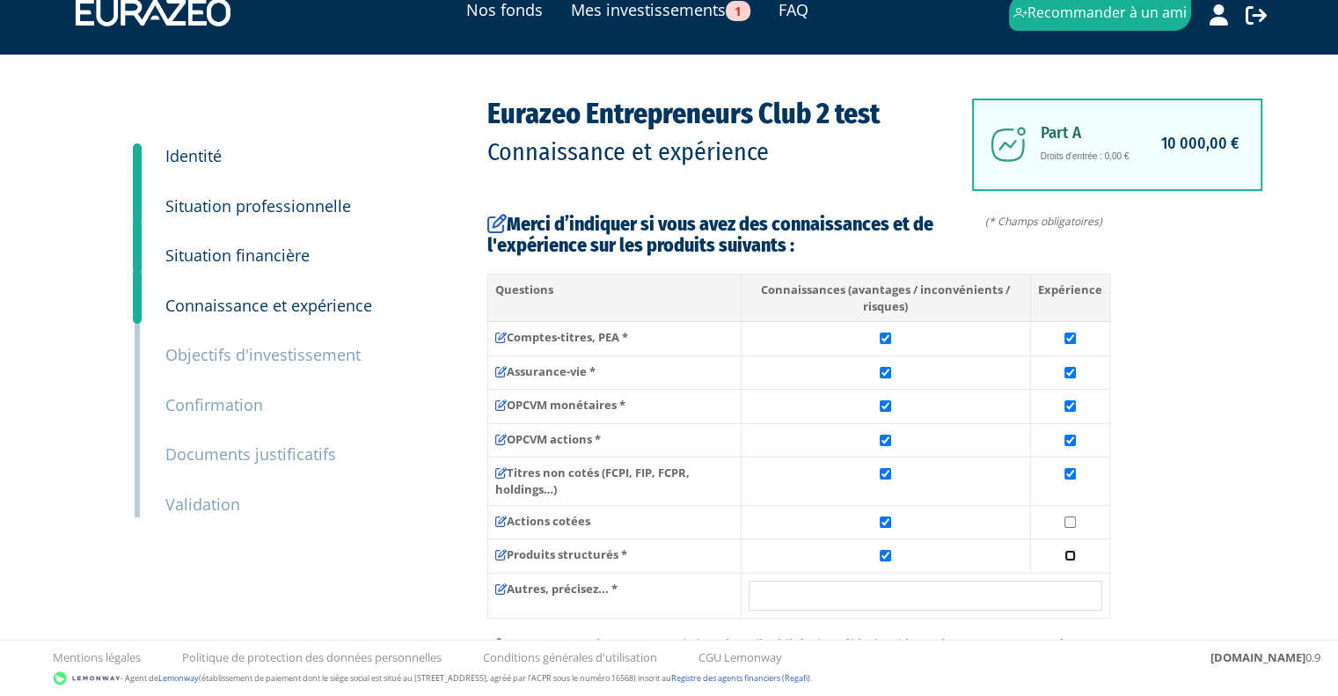
click at [1064, 558] on input "checkbox" at bounding box center [1069, 555] width 11 height 11
checkbox input "true"
click at [1058, 502] on td at bounding box center [1069, 480] width 79 height 47
checkbox input "false"
click at [1073, 520] on input "checkbox" at bounding box center [1069, 521] width 11 height 11
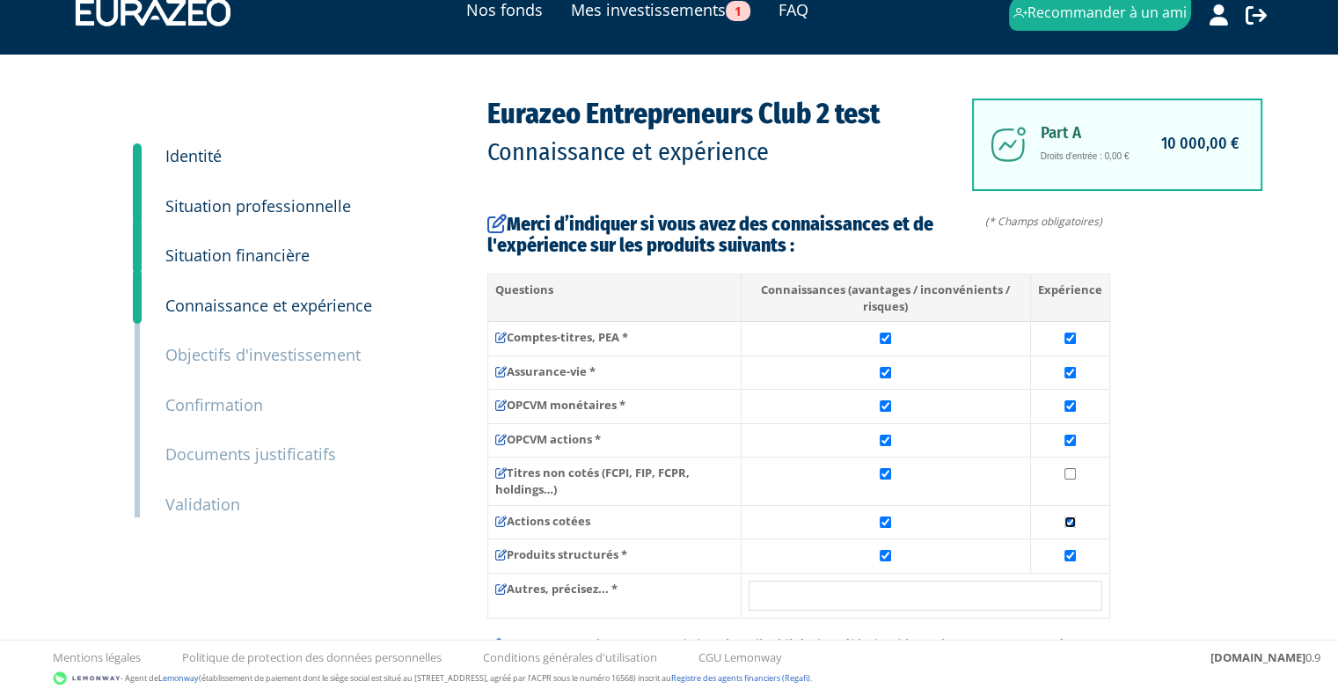
checkbox input "true"
click at [1068, 475] on input "checkbox" at bounding box center [1069, 473] width 11 height 11
checkbox input "true"
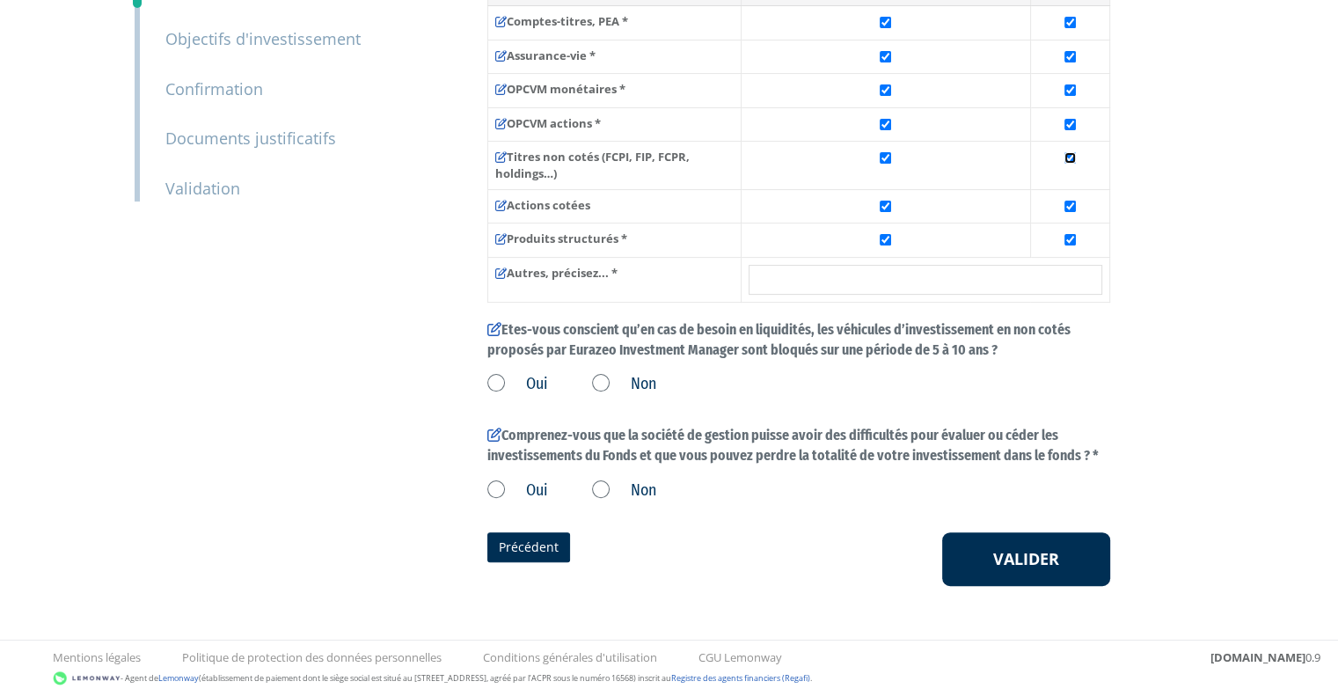
scroll to position [350, 0]
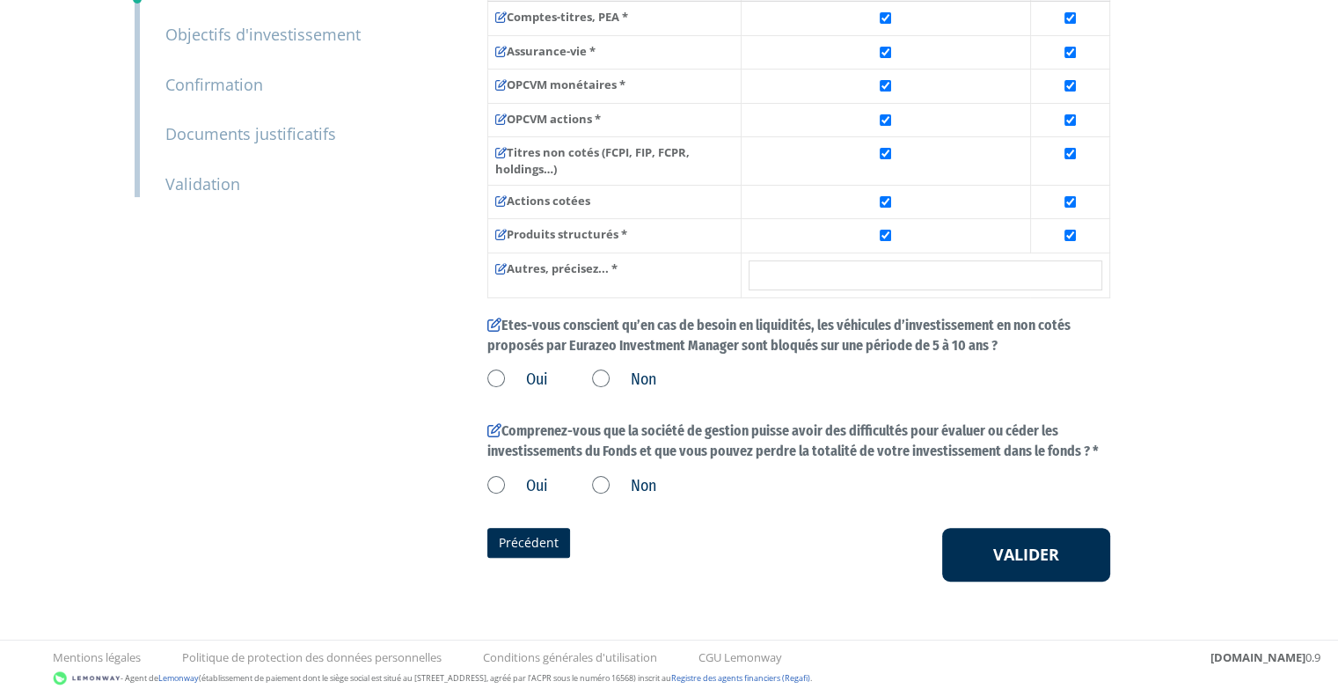
click at [478, 376] on div "1 Identité 2 Situation professionnelle 3 Situation financière 4 Confirmation" at bounding box center [669, 179] width 1105 height 803
click at [503, 377] on label "Oui" at bounding box center [517, 379] width 61 height 23
click at [0, 0] on input "Oui" at bounding box center [0, 0] width 0 height 0
click at [528, 473] on div "Oui Non" at bounding box center [798, 483] width 623 height 29
click at [525, 481] on label "Oui" at bounding box center [517, 486] width 61 height 23
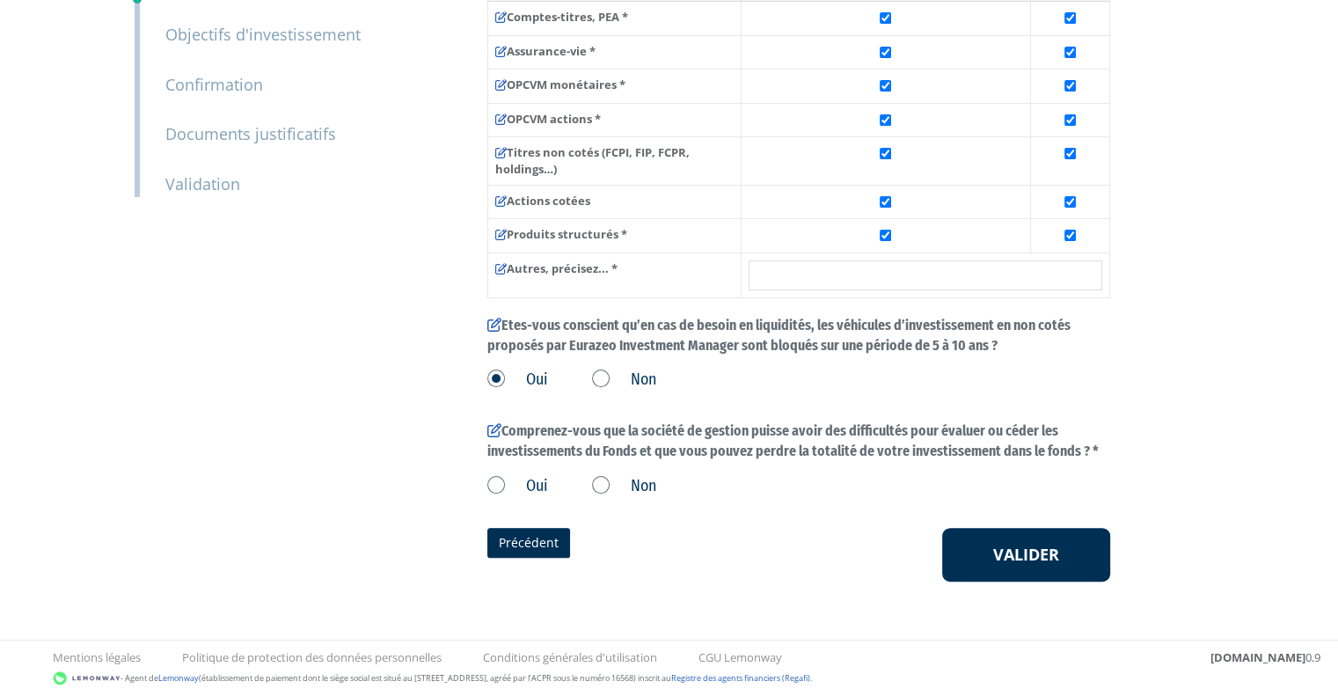
click at [0, 0] on input "Oui" at bounding box center [0, 0] width 0 height 0
click at [1045, 543] on button "Valider" at bounding box center [1026, 555] width 168 height 55
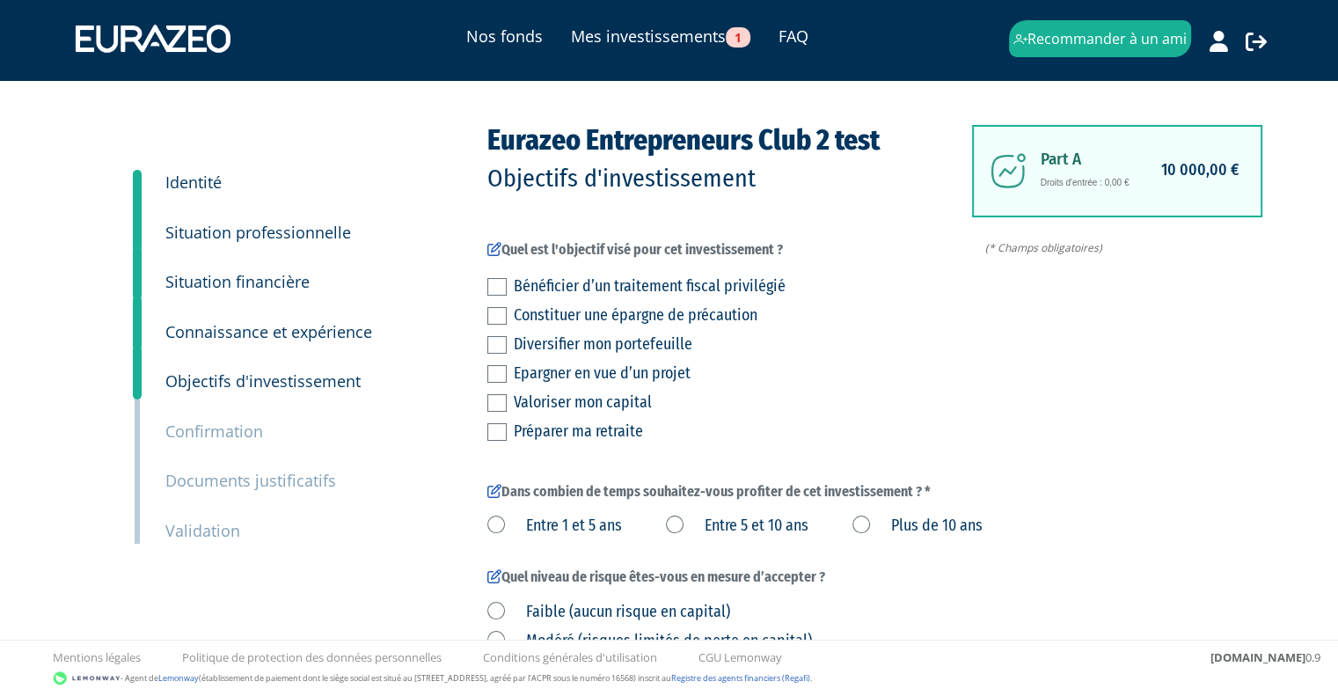
scroll to position [5, 0]
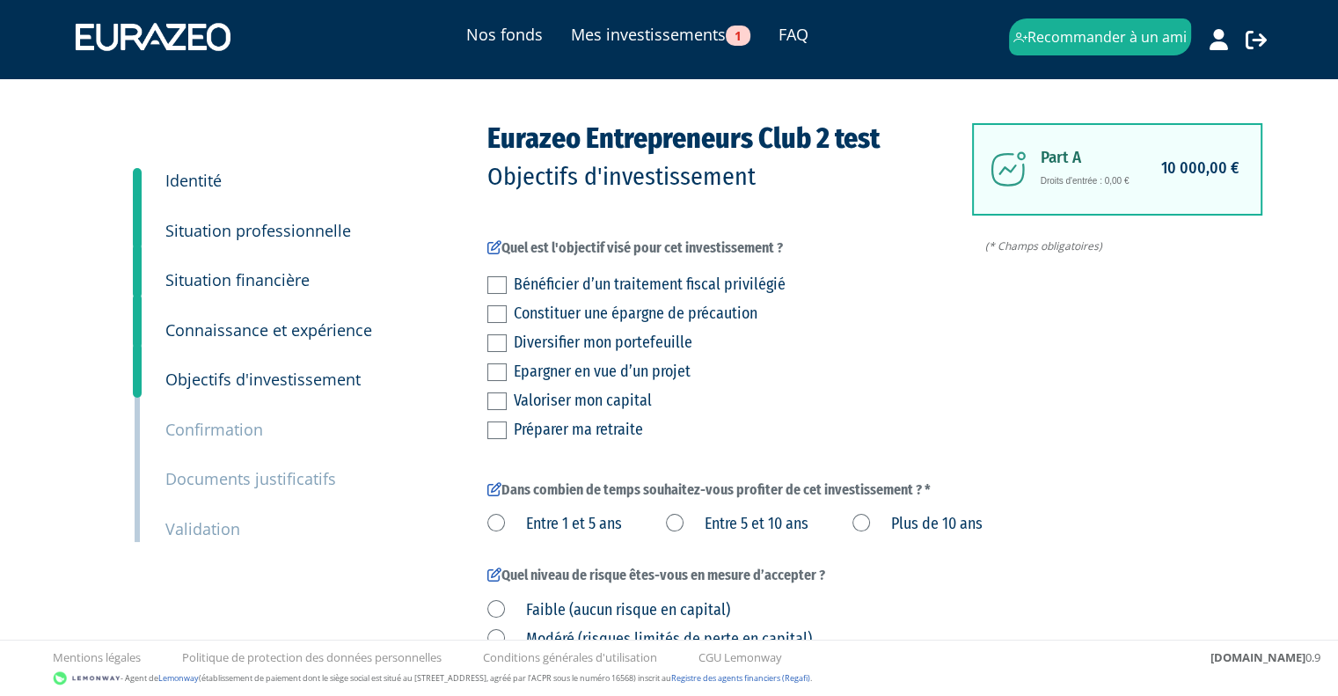
click at [500, 312] on label at bounding box center [496, 314] width 19 height 18
click at [0, 0] on input "checkbox" at bounding box center [0, 0] width 0 height 0
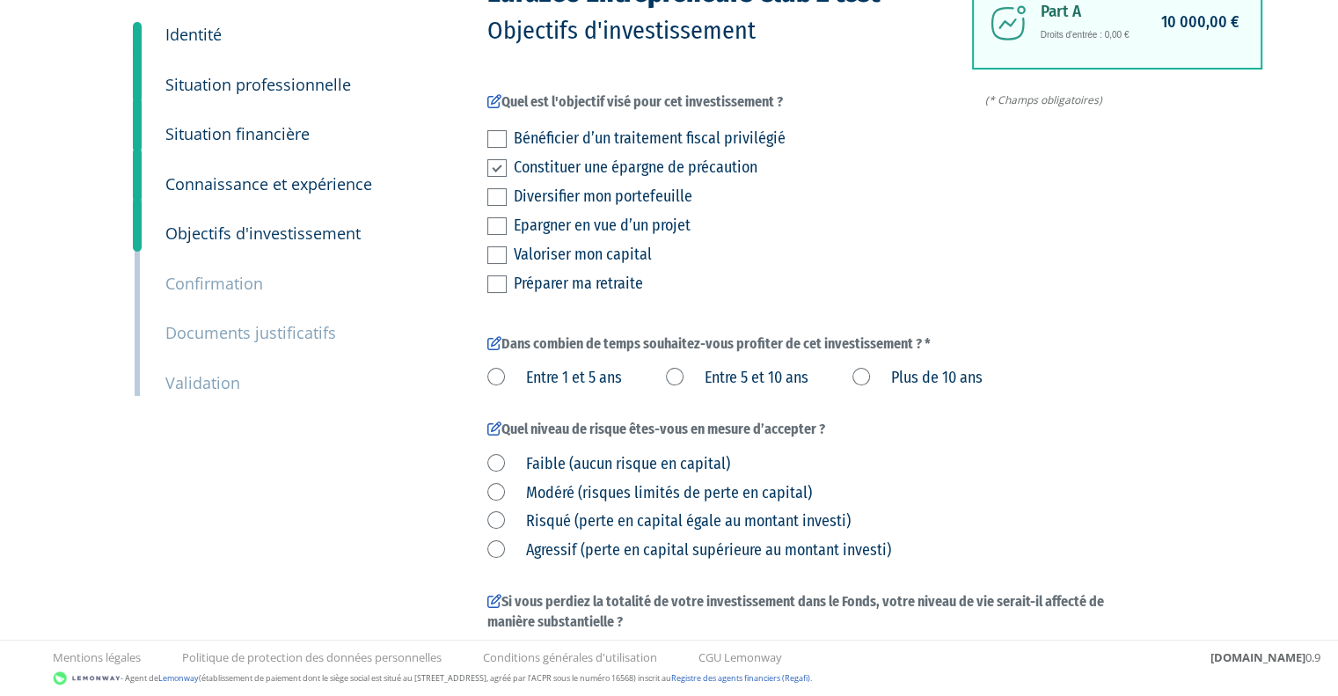
scroll to position [151, 0]
click at [868, 376] on label "Plus de 10 ans" at bounding box center [917, 378] width 130 height 23
click at [0, 0] on ans "Plus de 10 ans" at bounding box center [0, 0] width 0 height 0
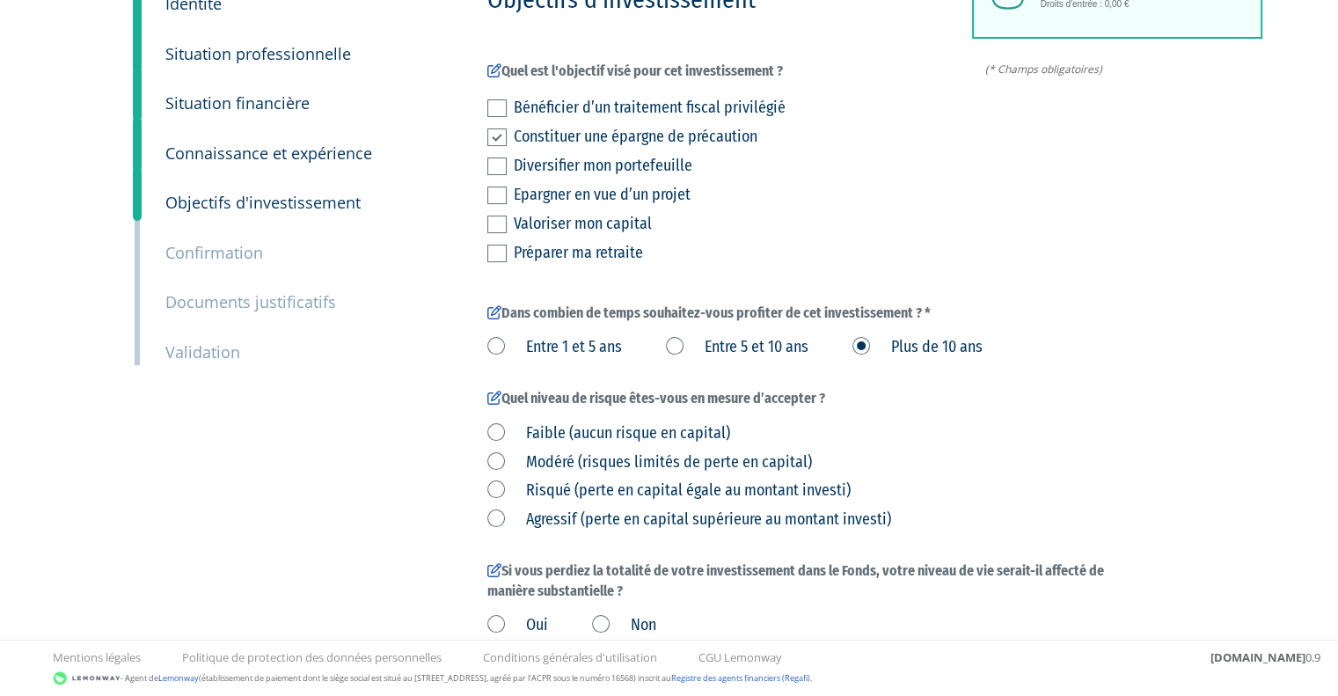
scroll to position [183, 0]
click at [492, 518] on label "Agressif (perte en capital supérieure au montant investi)" at bounding box center [689, 518] width 404 height 23
click at [0, 0] on investi\) "Agressif (perte en capital supérieure au montant investi)" at bounding box center [0, 0] width 0 height 0
click at [493, 492] on label "Risqué (perte en capital égale au montant investi)" at bounding box center [668, 489] width 363 height 23
click at [0, 0] on investi\) "Risqué (perte en capital égale au montant investi)" at bounding box center [0, 0] width 0 height 0
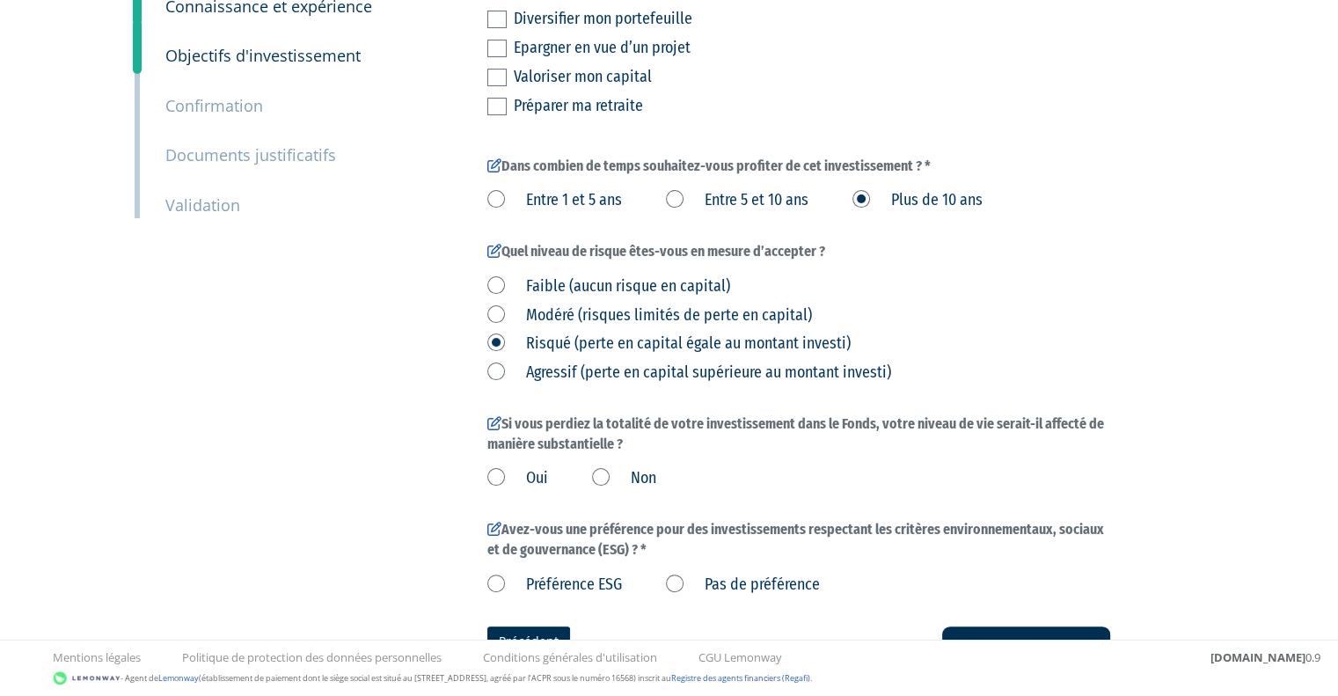
scroll to position [331, 0]
click at [602, 479] on label "Non" at bounding box center [624, 476] width 64 height 23
click at [0, 0] on input "Non" at bounding box center [0, 0] width 0 height 0
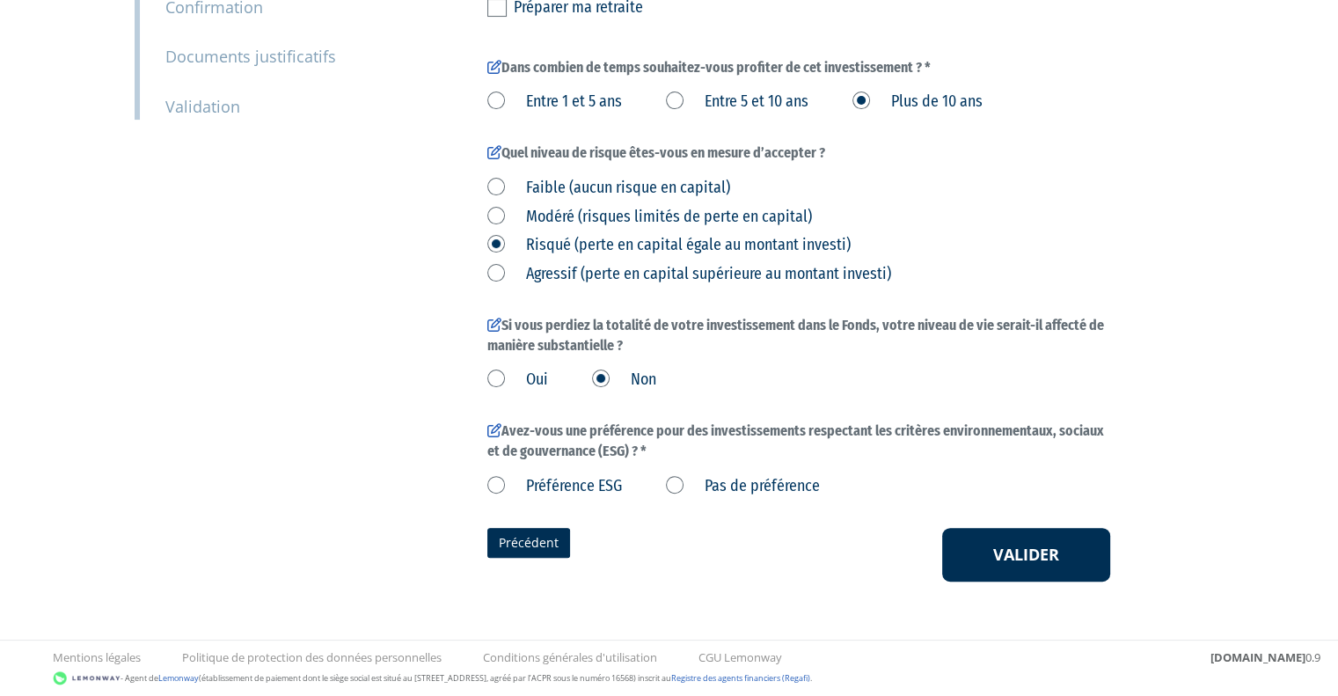
click at [685, 485] on label "Pas de préférence" at bounding box center [743, 486] width 154 height 23
click at [0, 0] on préférence "Pas de préférence" at bounding box center [0, 0] width 0 height 0
click at [986, 546] on button "Valider" at bounding box center [1026, 555] width 168 height 55
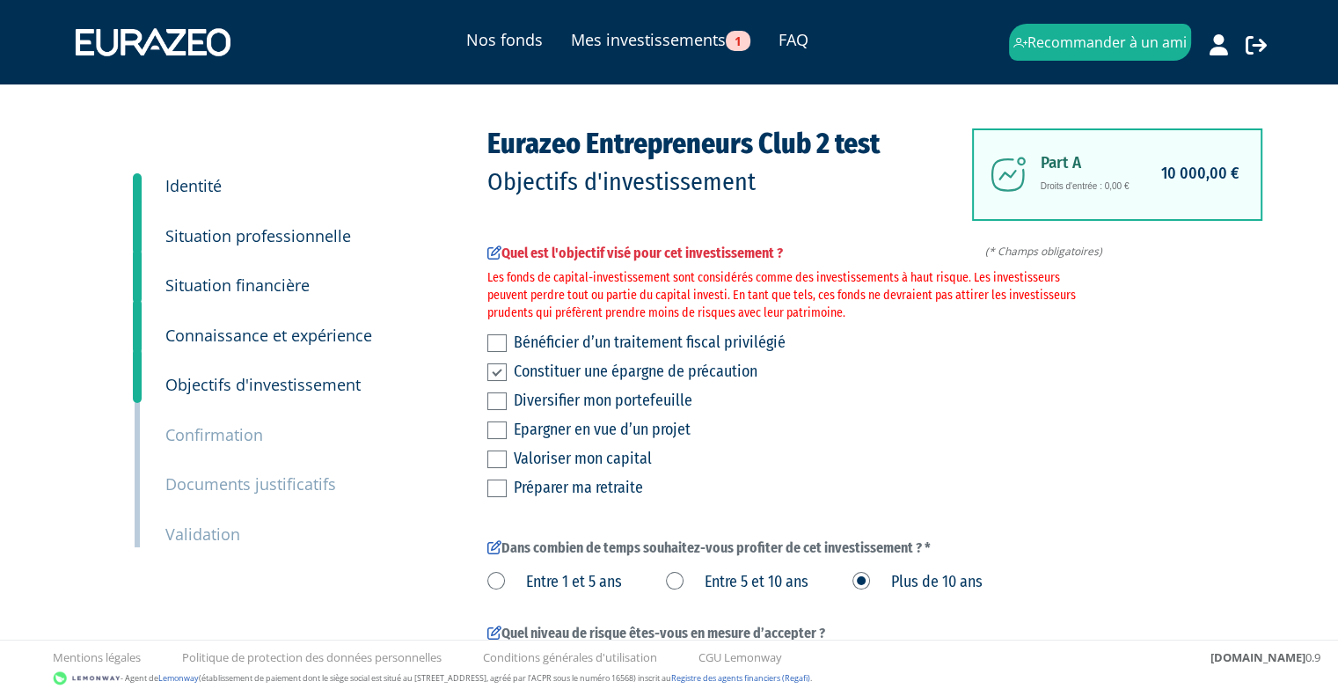
click at [498, 467] on label at bounding box center [496, 459] width 19 height 18
click at [0, 0] on input "checkbox" at bounding box center [0, 0] width 0 height 0
click at [496, 484] on label at bounding box center [496, 488] width 19 height 18
click at [0, 0] on input "checkbox" at bounding box center [0, 0] width 0 height 0
click at [492, 367] on label at bounding box center [496, 372] width 19 height 18
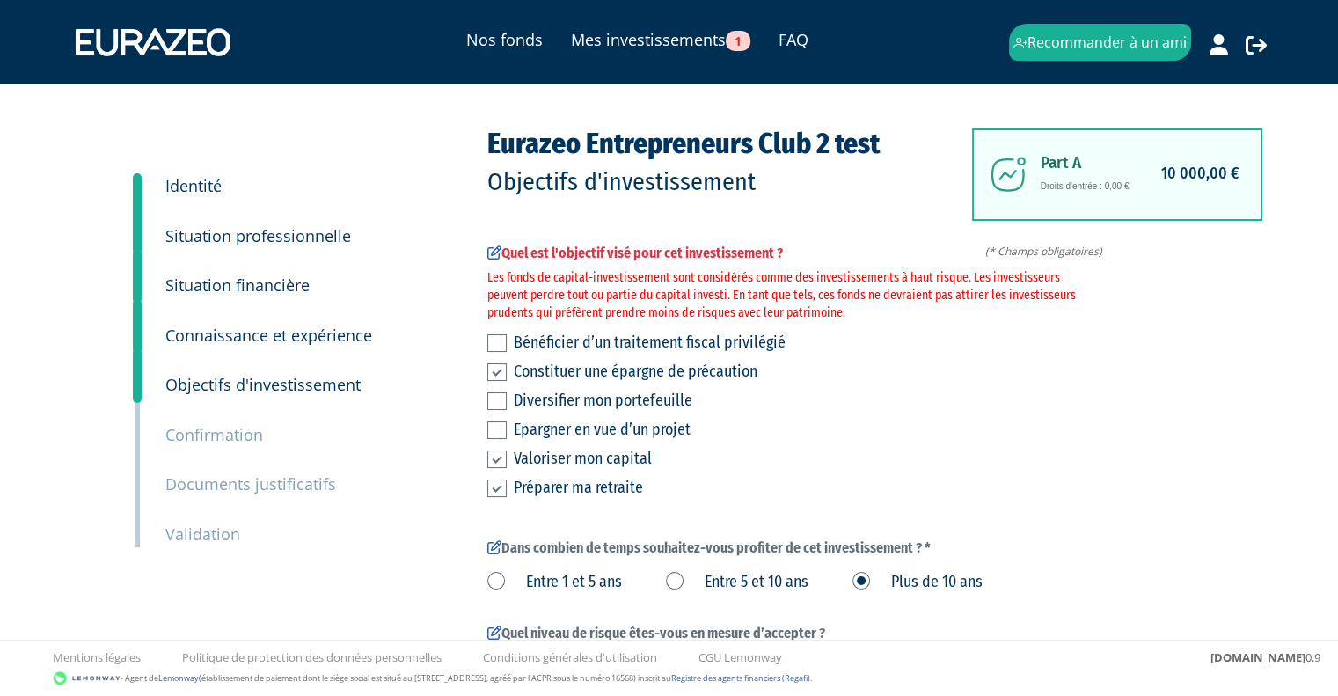
click at [0, 0] on input "checkbox" at bounding box center [0, 0] width 0 height 0
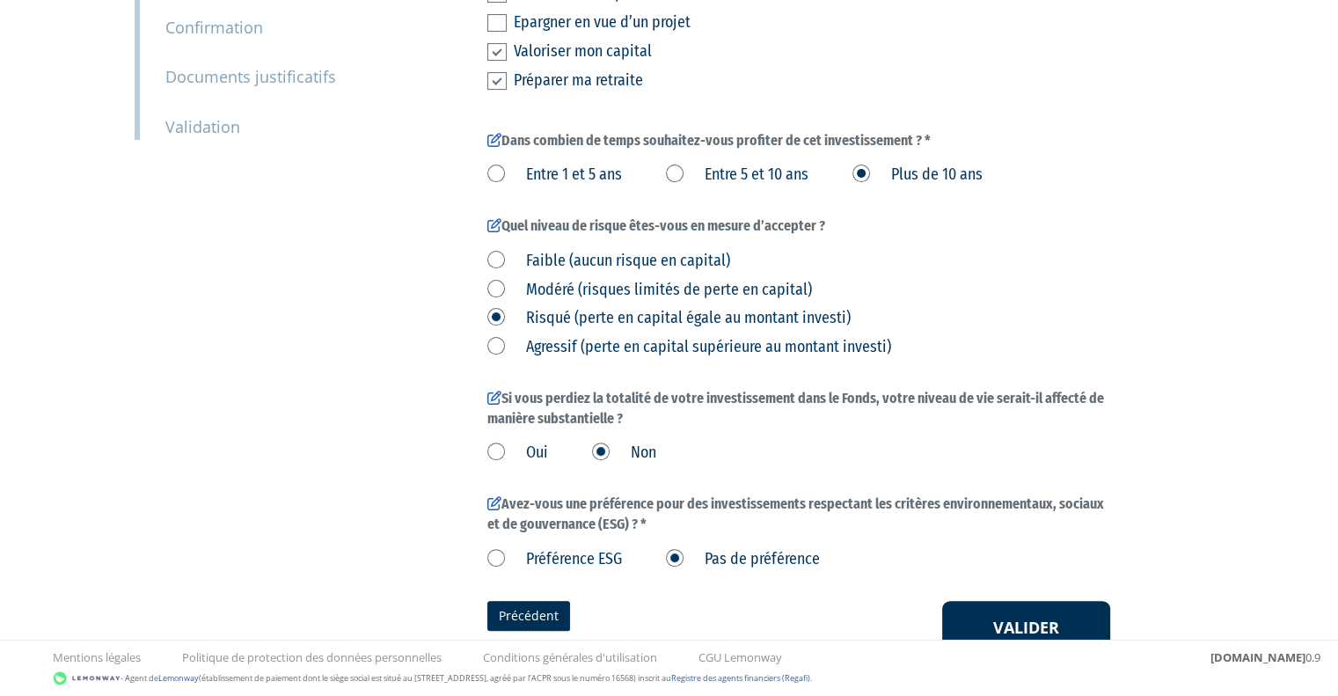
scroll to position [480, 0]
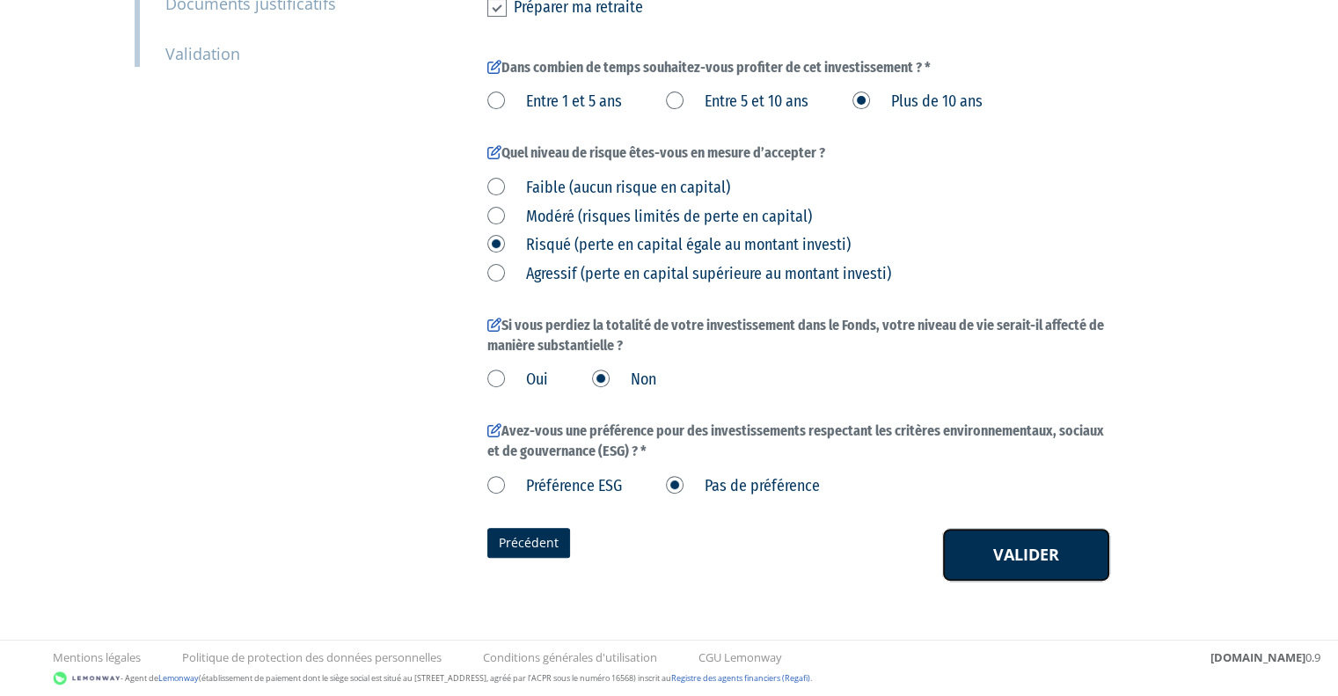
click at [984, 543] on button "Valider" at bounding box center [1026, 555] width 168 height 55
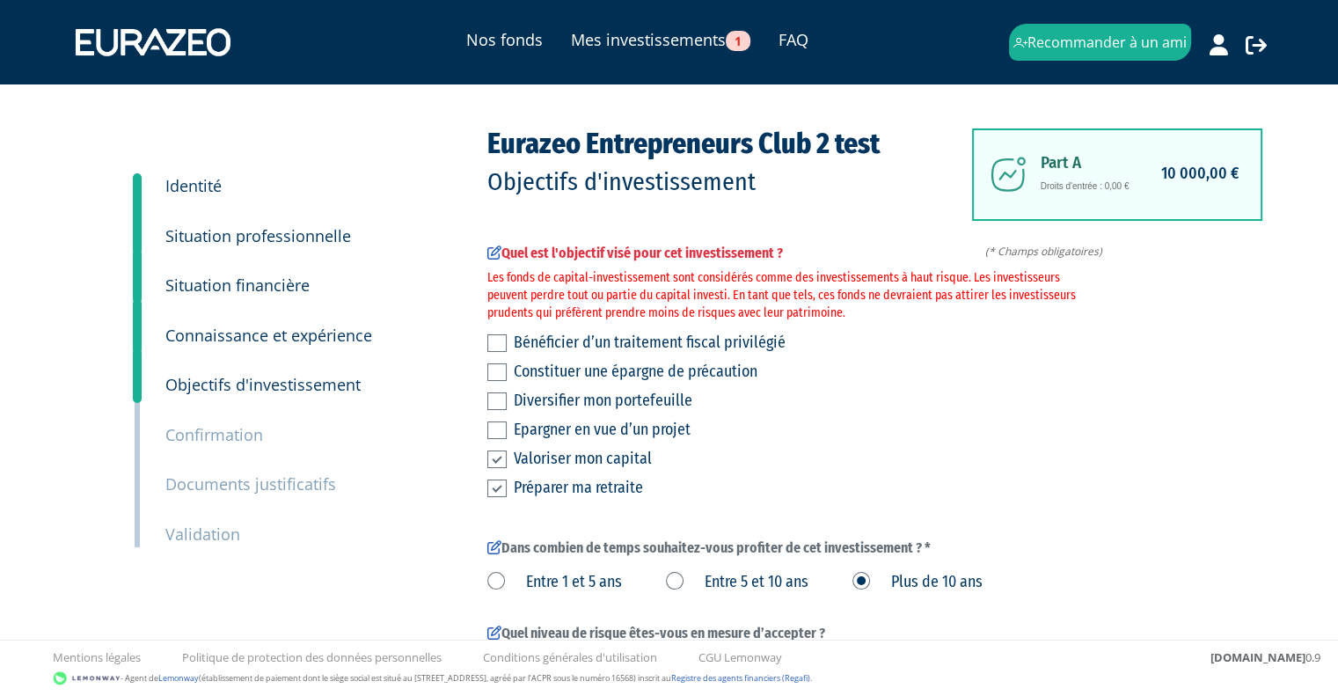
click at [492, 464] on label at bounding box center [496, 459] width 19 height 18
click at [0, 0] on input "checkbox" at bounding box center [0, 0] width 0 height 0
click at [494, 492] on label at bounding box center [496, 488] width 19 height 18
click at [0, 0] on input "checkbox" at bounding box center [0, 0] width 0 height 0
click at [500, 402] on label at bounding box center [496, 401] width 19 height 18
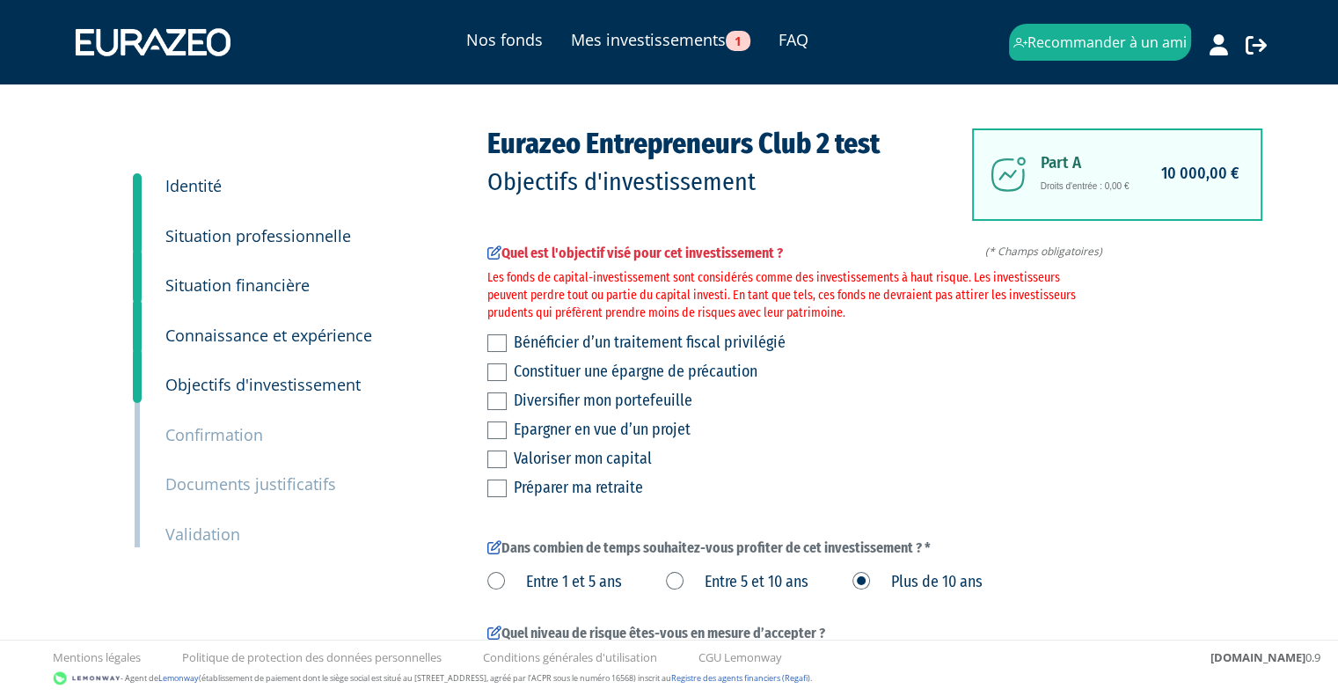
click at [0, 0] on input "checkbox" at bounding box center [0, 0] width 0 height 0
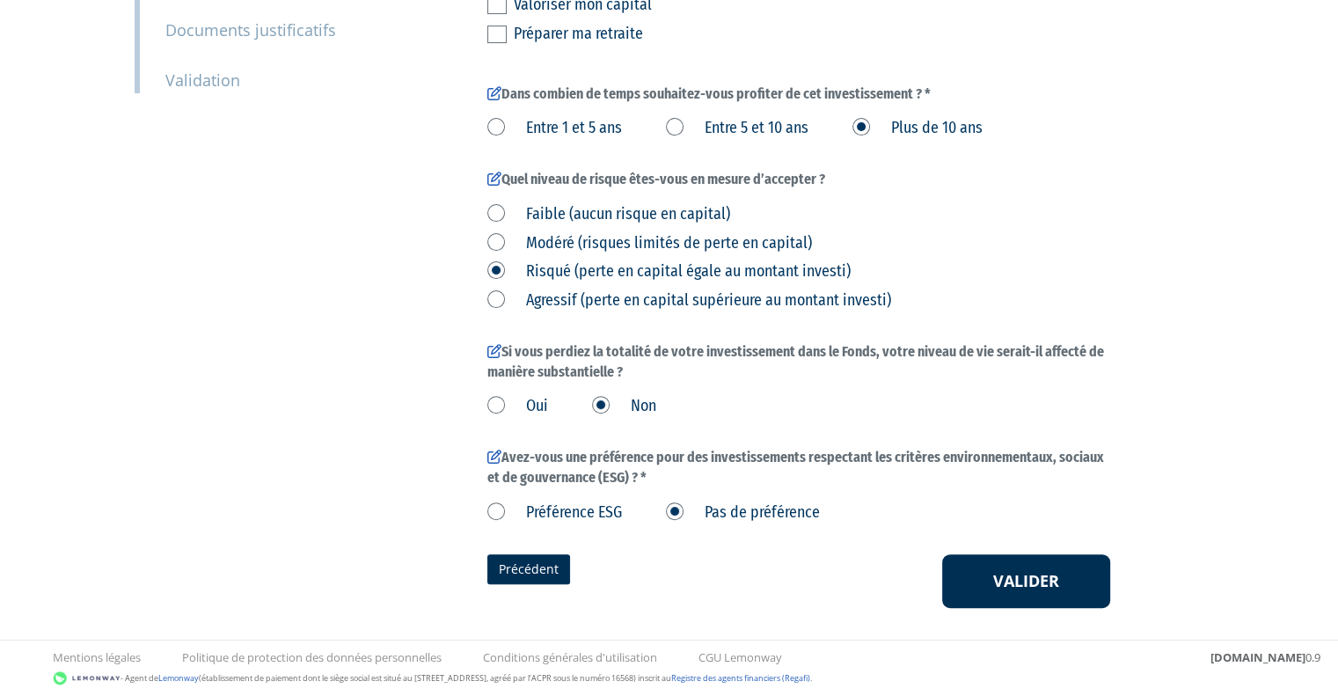
scroll to position [480, 0]
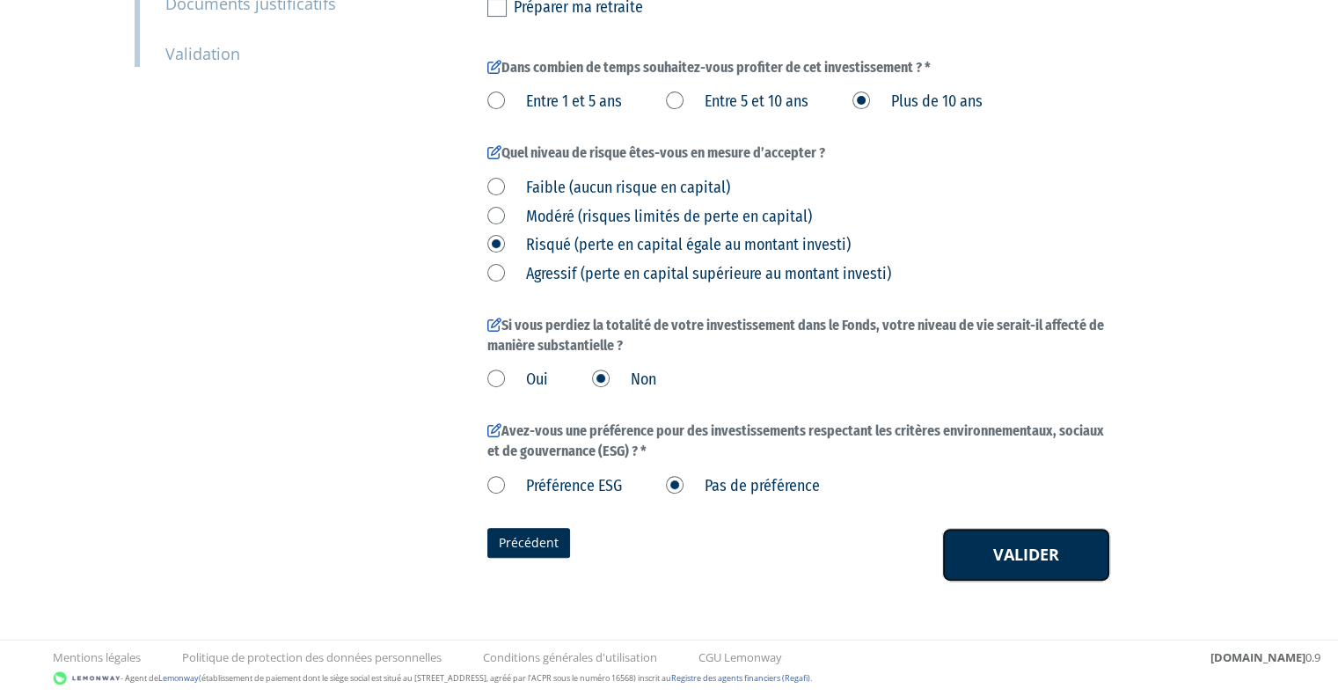
click at [1010, 534] on button "Valider" at bounding box center [1026, 555] width 168 height 55
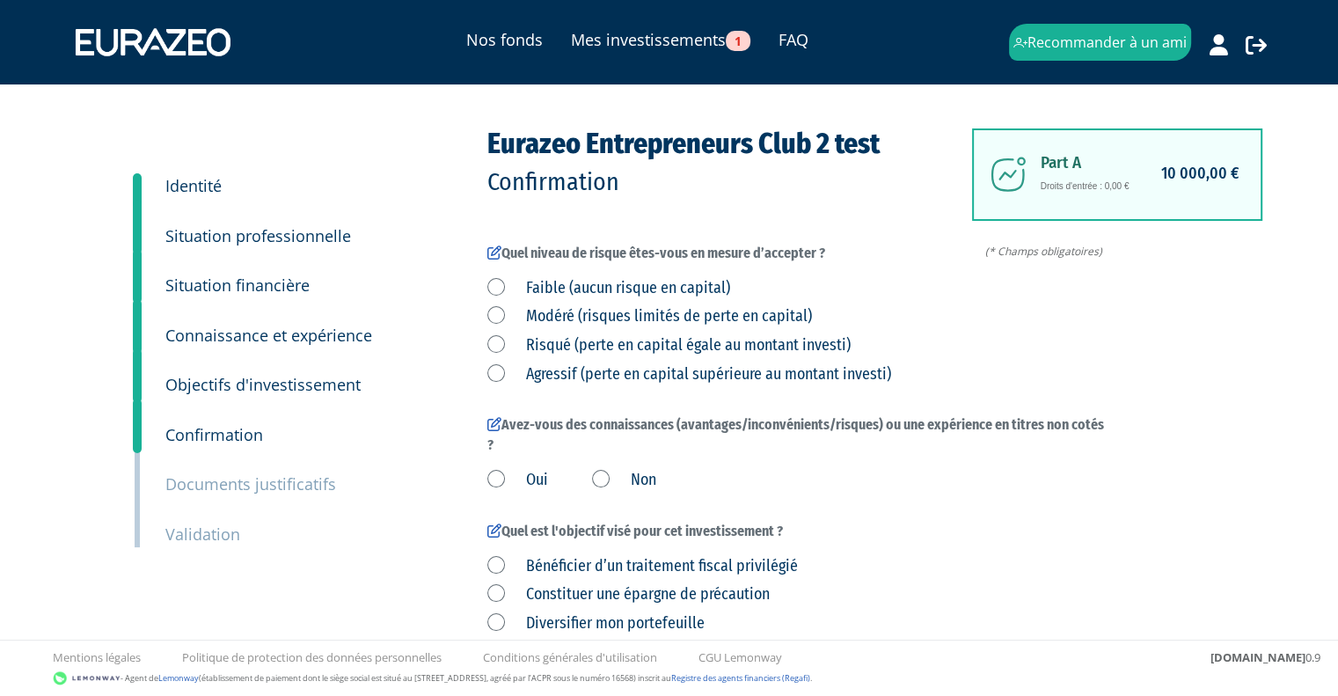
click at [551, 349] on label "Risqué (perte en capital égale au montant investi)" at bounding box center [668, 345] width 363 height 23
click at [0, 0] on investi\) "Risqué (perte en capital égale au montant investi)" at bounding box center [0, 0] width 0 height 0
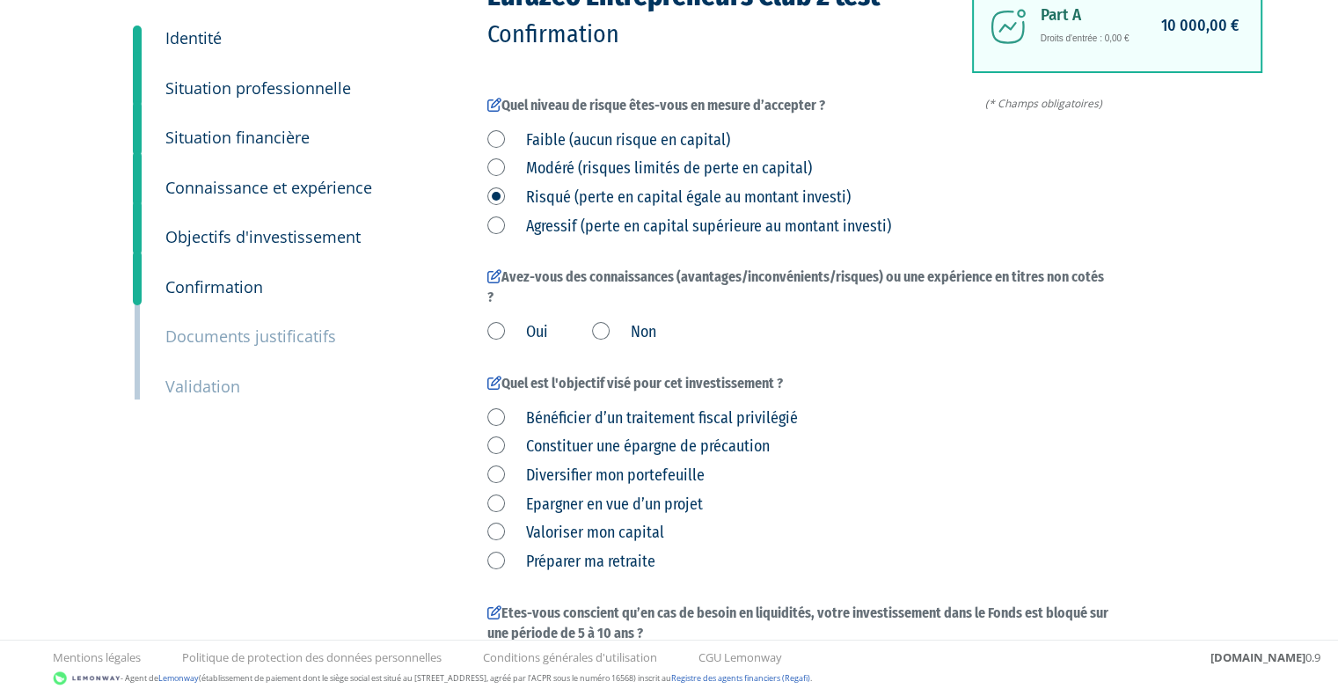
scroll to position [148, 0]
click at [521, 333] on label "Oui" at bounding box center [517, 332] width 61 height 23
click at [0, 0] on input "Oui" at bounding box center [0, 0] width 0 height 0
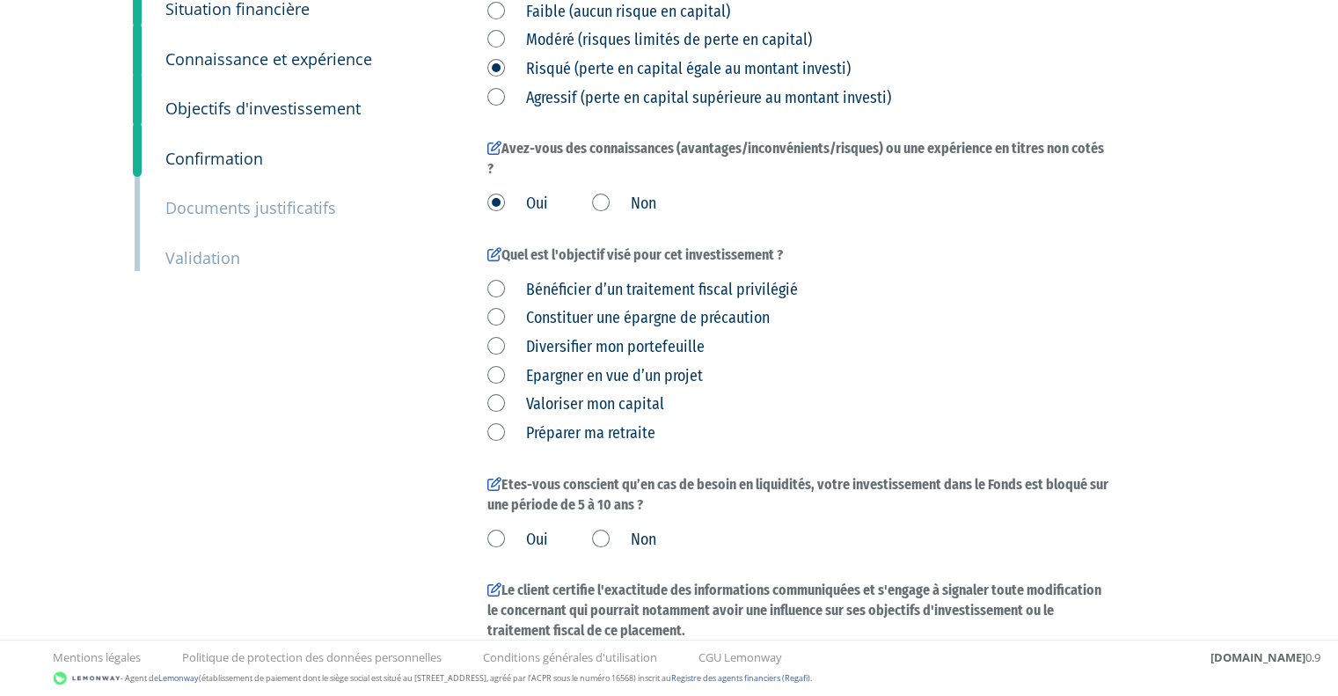
scroll to position [280, 0]
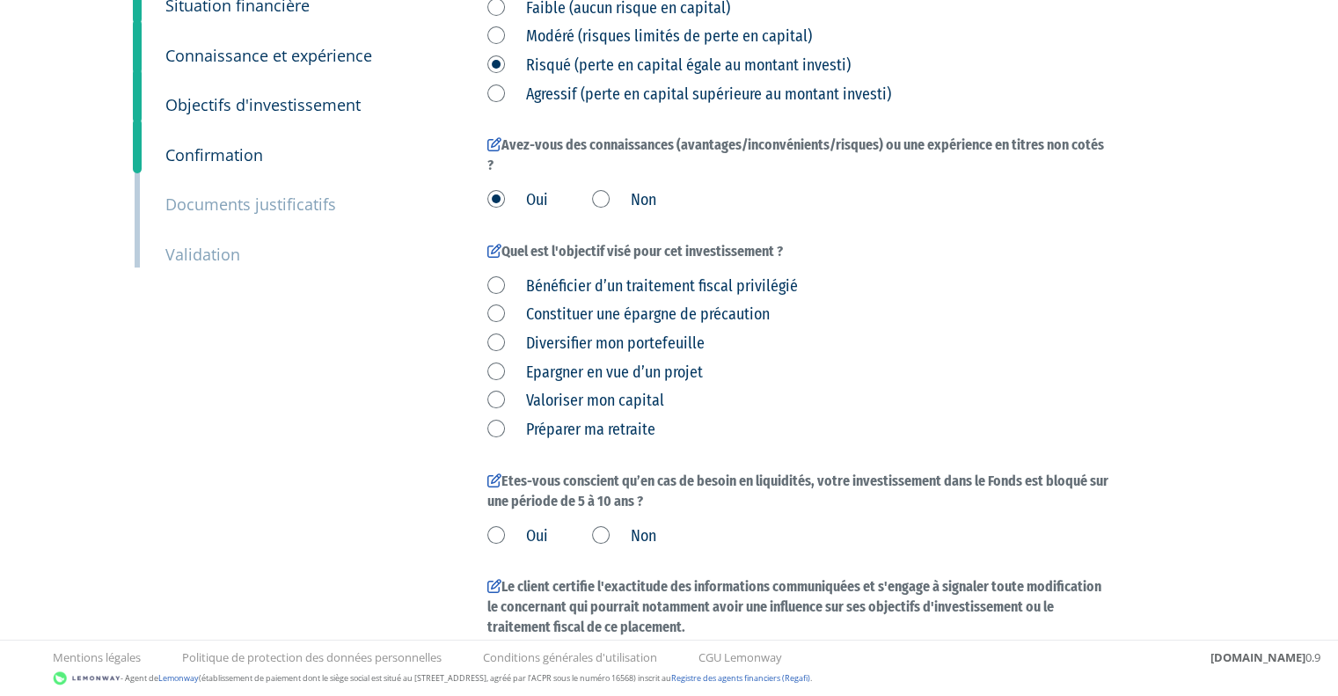
click at [494, 389] on div "Bénéficier d’un traitement fiscal privilégié Constituer une épargne de précauti…" at bounding box center [798, 355] width 623 height 172
click at [492, 405] on label "Valoriser mon capital" at bounding box center [575, 401] width 177 height 23
click at [0, 0] on capital "Valoriser mon capital" at bounding box center [0, 0] width 0 height 0
click at [521, 525] on label "Oui" at bounding box center [517, 536] width 61 height 23
click at [0, 0] on input "Oui" at bounding box center [0, 0] width 0 height 0
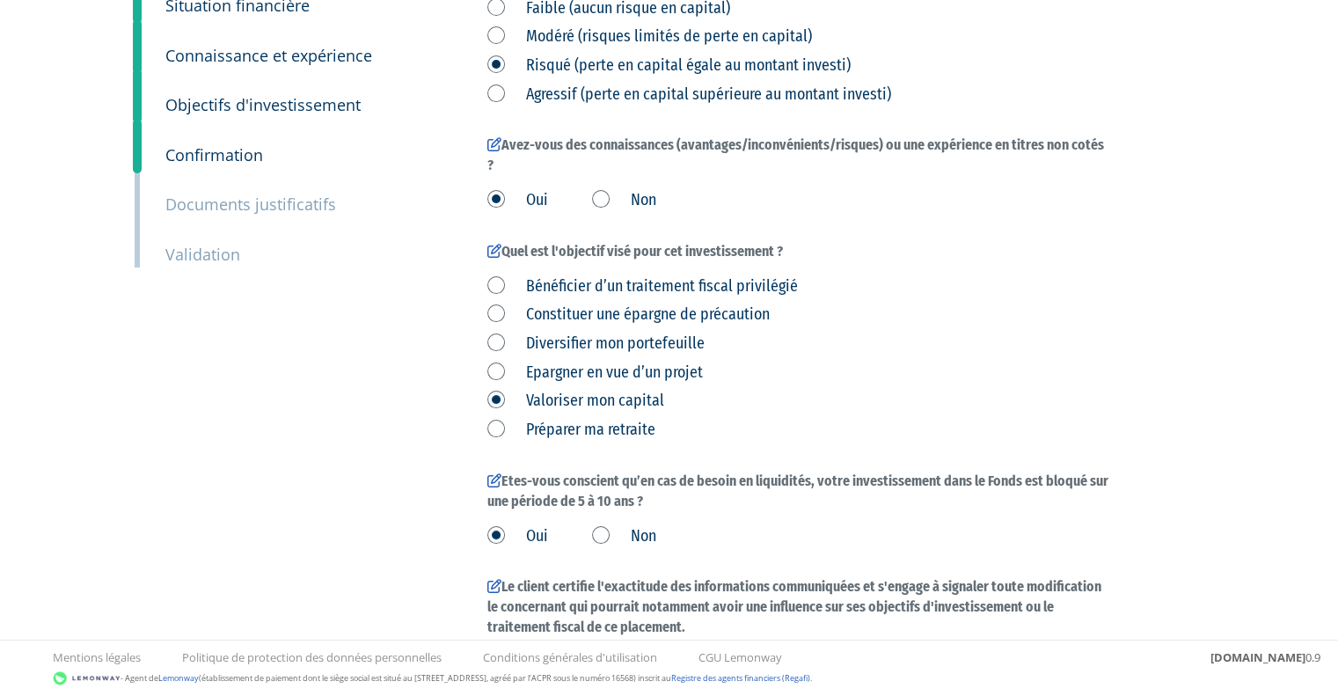
scroll to position [523, 0]
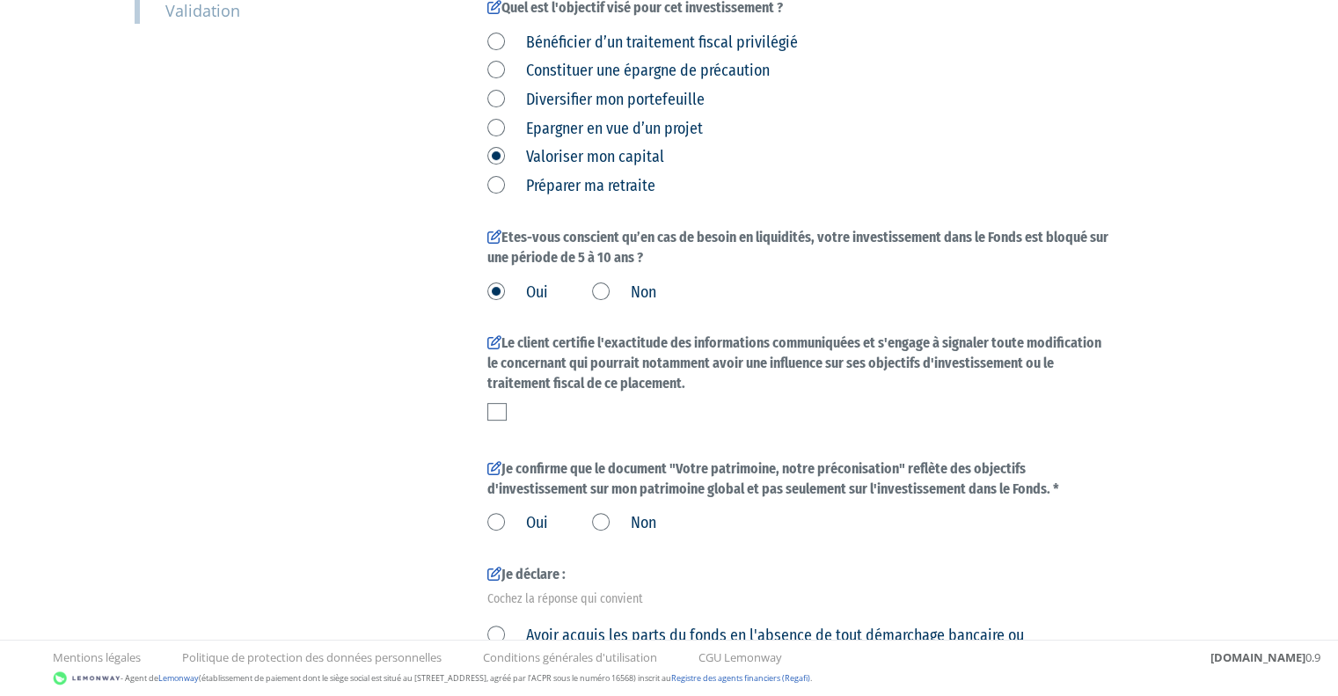
click at [498, 413] on label at bounding box center [496, 412] width 19 height 18
click at [0, 0] on input "checkbox" at bounding box center [0, 0] width 0 height 0
click at [536, 524] on label "Oui" at bounding box center [517, 523] width 61 height 23
click at [0, 0] on input "Oui" at bounding box center [0, 0] width 0 height 0
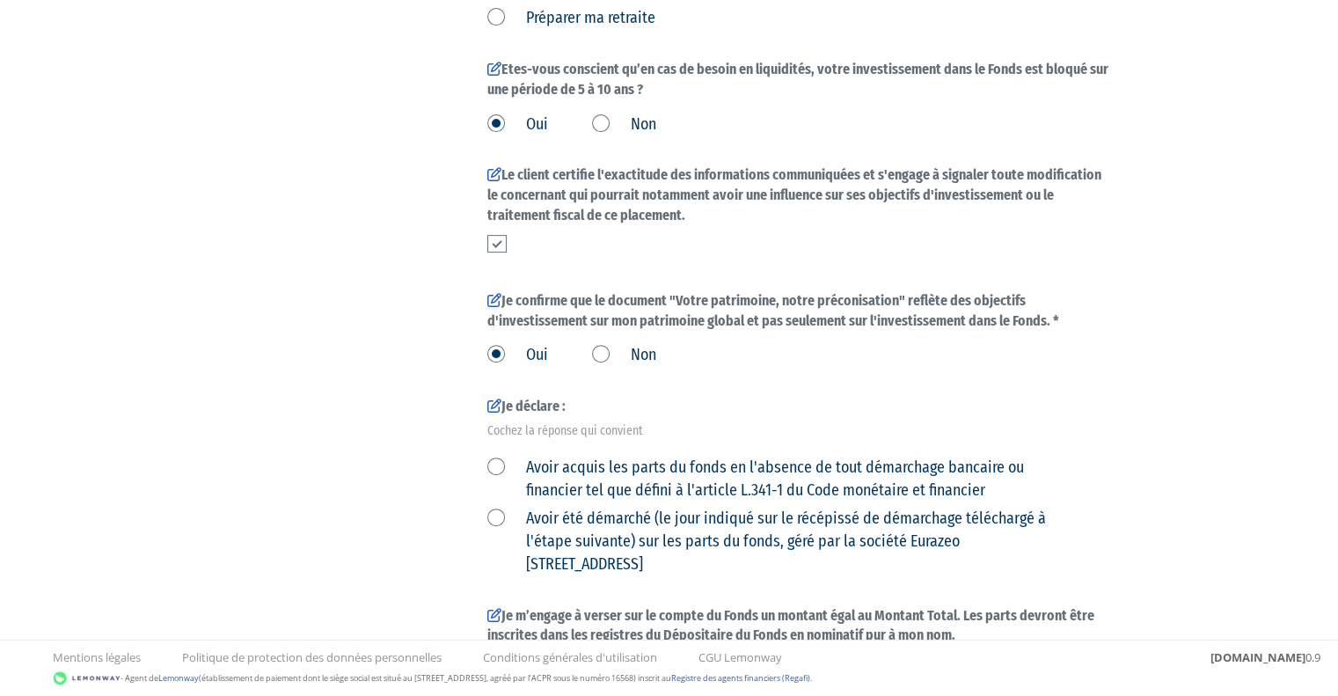
scroll to position [692, 0]
click at [502, 467] on label "Avoir acquis les parts du fonds en l'absence de tout démarchage bancaire ou fin…" at bounding box center [777, 478] width 581 height 45
click at [0, 0] on financier "Avoir acquis les parts du fonds en l'absence de tout démarchage bancaire ou fin…" at bounding box center [0, 0] width 0 height 0
click at [496, 518] on label "Avoir été démarché (le jour indiqué sur le récépissé de démarchage téléchargé à…" at bounding box center [777, 541] width 581 height 68
click at [0, 0] on Paris "Avoir été démarché (le jour indiqué sur le récépissé de démarchage téléchargé à…" at bounding box center [0, 0] width 0 height 0
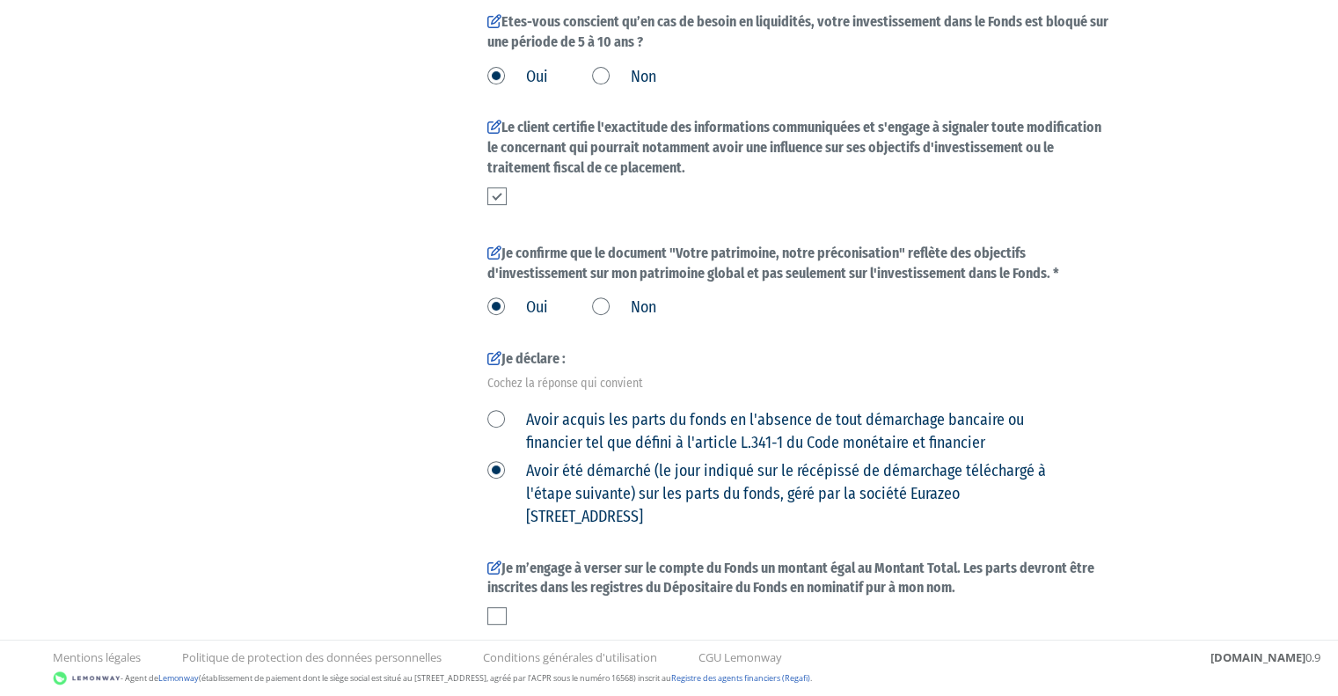
scroll to position [741, 0]
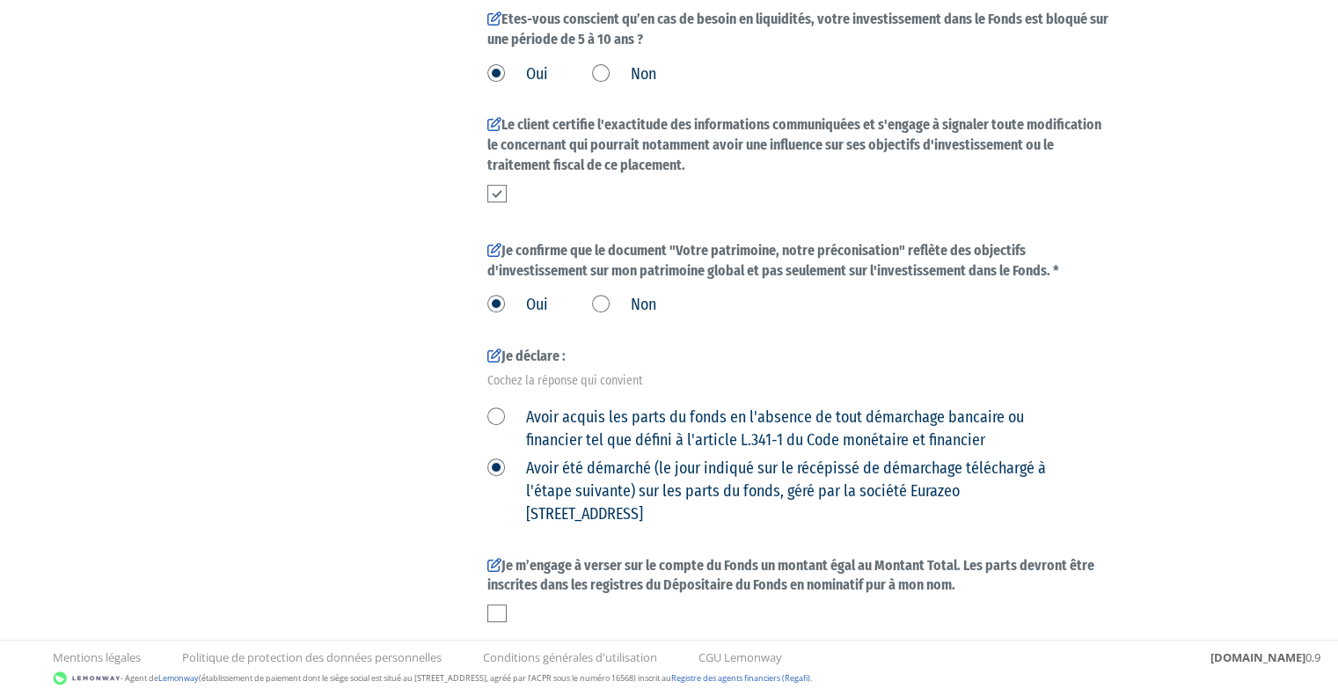
click at [495, 419] on label "Avoir acquis les parts du fonds en l'absence de tout démarchage bancaire ou fin…" at bounding box center [777, 428] width 581 height 45
click at [0, 0] on financier "Avoir acquis les parts du fonds en l'absence de tout démarchage bancaire ou fin…" at bounding box center [0, 0] width 0 height 0
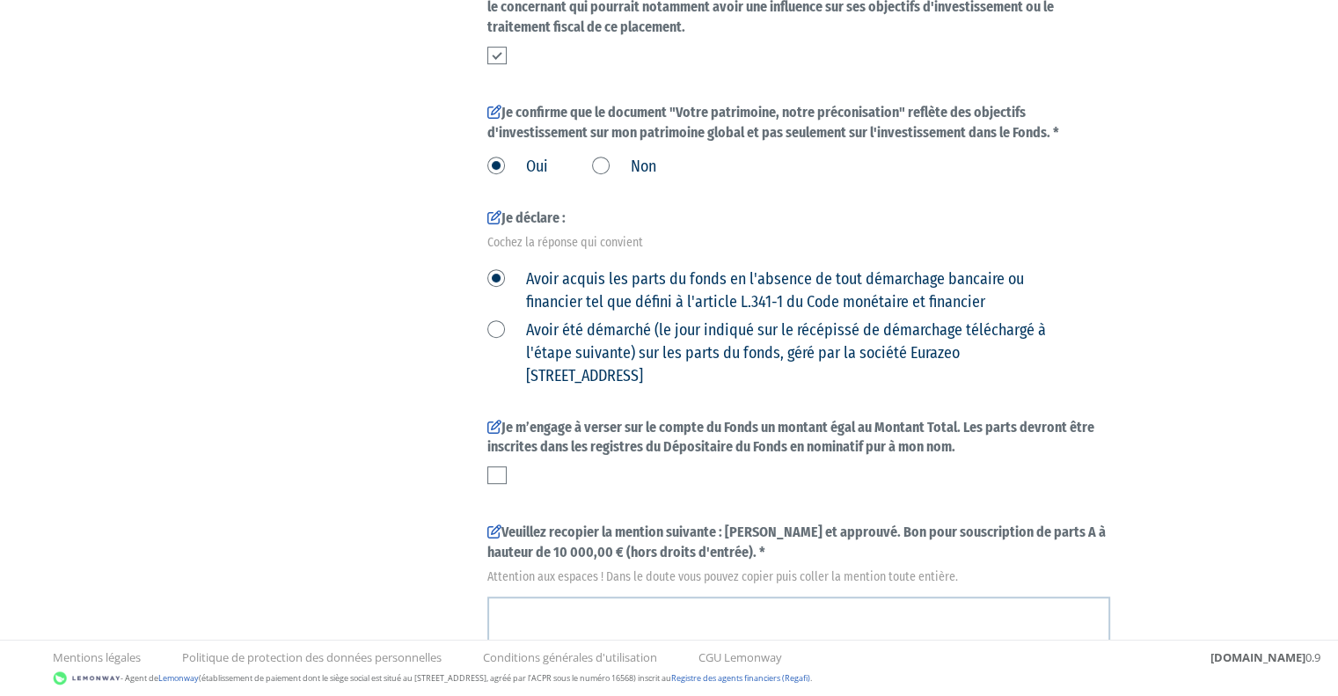
scroll to position [881, 0]
click at [492, 478] on label at bounding box center [496, 473] width 19 height 18
click at [0, 0] on input "checkbox" at bounding box center [0, 0] width 0 height 0
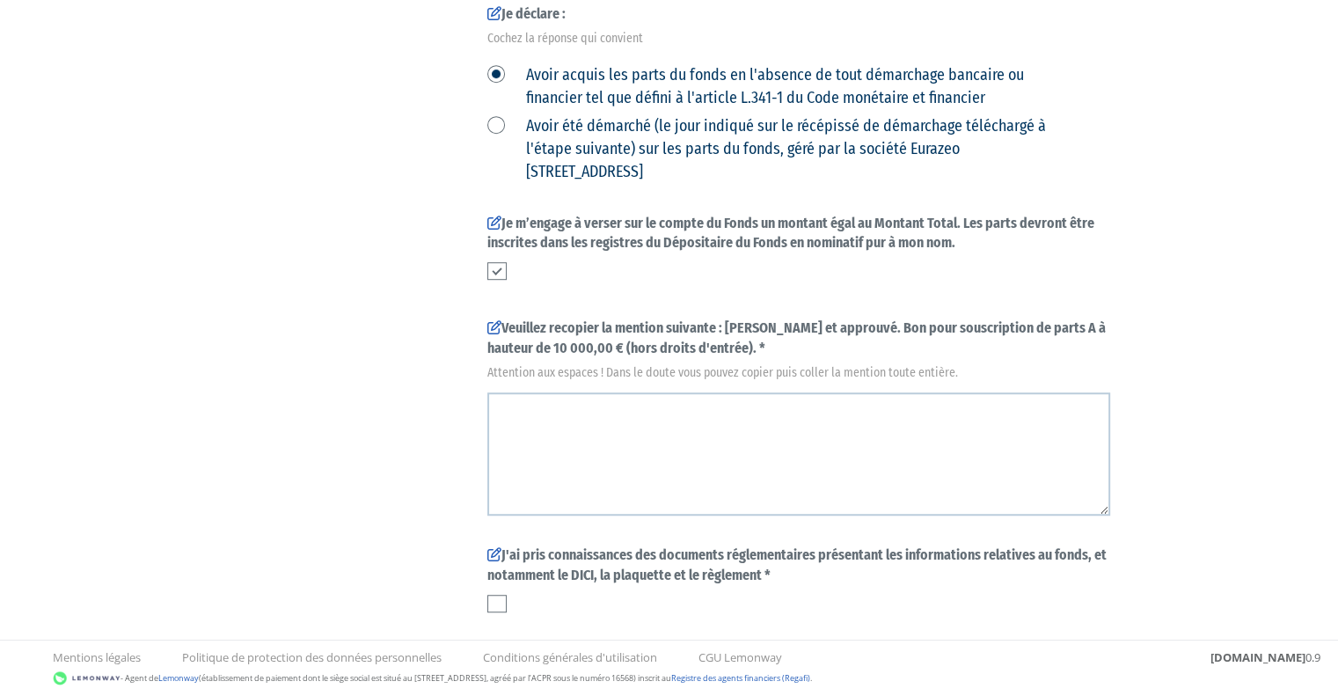
scroll to position [1083, 0]
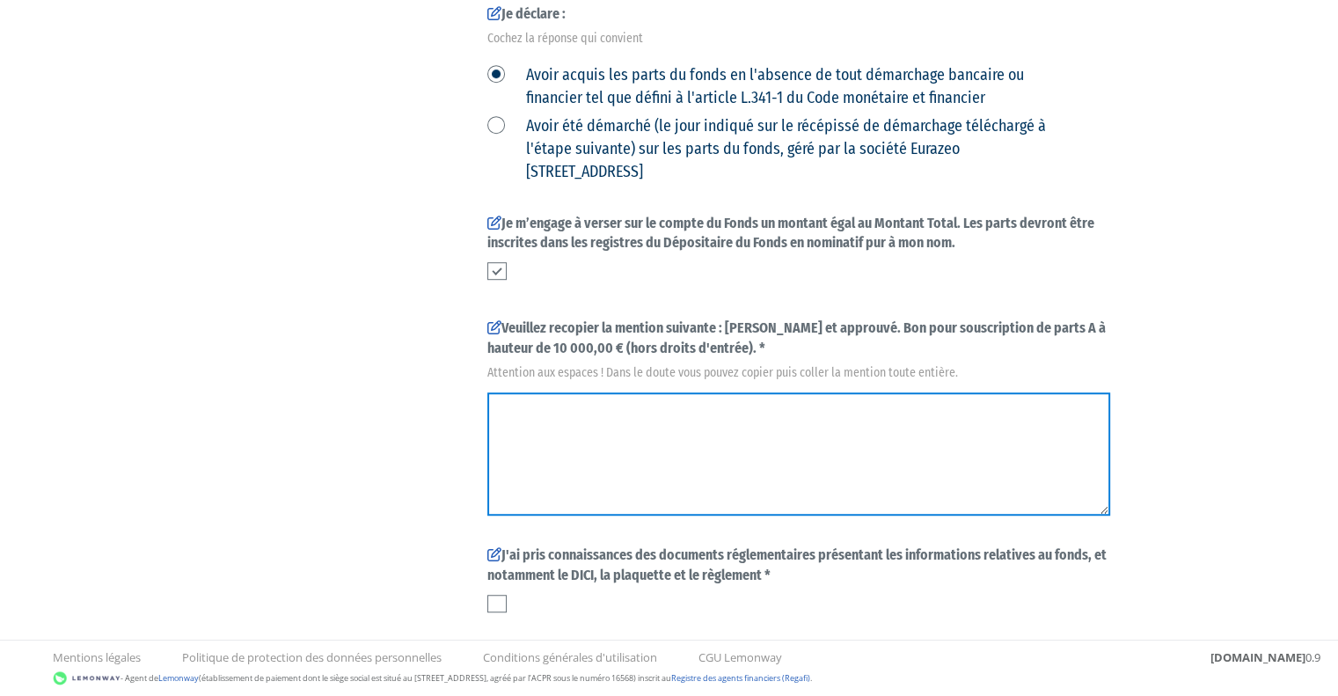
click at [702, 437] on textarea at bounding box center [798, 453] width 623 height 123
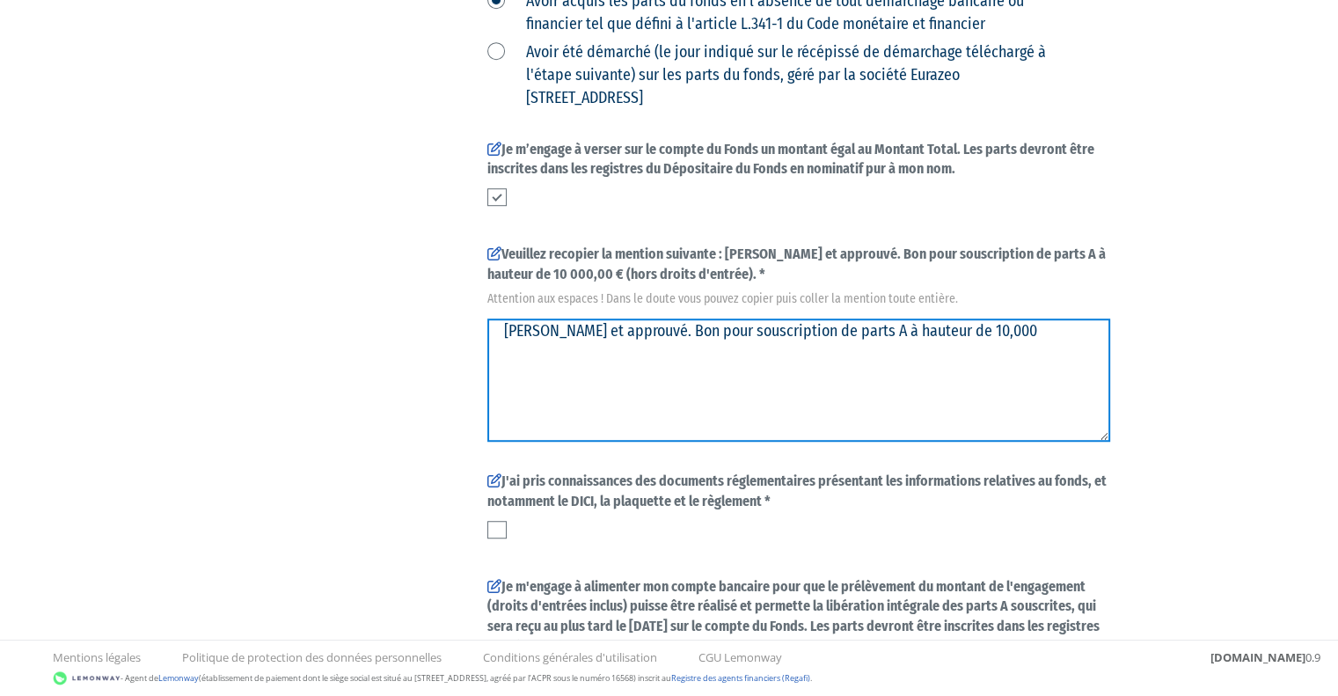
scroll to position [1166, 0]
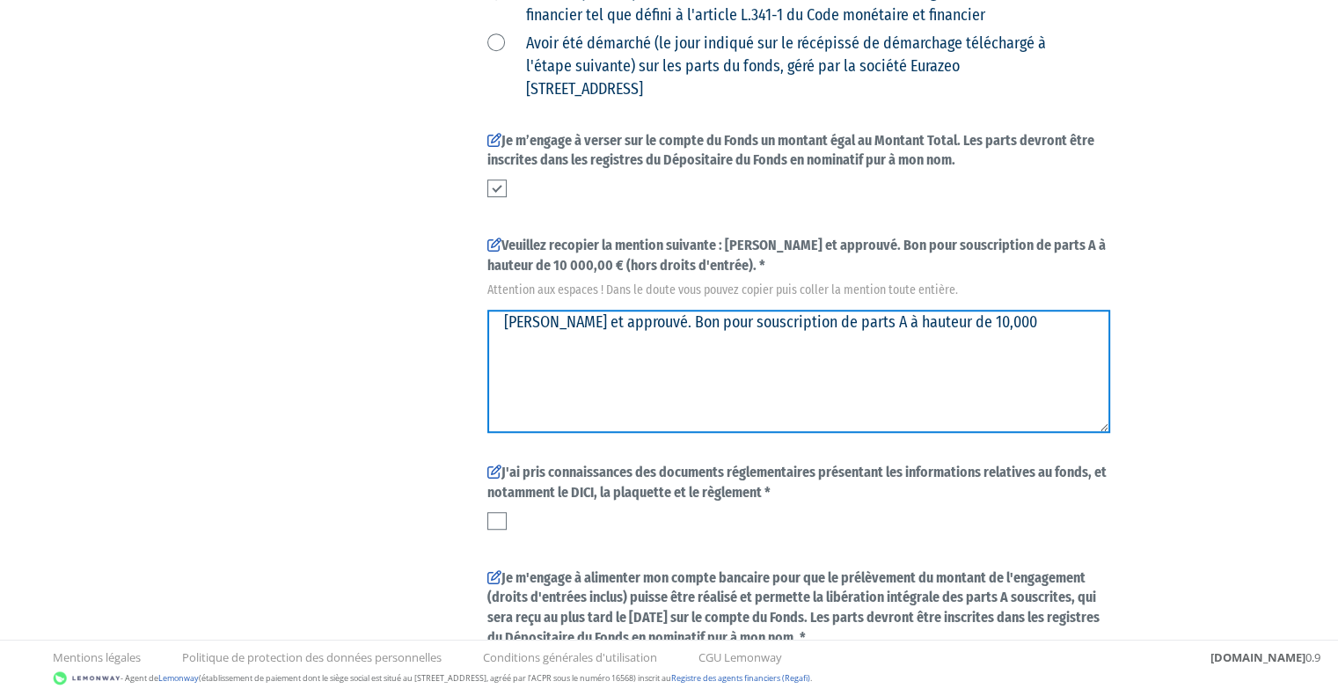
type textarea "Lu et approuvé. Bon pour souscription de parts A à hauteur de 10,000"
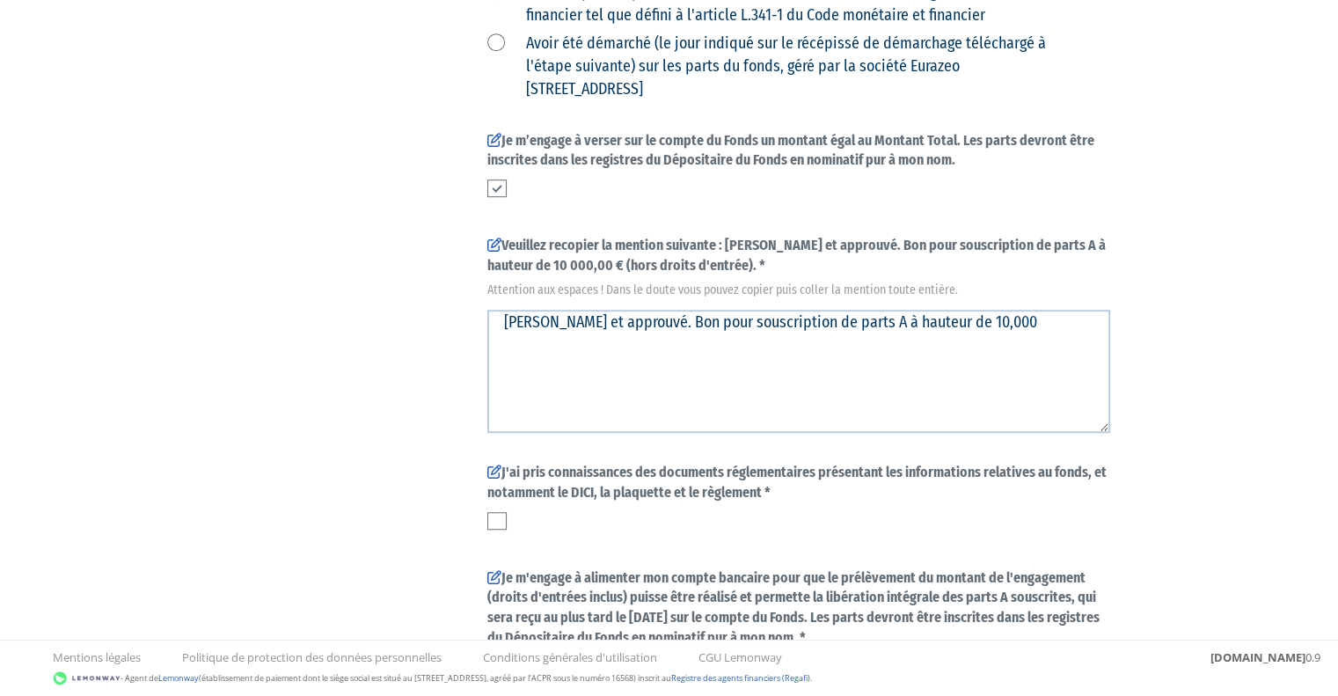
click at [489, 522] on label at bounding box center [496, 521] width 19 height 18
click at [0, 0] on input "checkbox" at bounding box center [0, 0] width 0 height 0
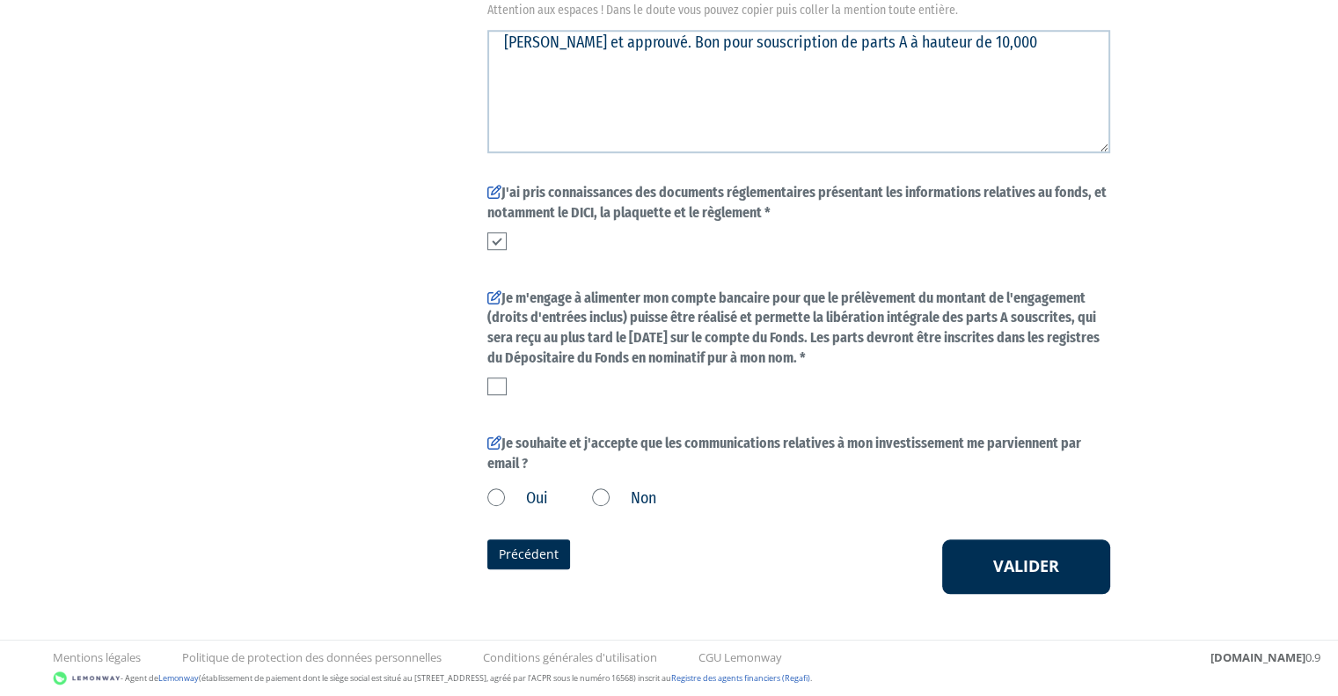
scroll to position [1448, 0]
click at [491, 383] on label at bounding box center [496, 385] width 19 height 18
click at [0, 0] on input "checkbox" at bounding box center [0, 0] width 0 height 0
click at [542, 496] on label "Oui" at bounding box center [517, 496] width 61 height 23
click at [0, 0] on input "Oui" at bounding box center [0, 0] width 0 height 0
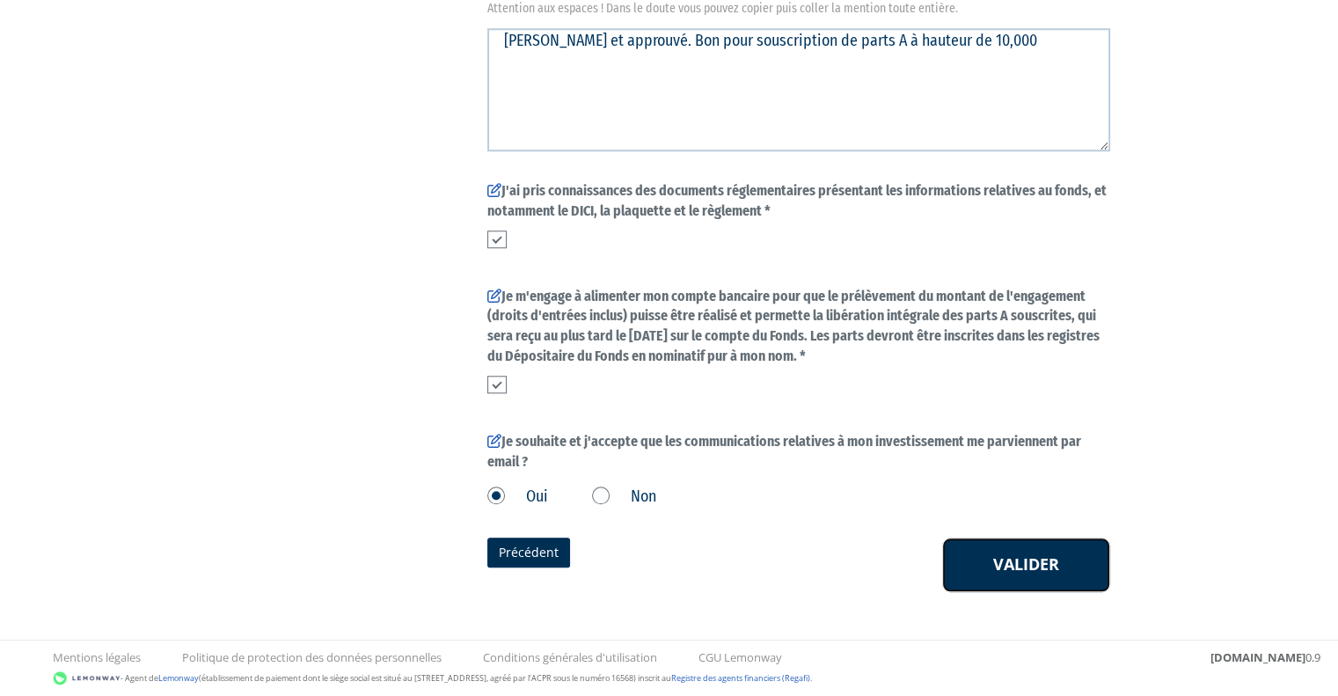
click at [949, 557] on button "Valider" at bounding box center [1026, 564] width 168 height 55
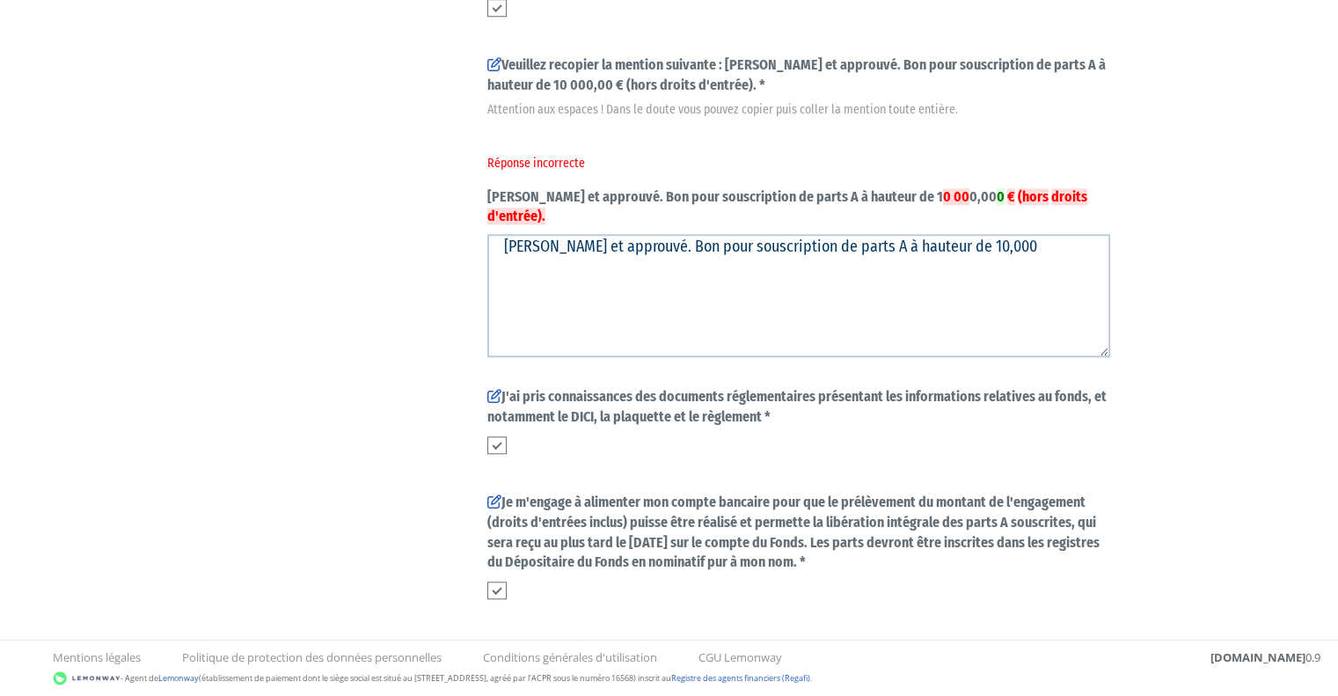
scroll to position [1448, 0]
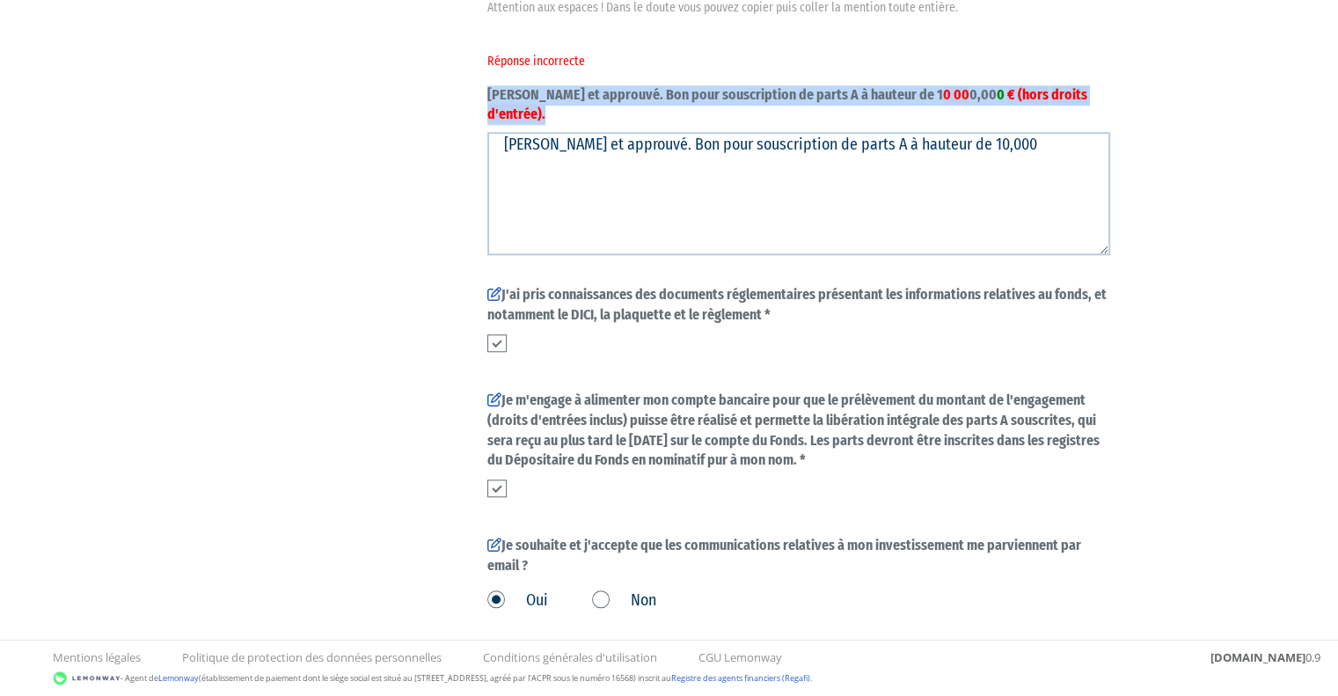
drag, startPoint x: 1056, startPoint y: 98, endPoint x: 486, endPoint y: 98, distance: 569.9
click at [487, 98] on label "Veuillez recopier la mention suivante : [PERSON_NAME] et approuvé. Bon pour sou…" at bounding box center [798, 38] width 623 height 171
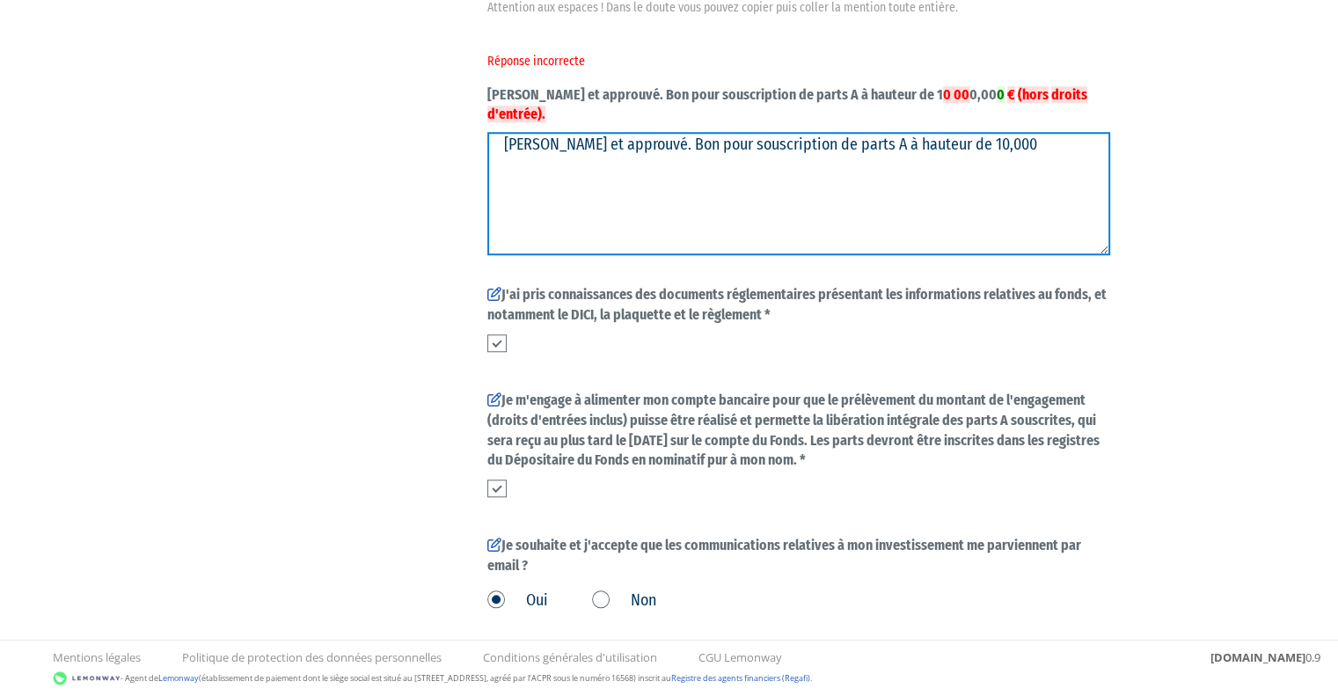
click at [602, 164] on textarea "[PERSON_NAME] et approuvé. Bon pour souscription de parts A à hauteur de 10,000" at bounding box center [798, 193] width 623 height 123
paste textarea "[EMAIL_ADDRESS][DOMAIN_NAME]"
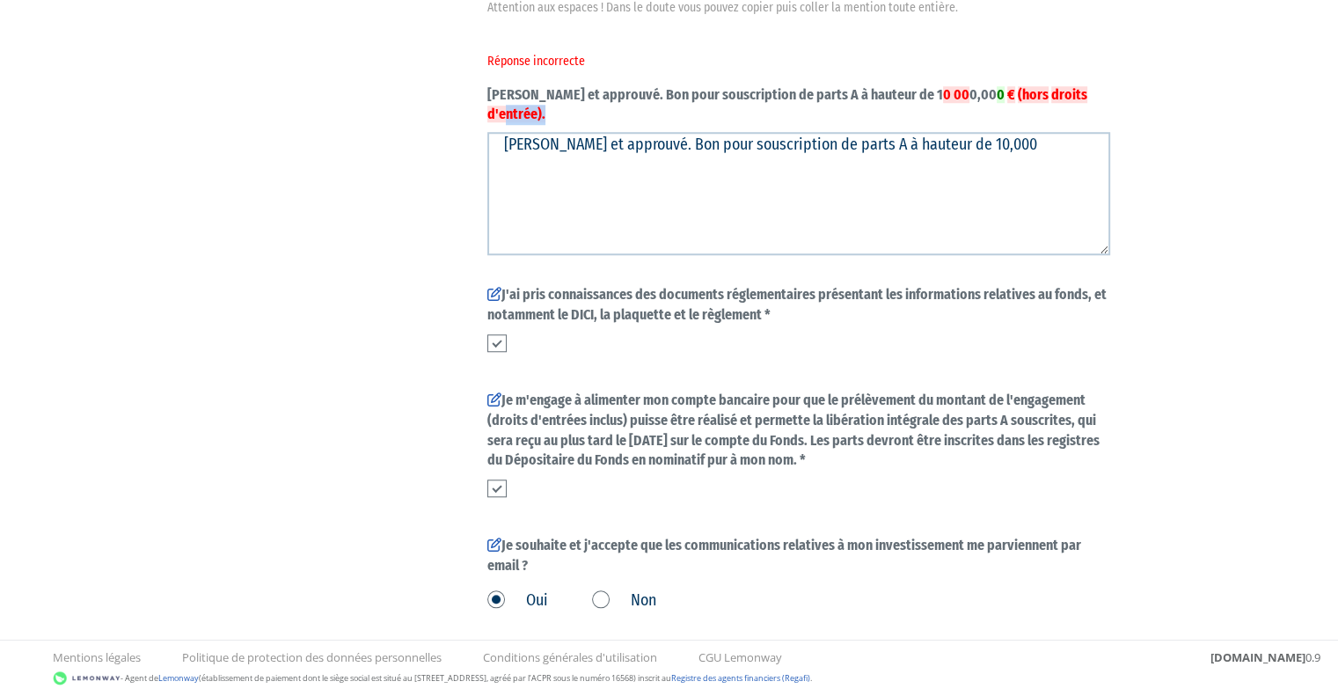
drag, startPoint x: 1019, startPoint y: 94, endPoint x: 1059, endPoint y: 94, distance: 39.6
click at [1059, 94] on label "Veuillez recopier la mention suivante : [PERSON_NAME] et approuvé. Bon pour sou…" at bounding box center [798, 38] width 623 height 171
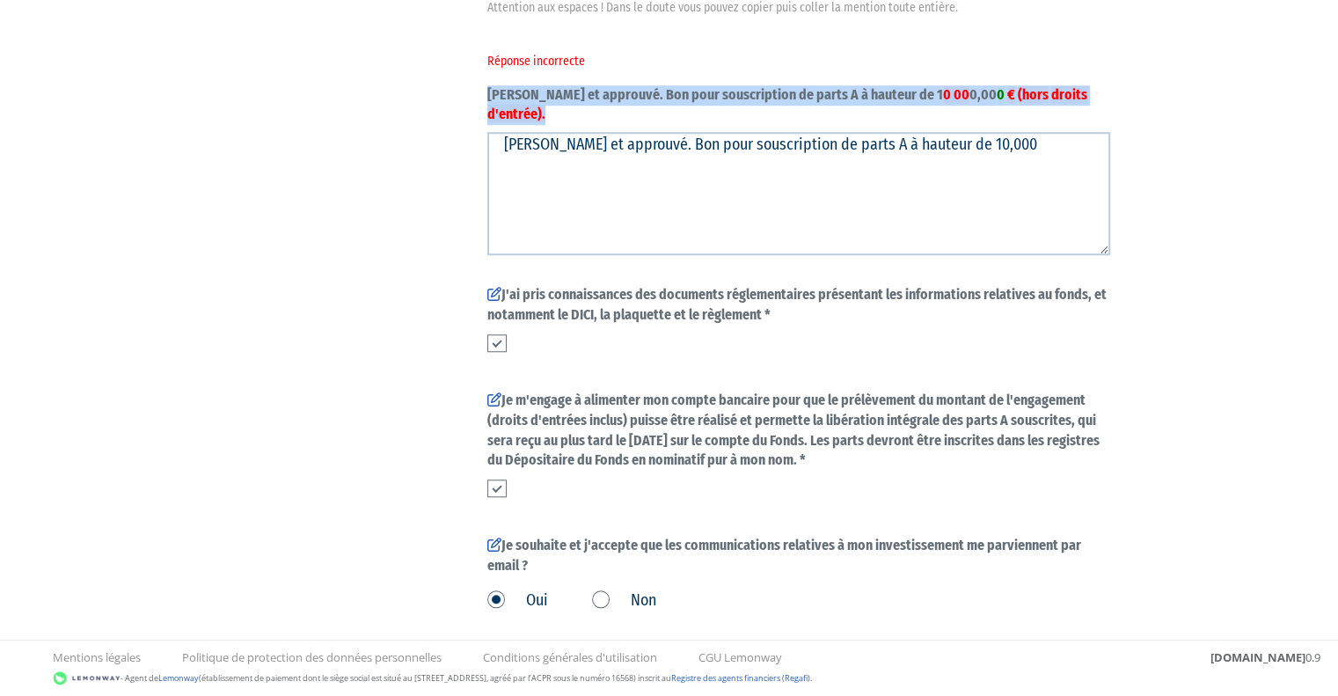
drag, startPoint x: 1059, startPoint y: 94, endPoint x: 482, endPoint y: 91, distance: 576.9
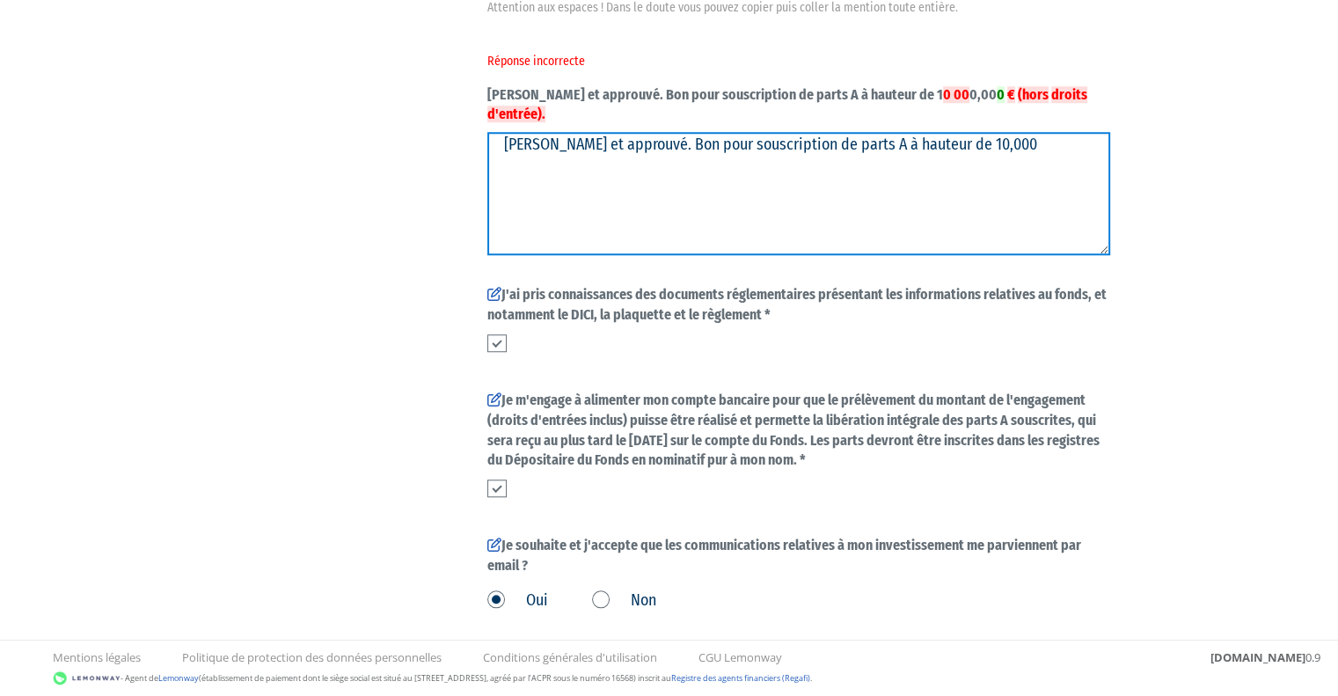
click at [565, 161] on textarea "[PERSON_NAME] et approuvé. Bon pour souscription de parts A à hauteur de 10,000" at bounding box center [798, 193] width 623 height 123
paste textarea "[PERSON_NAME] et approuvé. Bon pour souscription de parts A à hauteur de 10 000…"
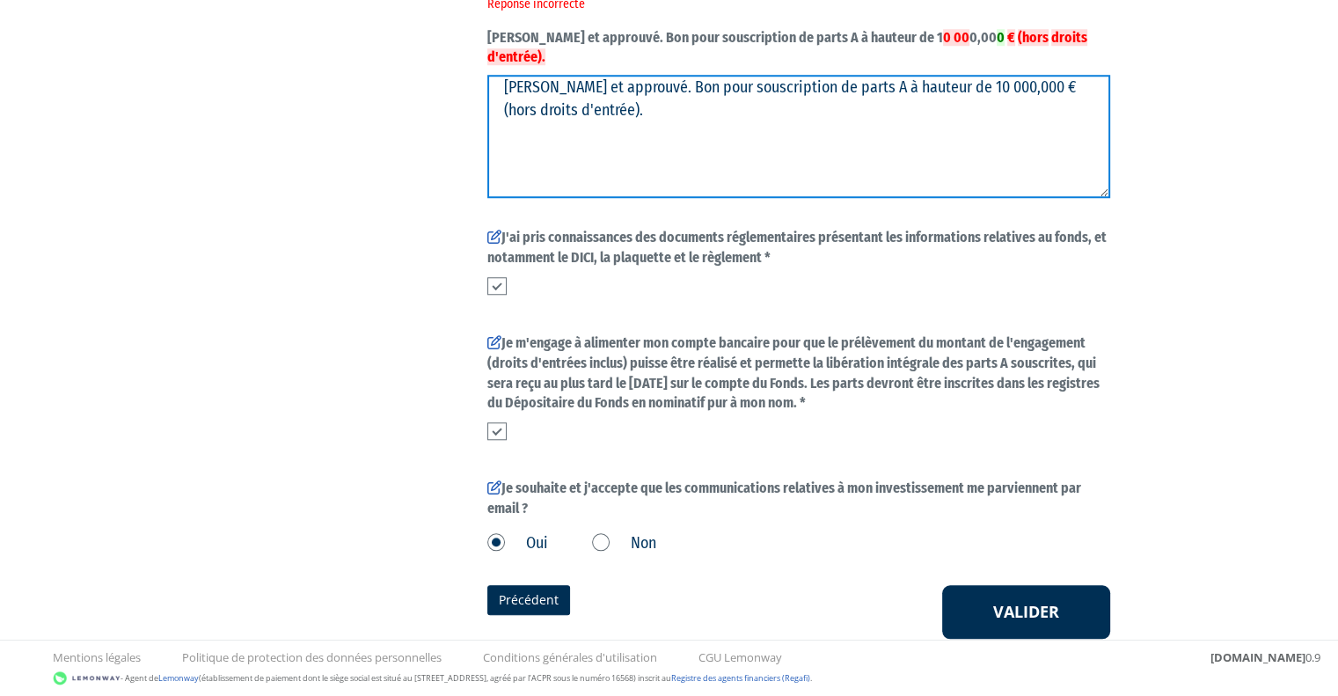
scroll to position [1506, 0]
type textarea "[PERSON_NAME] et approuvé. Bon pour souscription de parts A à hauteur de 10 000…"
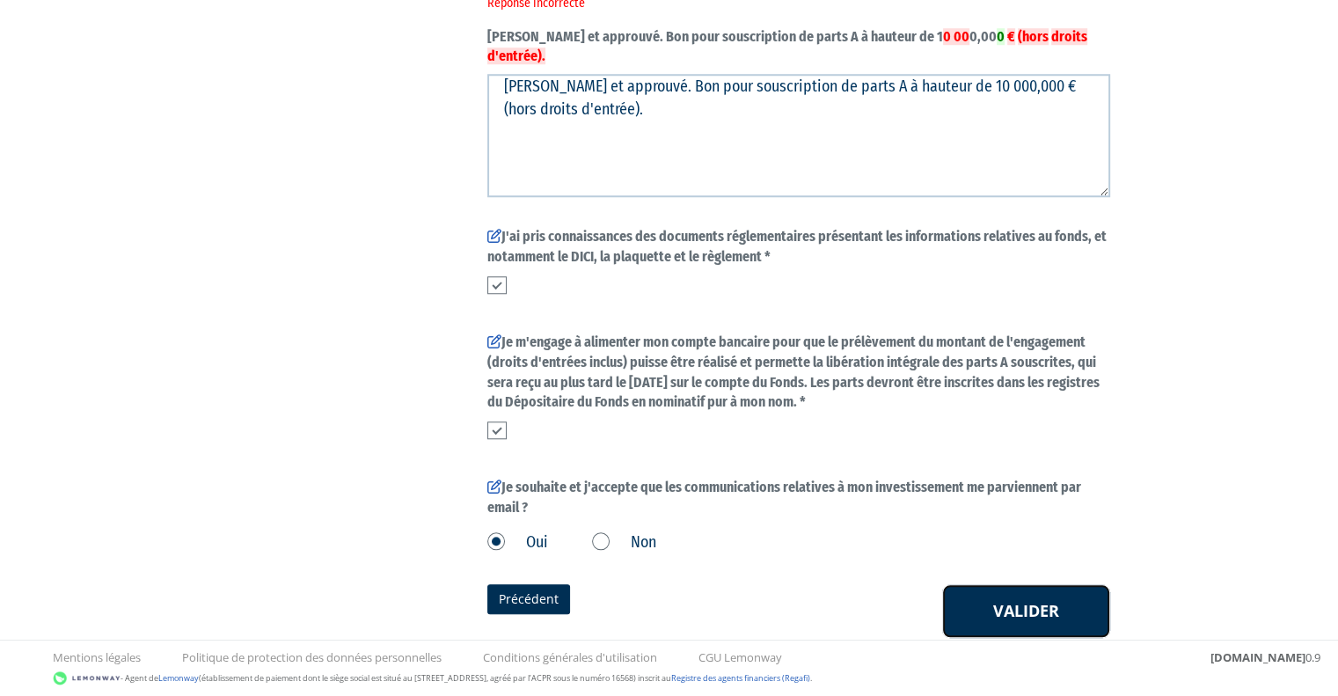
click at [1054, 584] on button "Valider" at bounding box center [1026, 611] width 168 height 55
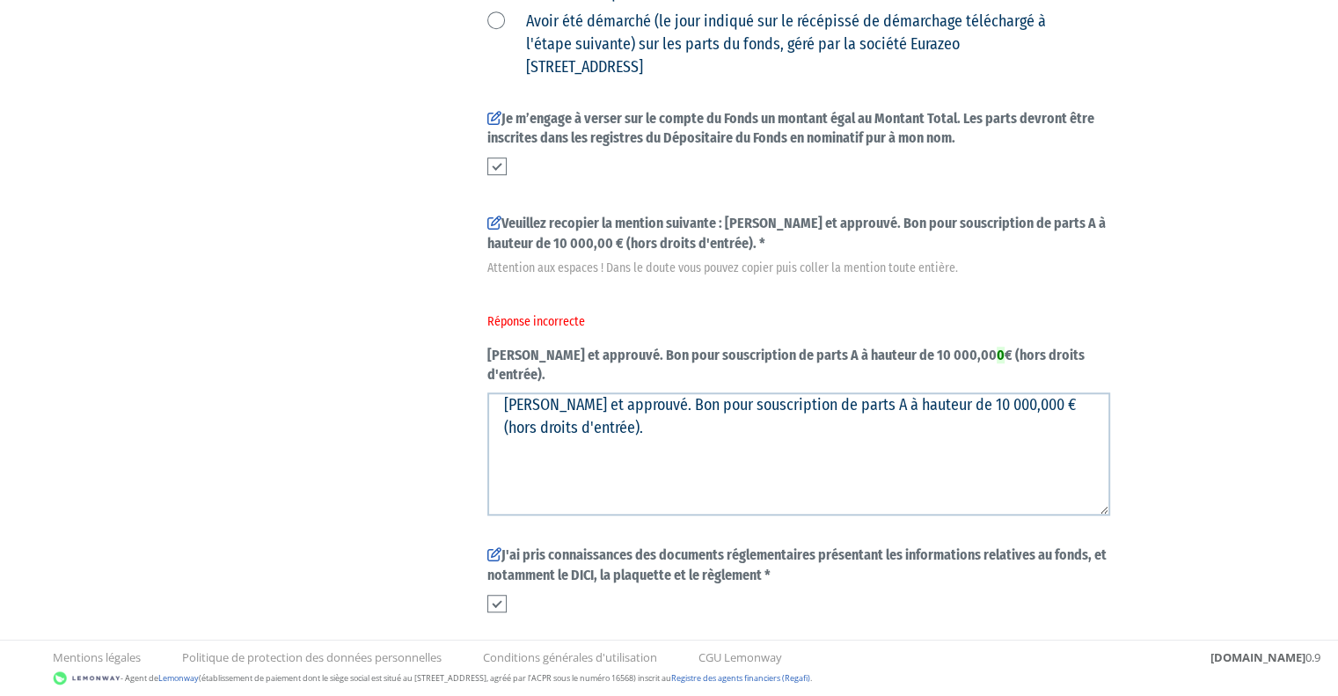
scroll to position [1301, 0]
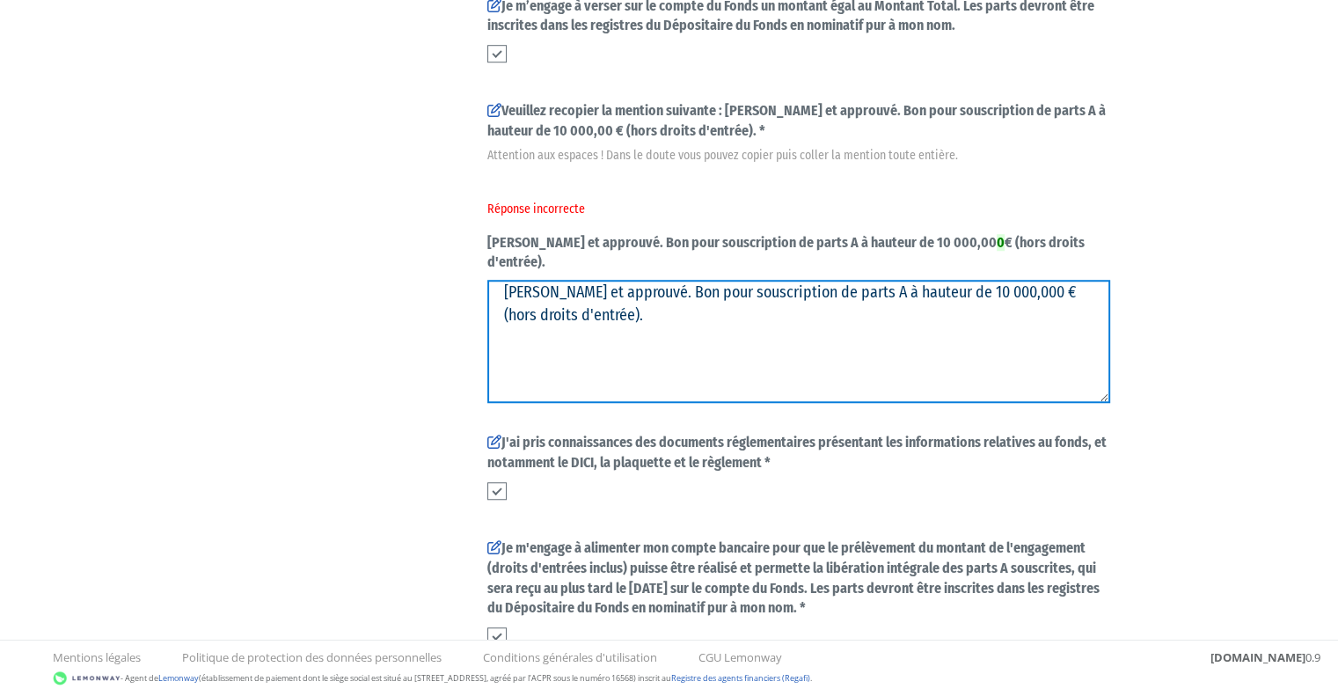
click at [636, 280] on textarea "Lu et approuvé. Bon pour souscription de parts A à hauteur de 10 000,000 € (hor…" at bounding box center [798, 341] width 623 height 123
click at [977, 280] on textarea "Lu et approuvé. Bon pour souscription de parts A à hauteur de 10 000,000 € (hor…" at bounding box center [798, 341] width 623 height 123
type textarea "Lu et approuvé. Bon pour souscription de parts A à hauteur de 10 000,00 € (hors…"
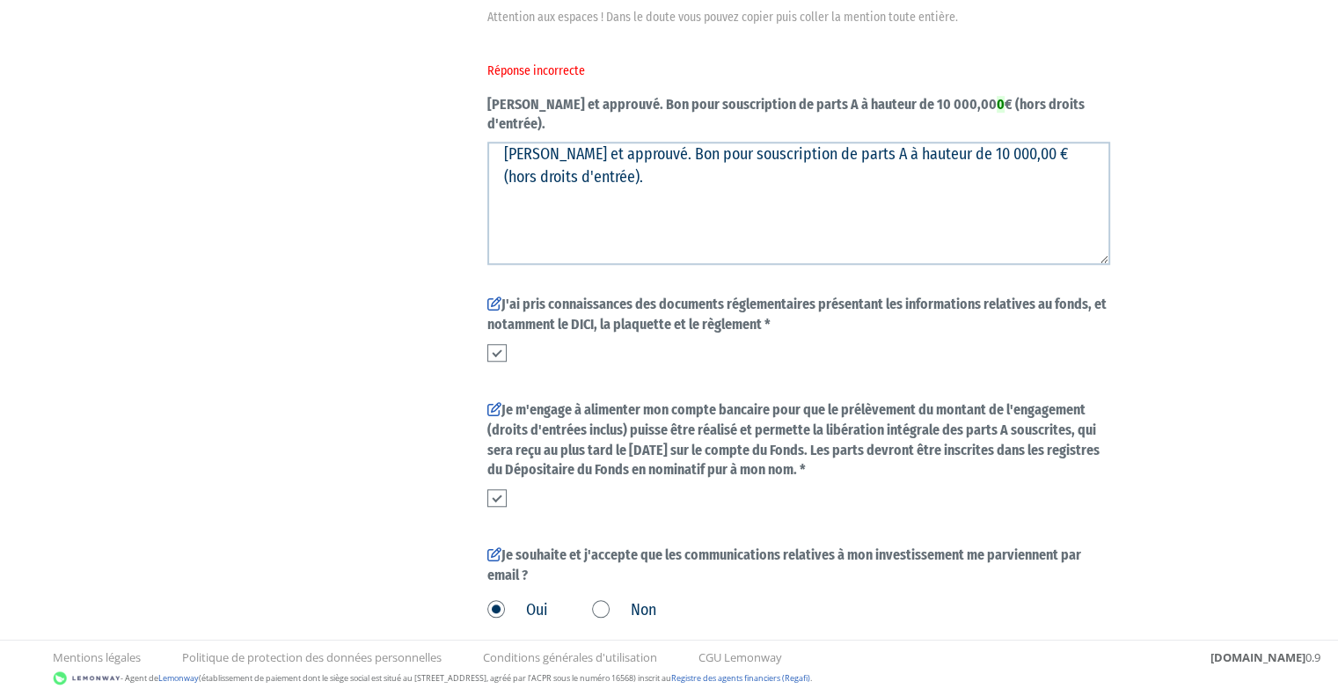
scroll to position [1542, 0]
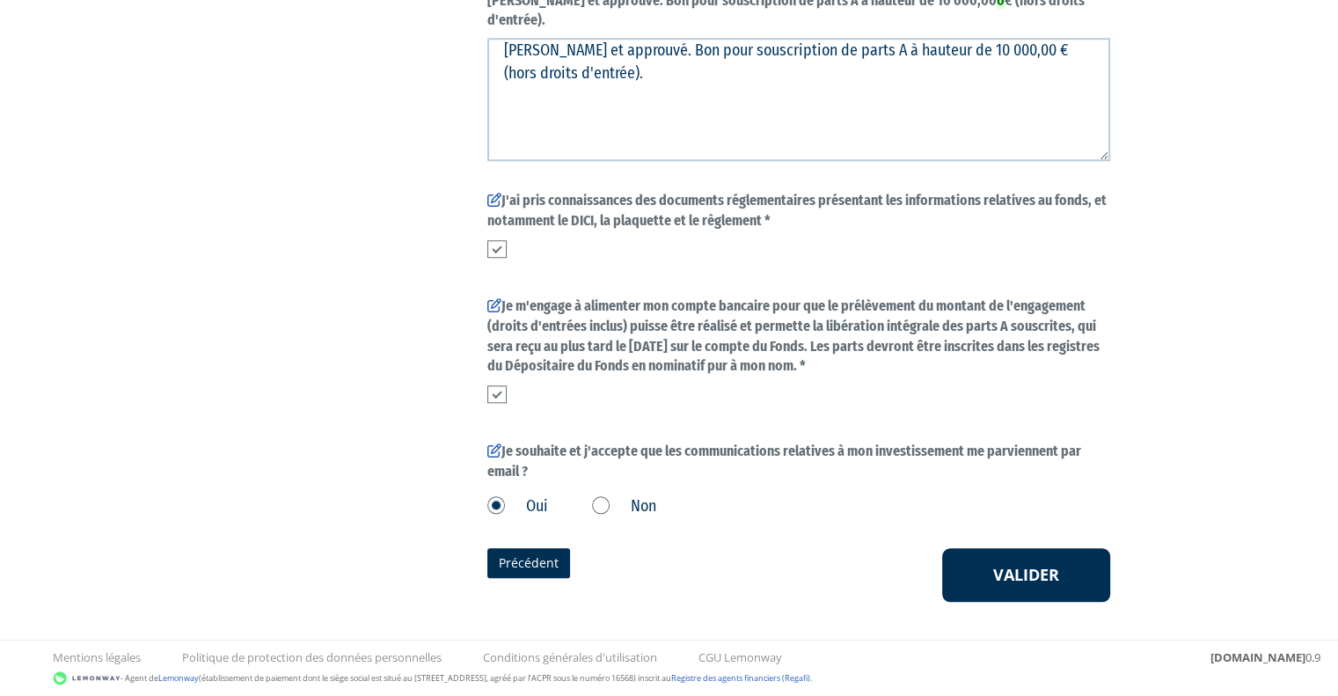
click at [1009, 569] on button "Valider" at bounding box center [1026, 575] width 168 height 55
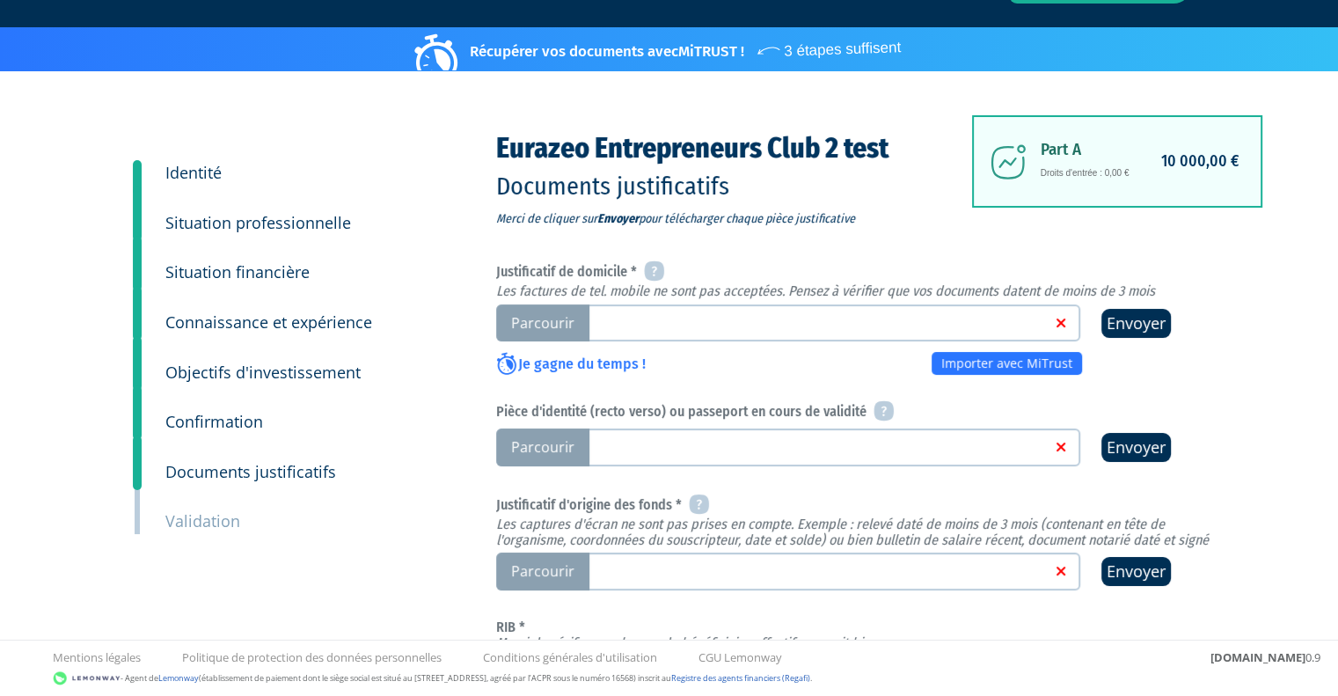
scroll to position [88, 0]
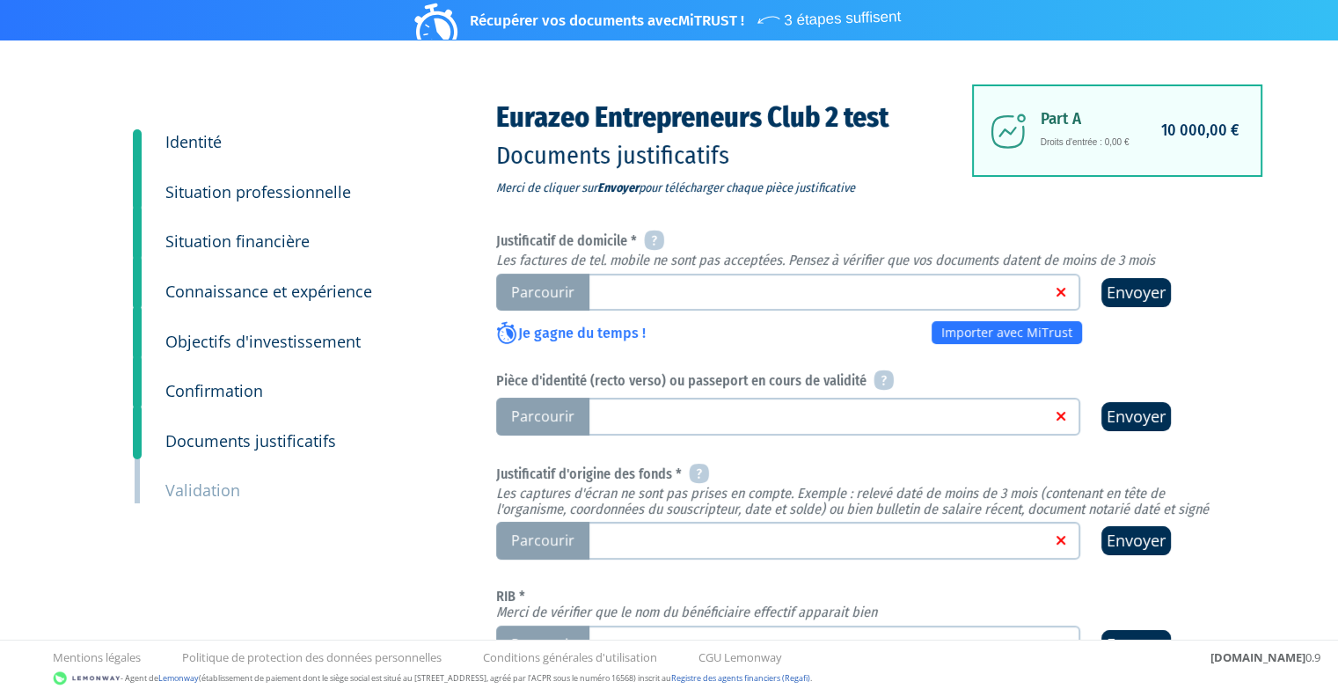
click at [698, 291] on link at bounding box center [817, 291] width 467 height 18
click at [0, 0] on input "Parcourir" at bounding box center [0, 0] width 0 height 0
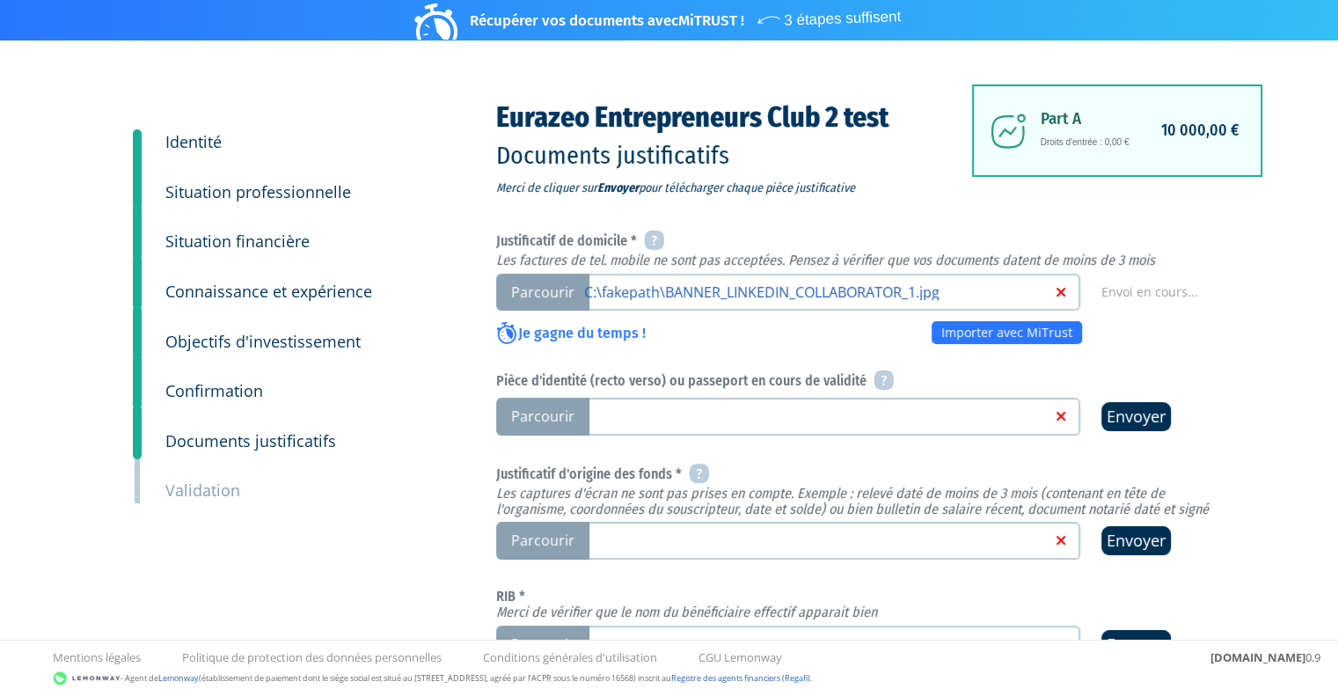
click at [668, 415] on link at bounding box center [817, 415] width 467 height 18
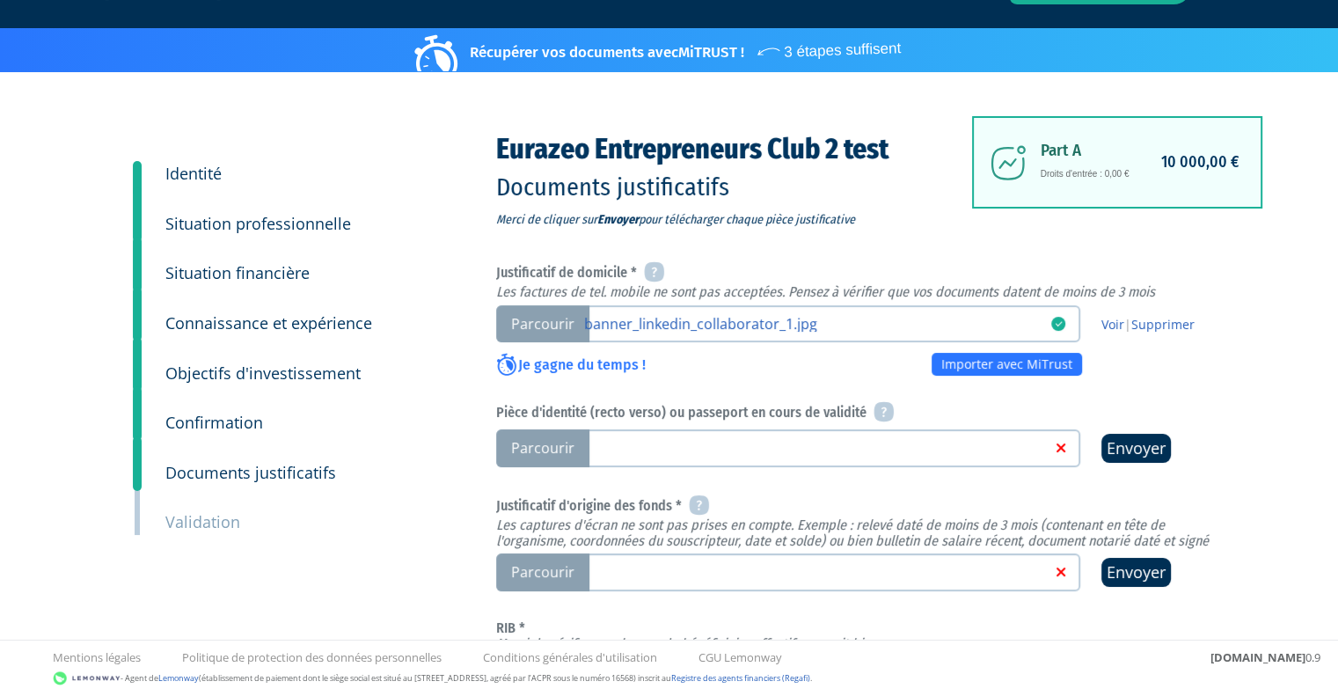
scroll to position [88, 0]
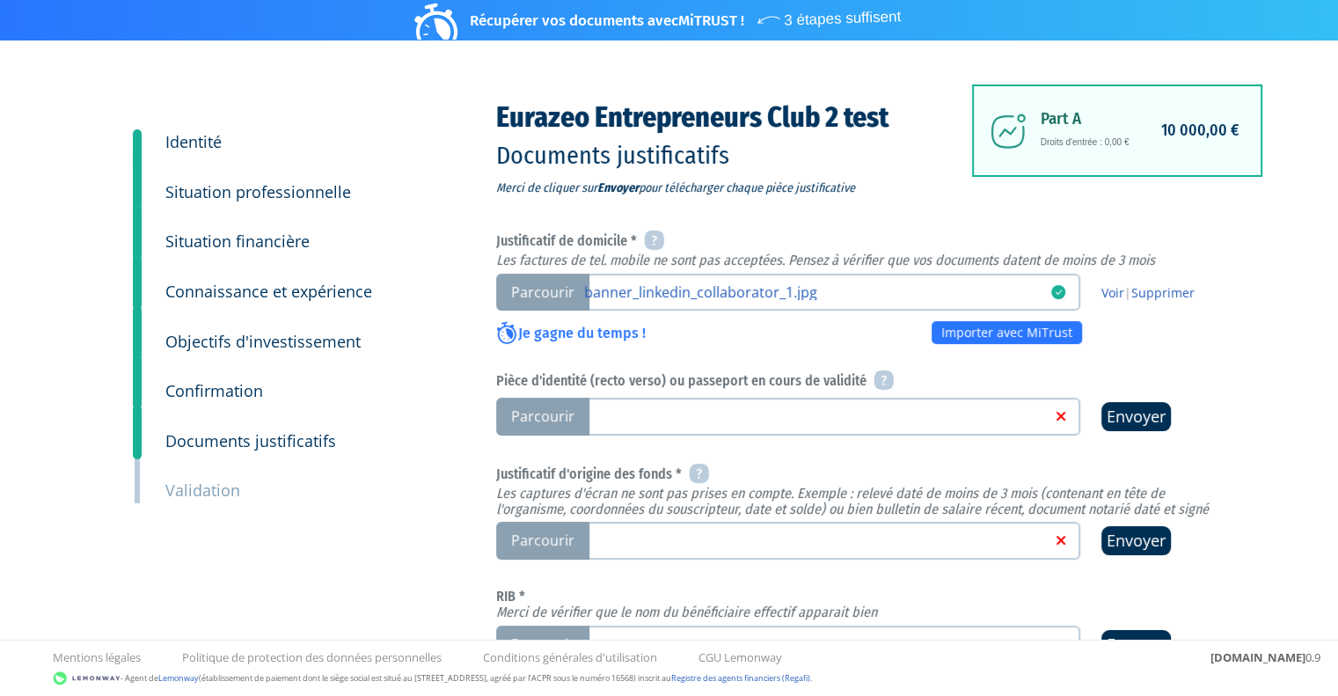
click at [696, 417] on link at bounding box center [817, 415] width 467 height 18
click at [0, 0] on input "Parcourir" at bounding box center [0, 0] width 0 height 0
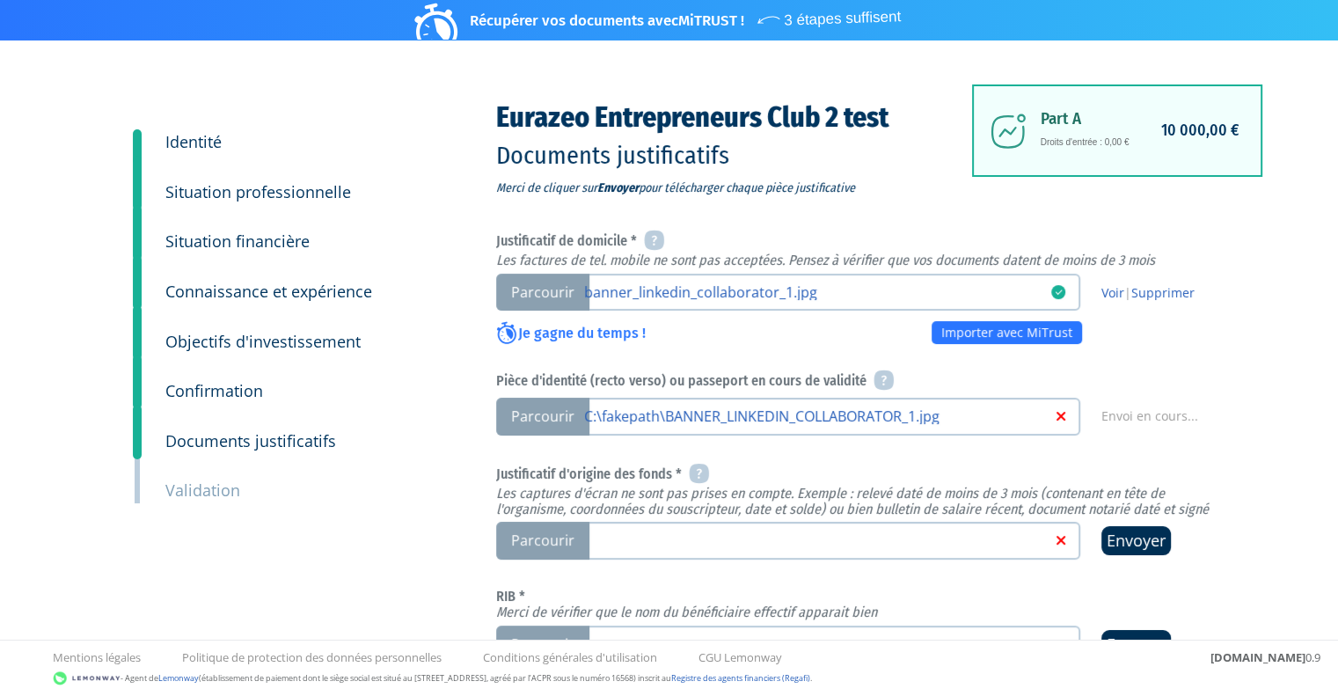
scroll to position [135, 0]
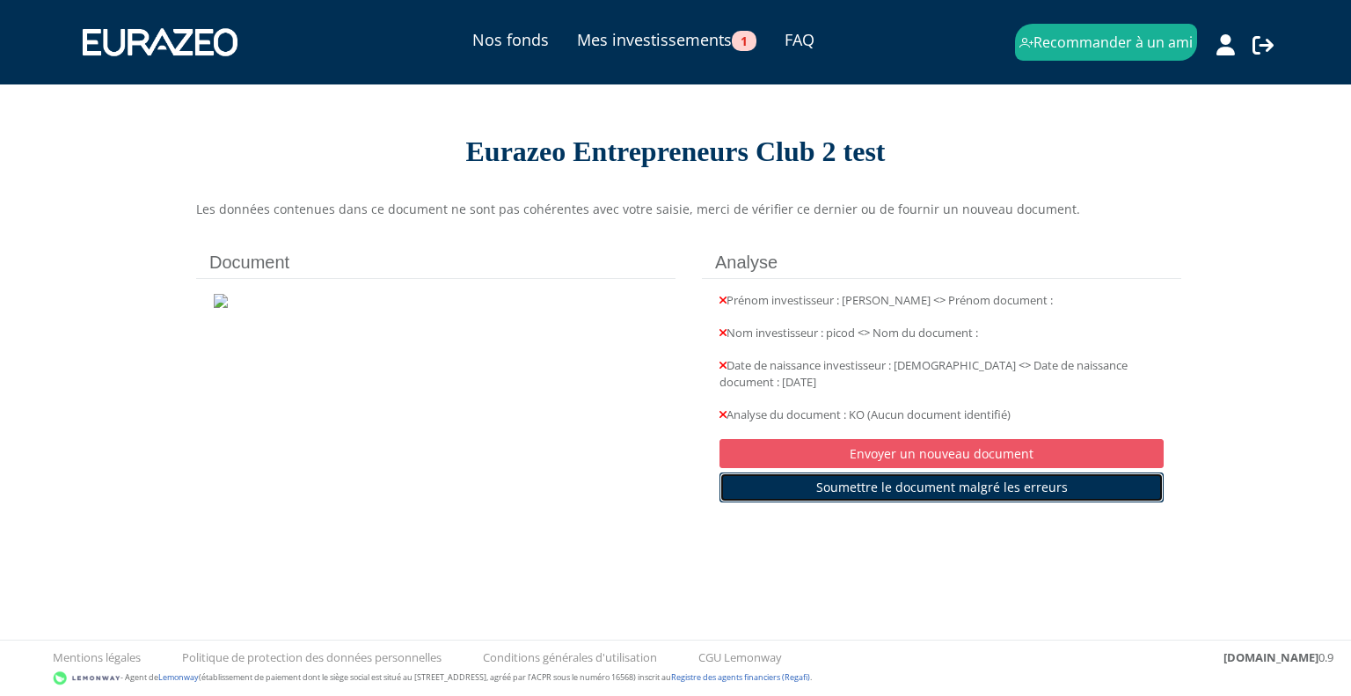
click at [953, 482] on link "Soumettre le document malgré les erreurs" at bounding box center [941, 487] width 444 height 30
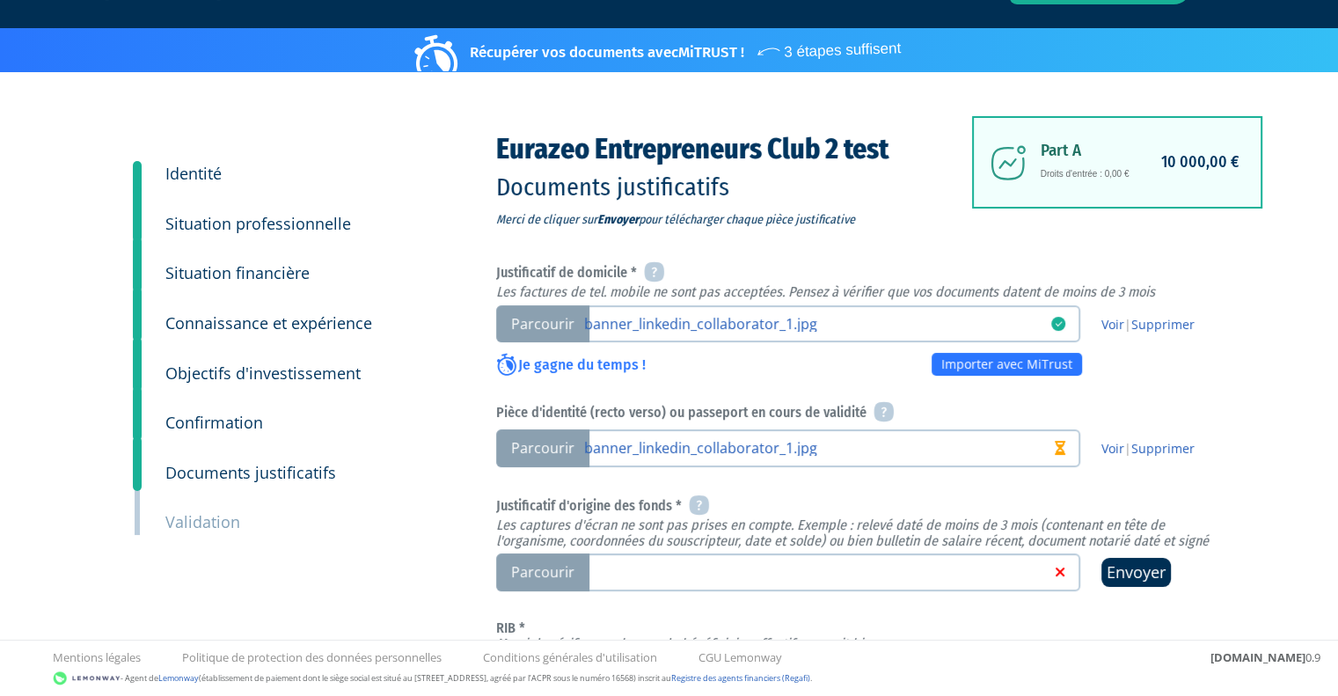
scroll to position [176, 0]
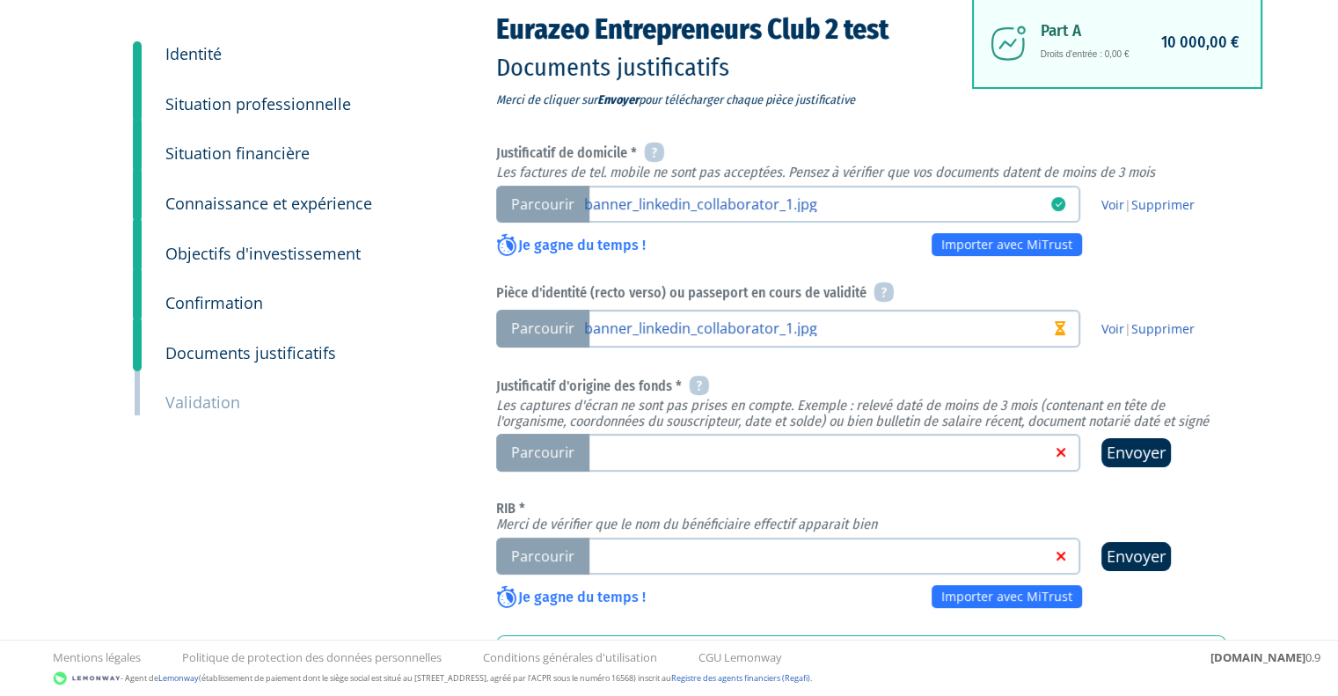
click at [649, 453] on link at bounding box center [817, 451] width 467 height 18
click at [0, 0] on input "Parcourir" at bounding box center [0, 0] width 0 height 0
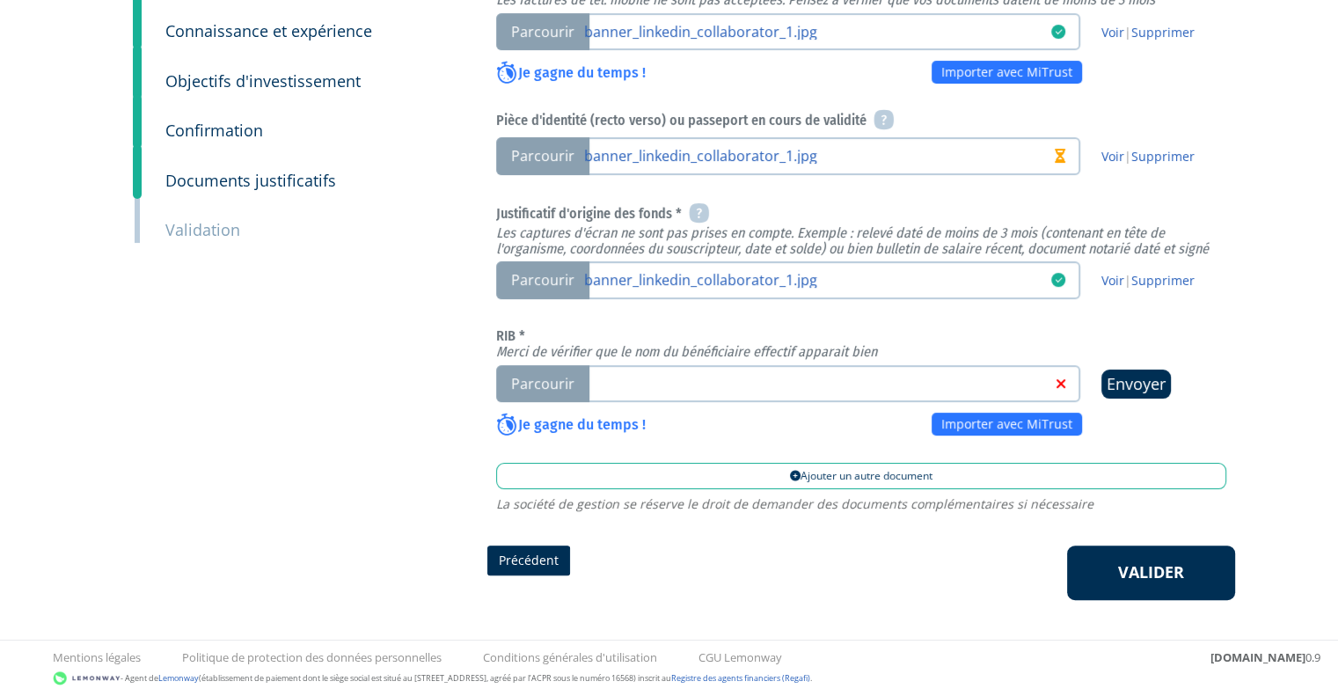
scroll to position [352, 0]
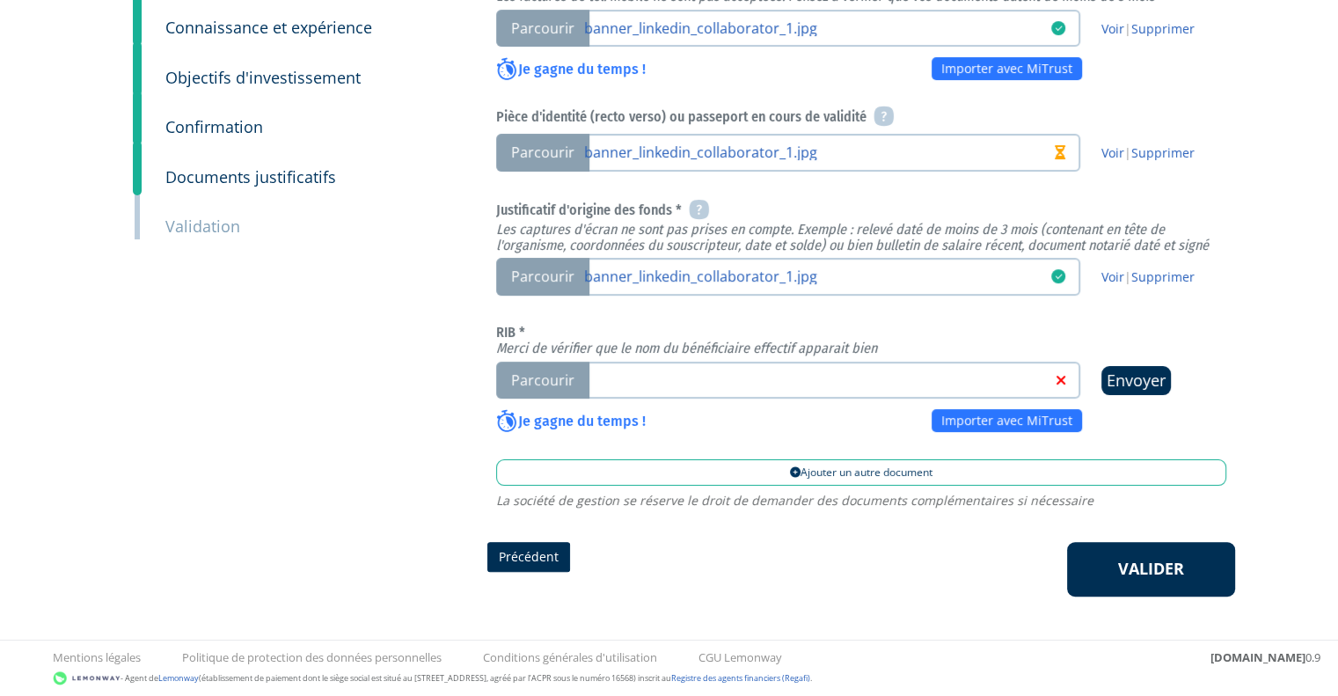
click at [654, 384] on link at bounding box center [817, 379] width 467 height 18
click at [0, 0] on input "Parcourir" at bounding box center [0, 0] width 0 height 0
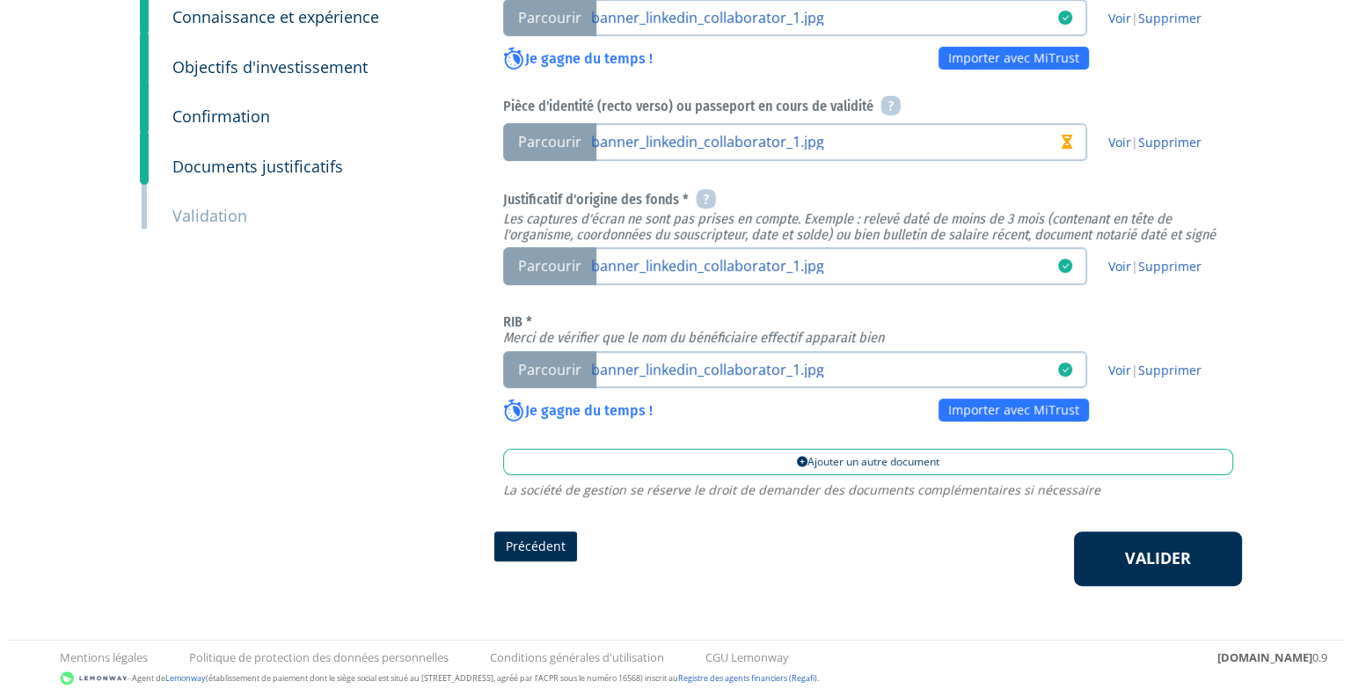
scroll to position [362, 0]
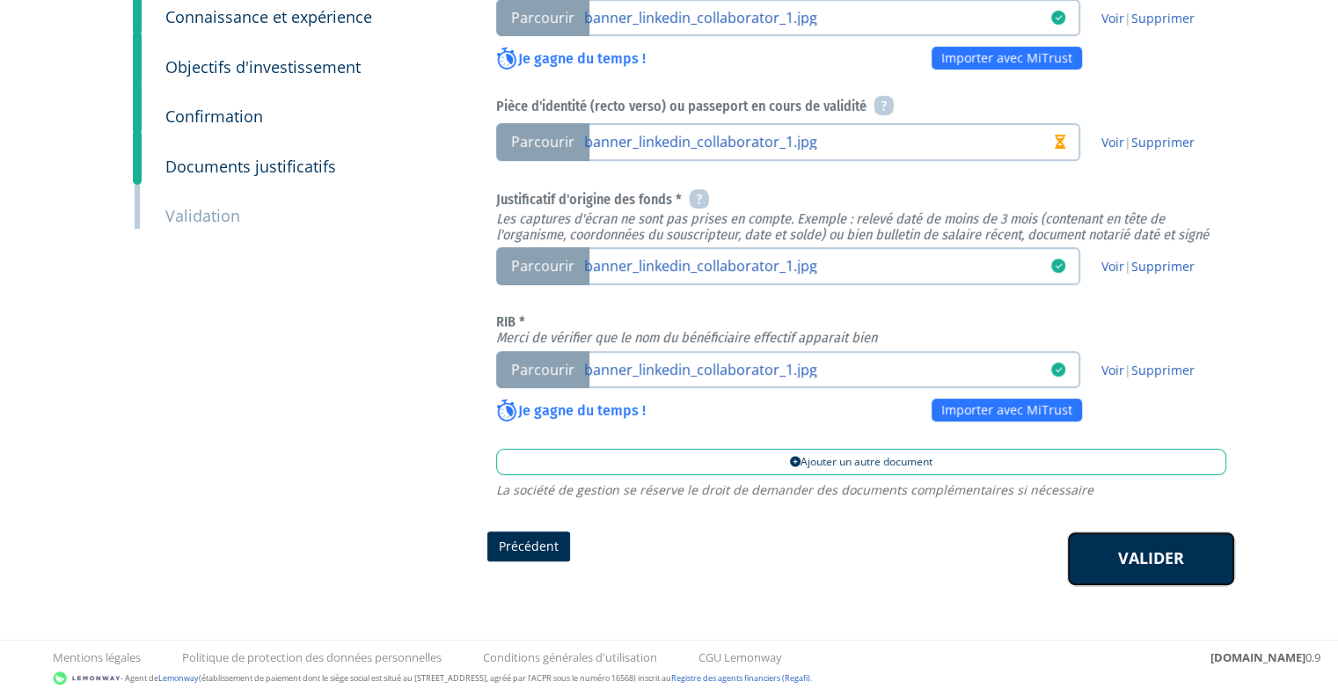
click at [1154, 559] on link "Valider" at bounding box center [1151, 558] width 168 height 55
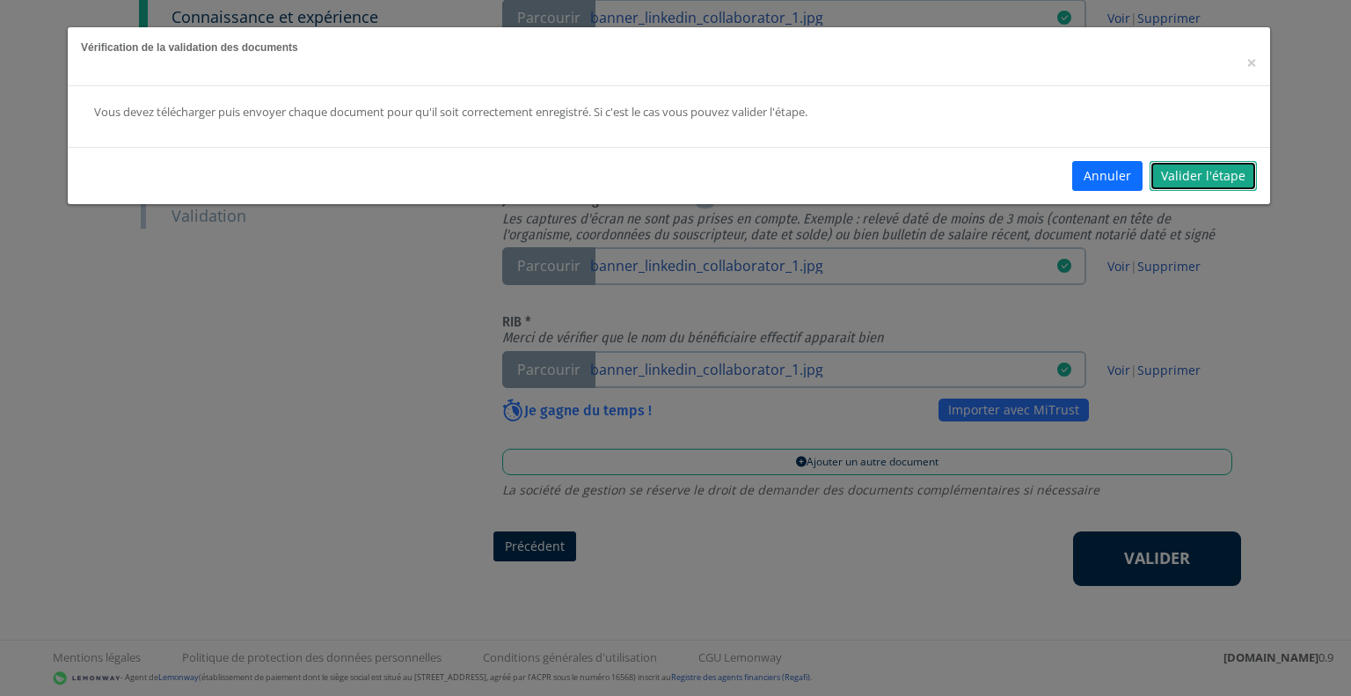
click at [1206, 175] on link "Valider l'étape" at bounding box center [1202, 176] width 107 height 30
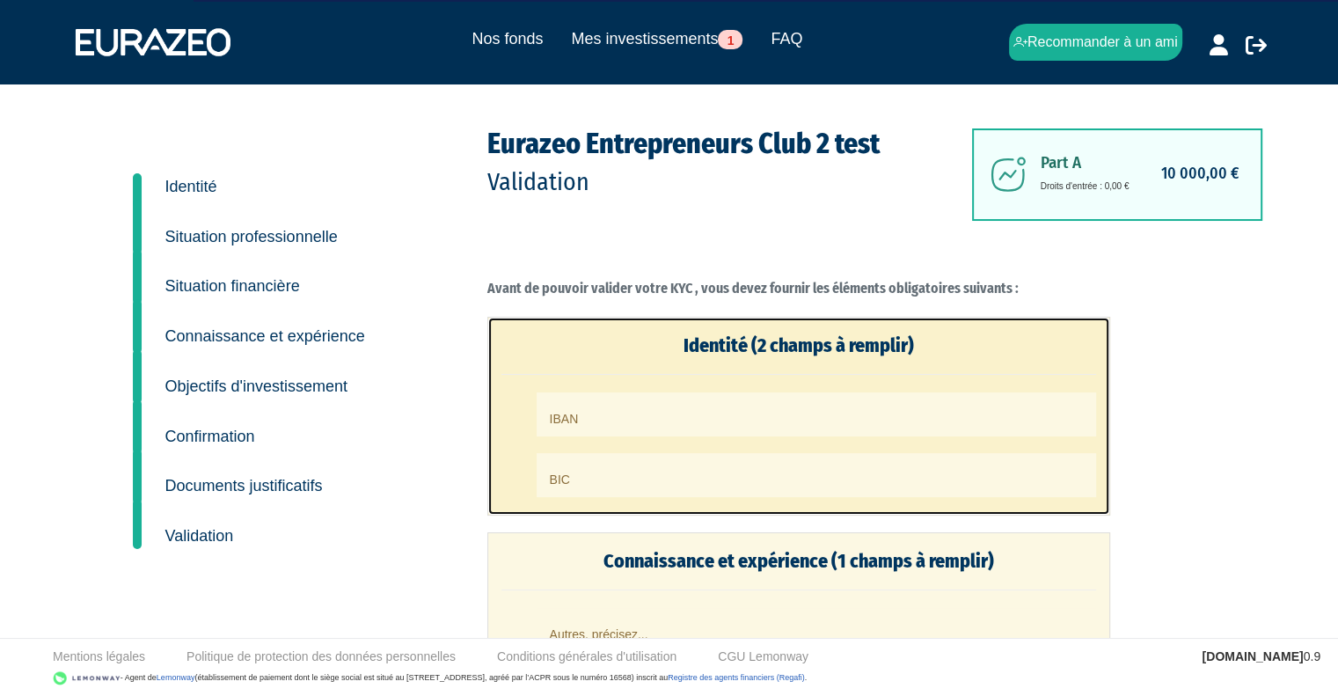
click at [709, 407] on li "IBAN" at bounding box center [815, 414] width 559 height 44
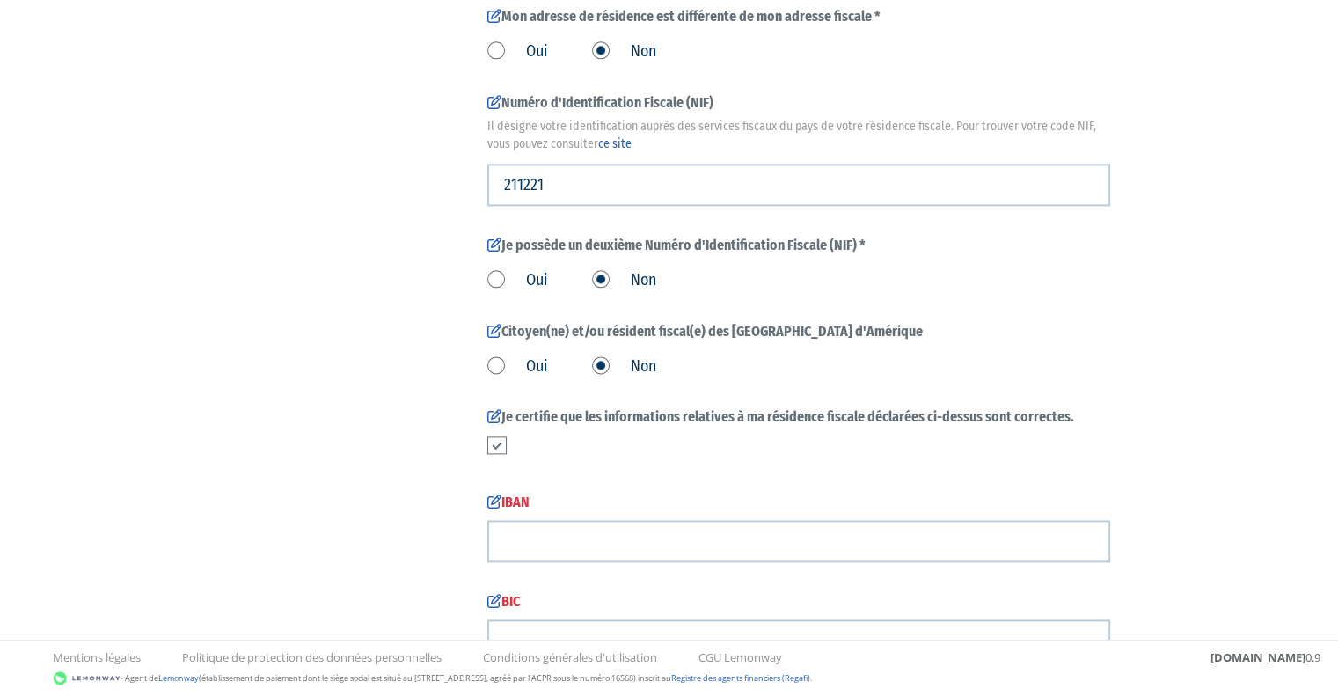
scroll to position [2316, 0]
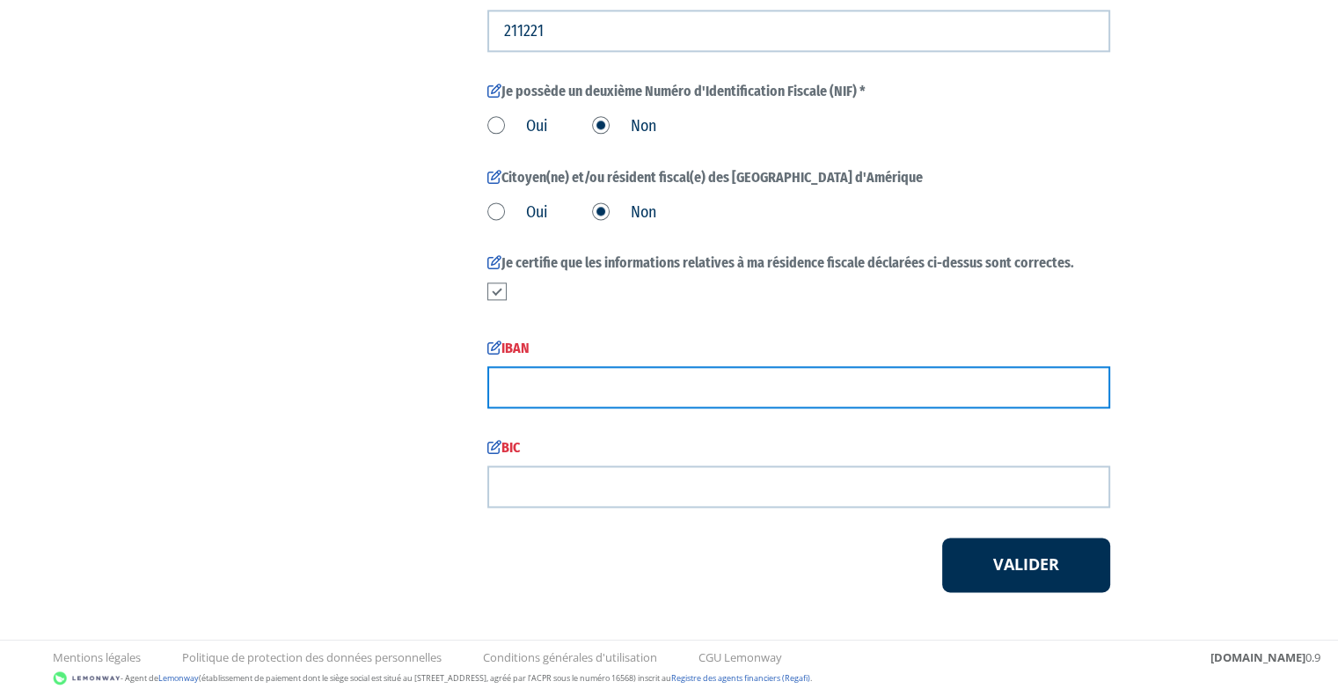
click at [682, 379] on input "text" at bounding box center [798, 387] width 623 height 42
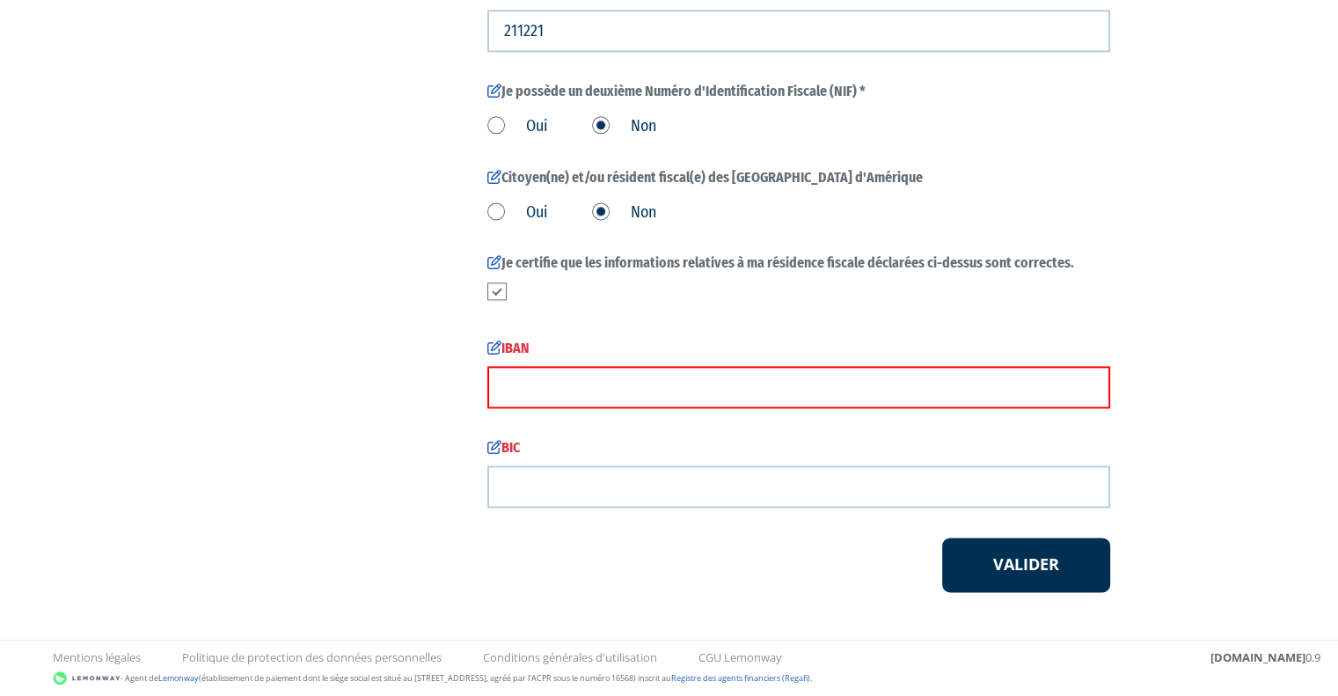
paste input "FR2110096000409938745426R63"
type input "FR2110096000409938745426R63"
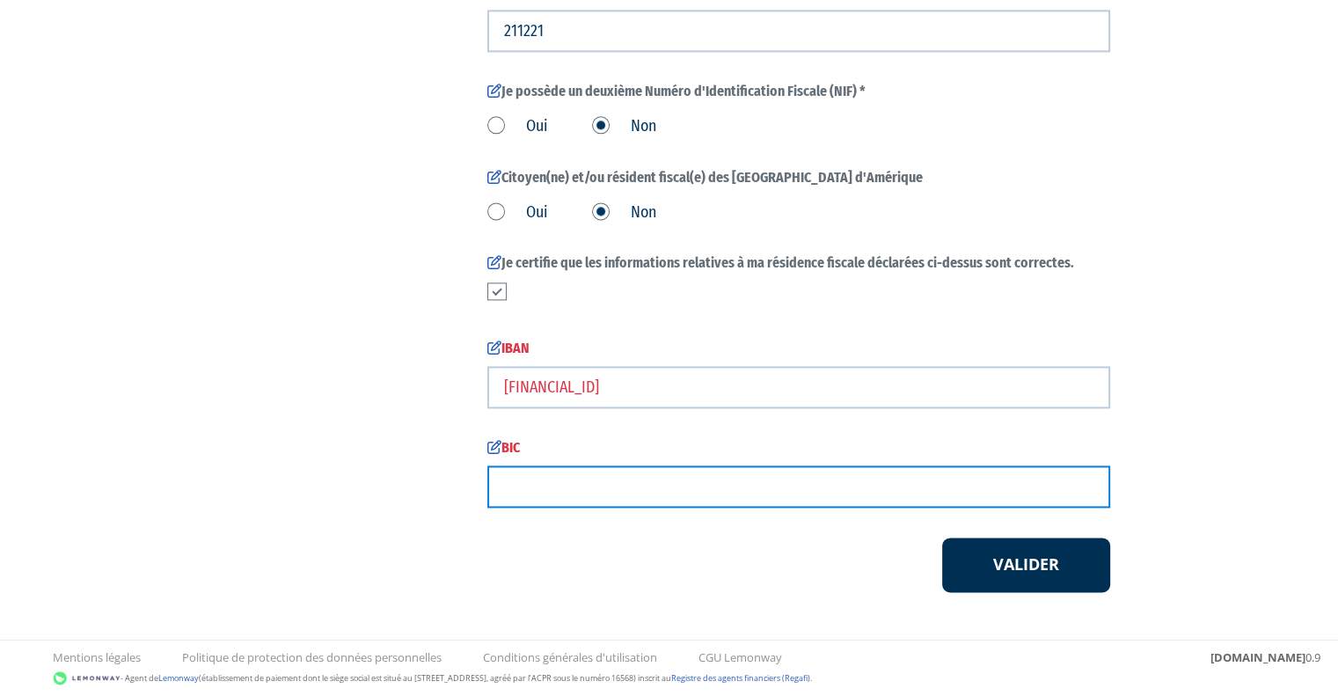
click at [559, 494] on input "text" at bounding box center [798, 486] width 623 height 42
type input "19812899821"
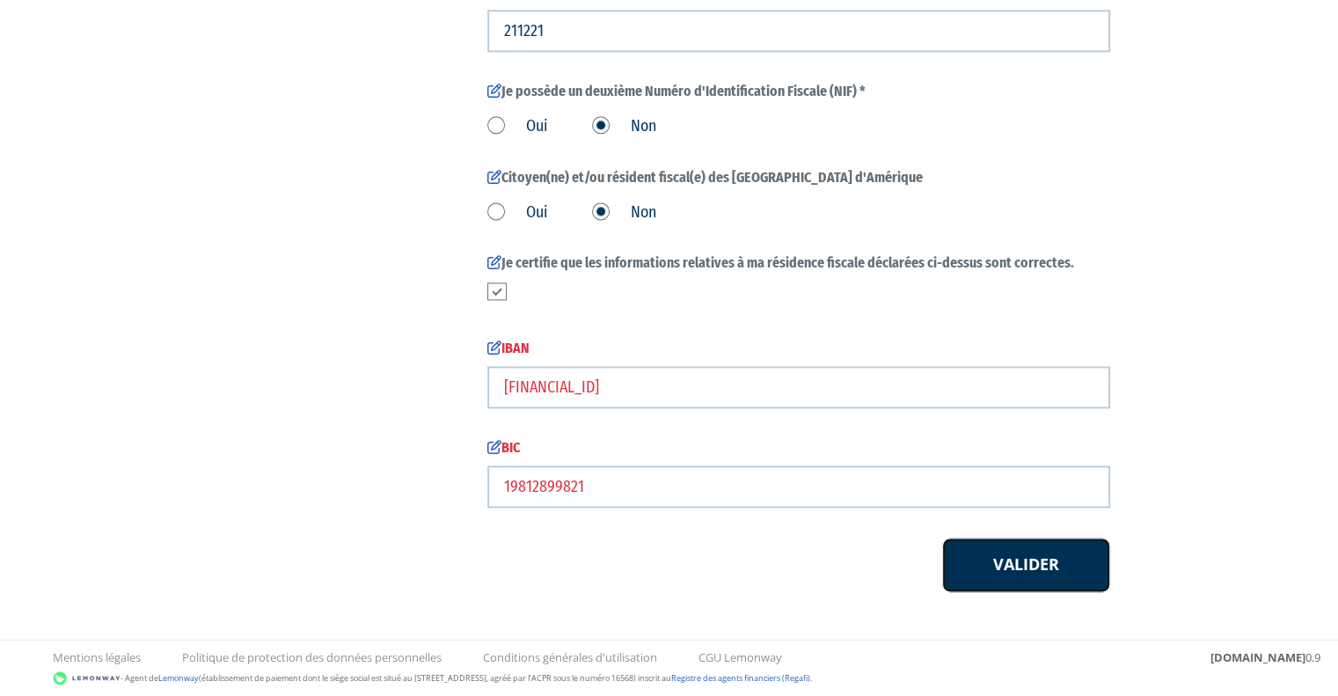
click at [1020, 565] on button "Valider" at bounding box center [1026, 564] width 168 height 55
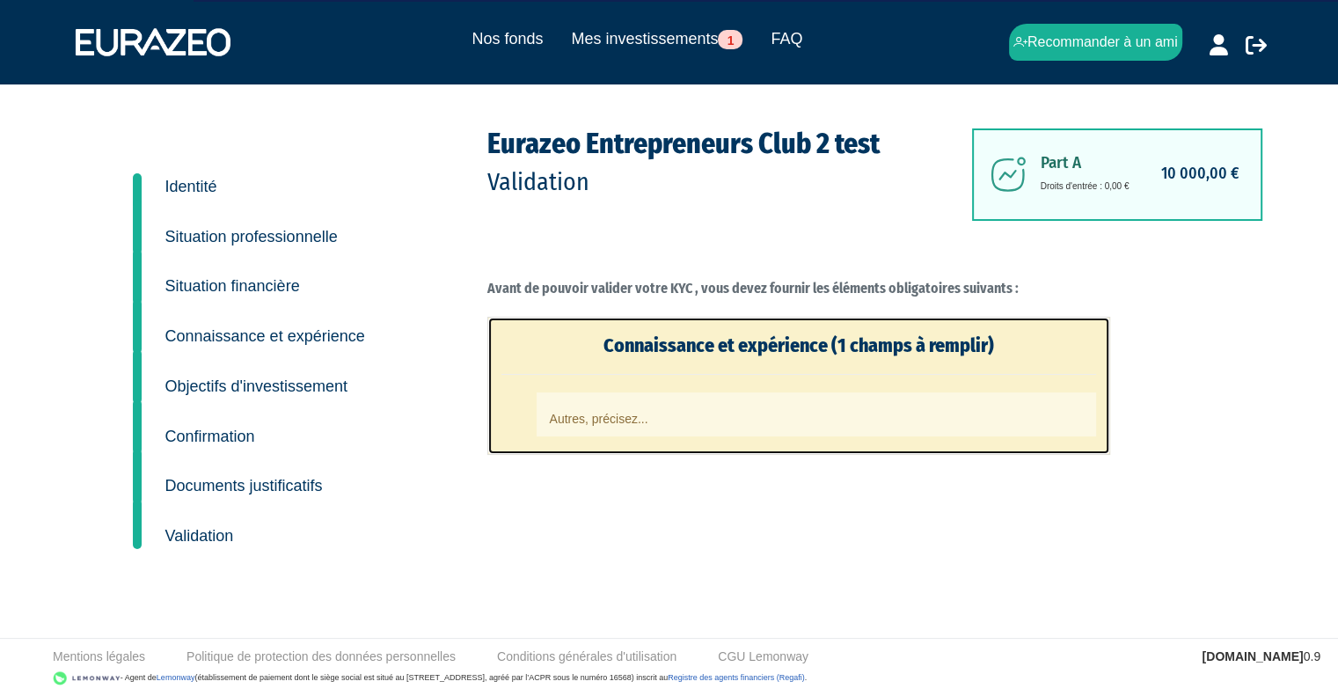
click at [695, 414] on li "Autres, précisez..." at bounding box center [815, 414] width 559 height 44
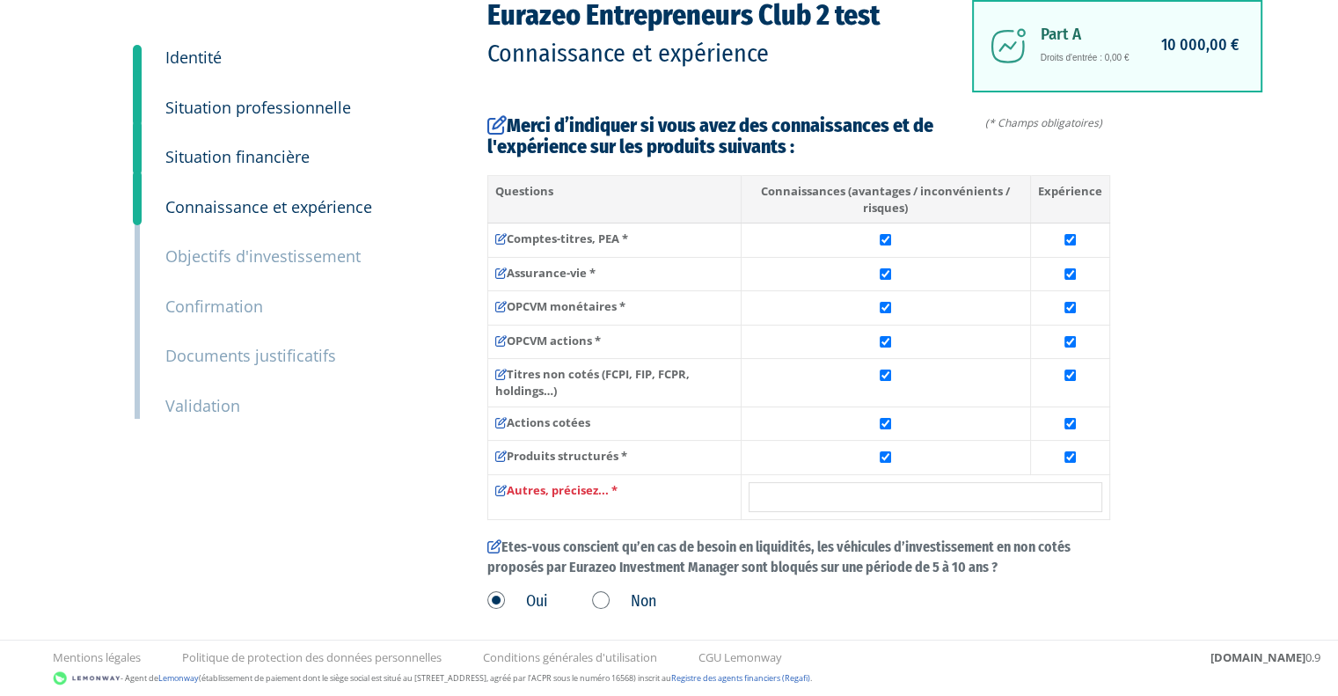
scroll to position [129, 0]
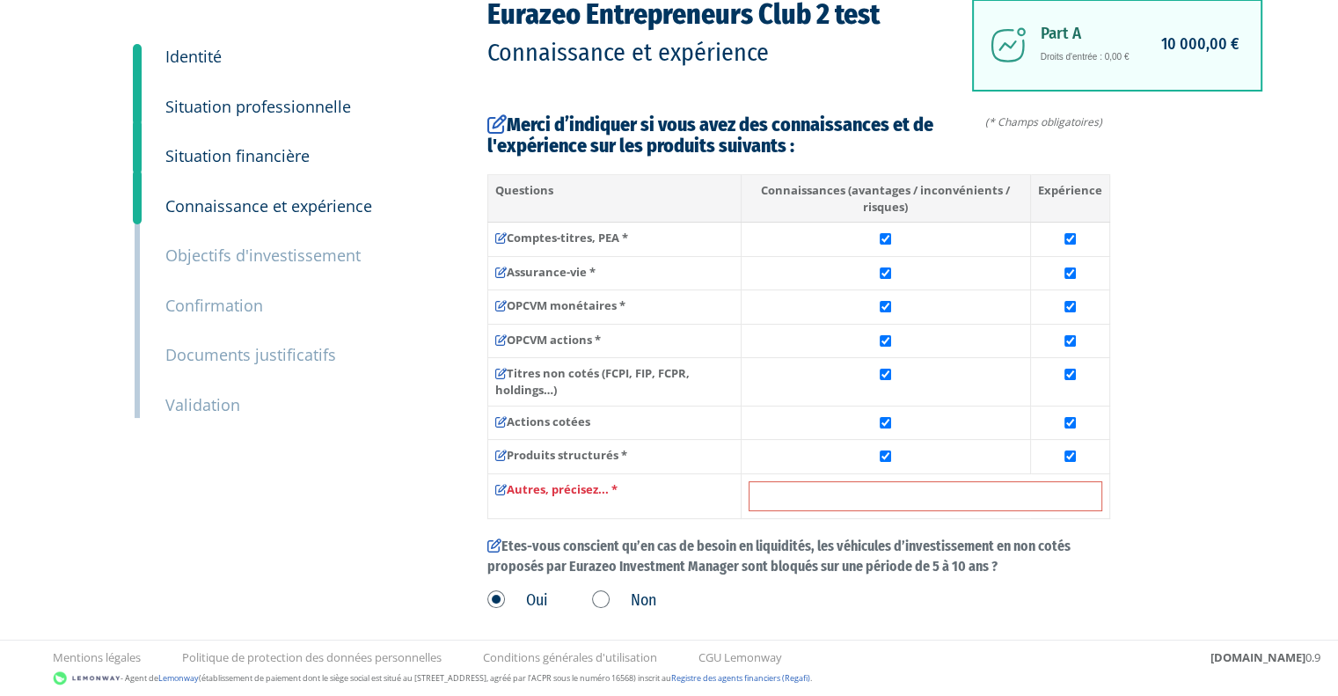
click at [814, 505] on input "text" at bounding box center [925, 496] width 354 height 30
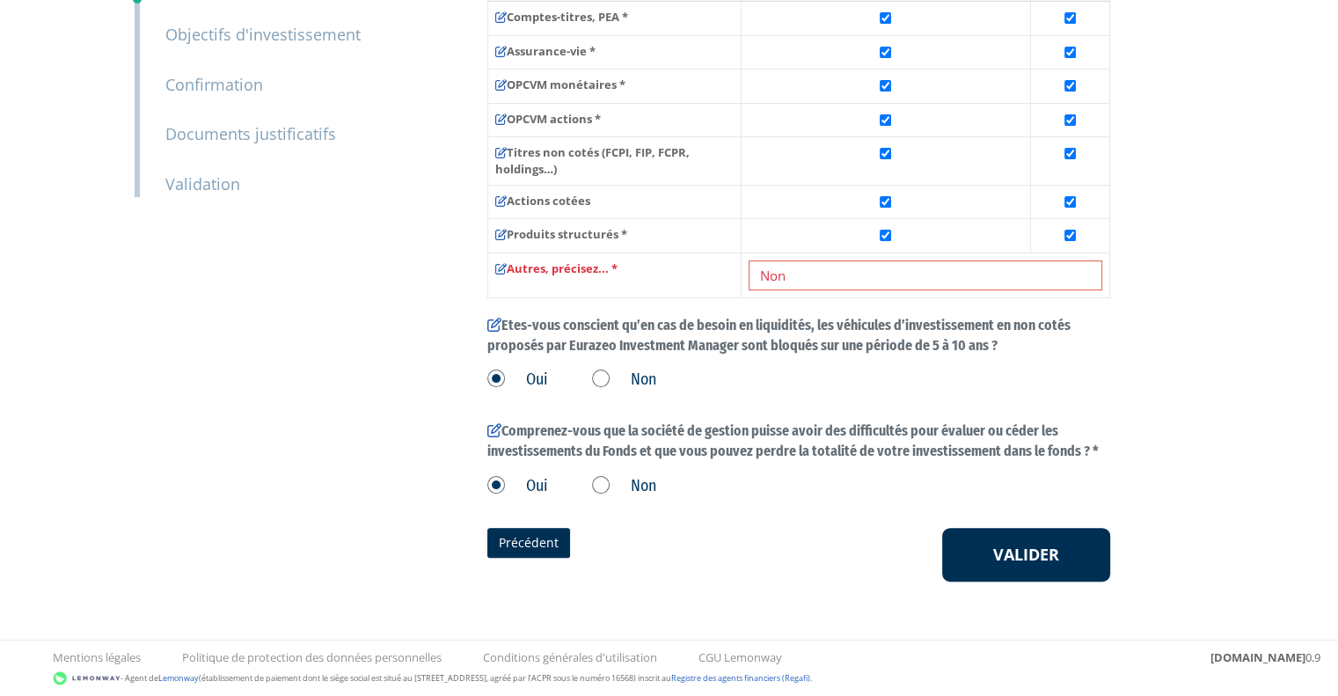
type input "Non"
click at [986, 552] on button "Valider" at bounding box center [1026, 555] width 168 height 55
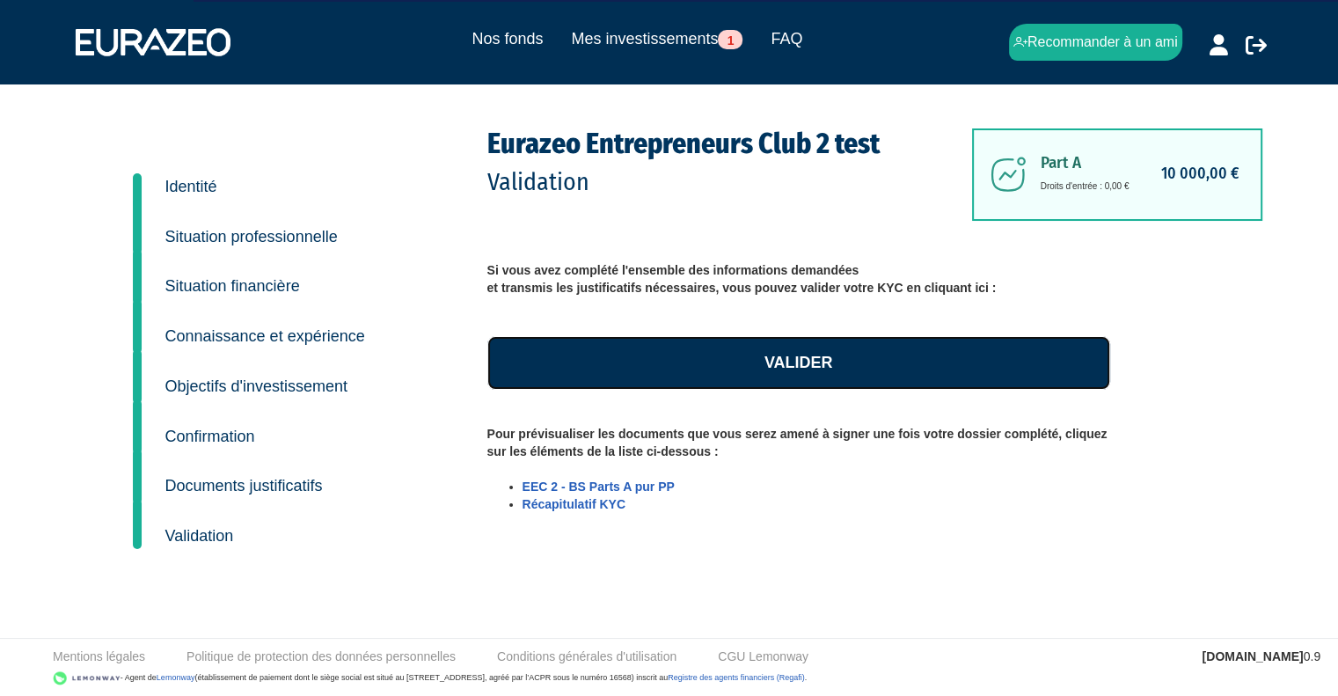
click at [882, 354] on link "Valider" at bounding box center [798, 363] width 623 height 55
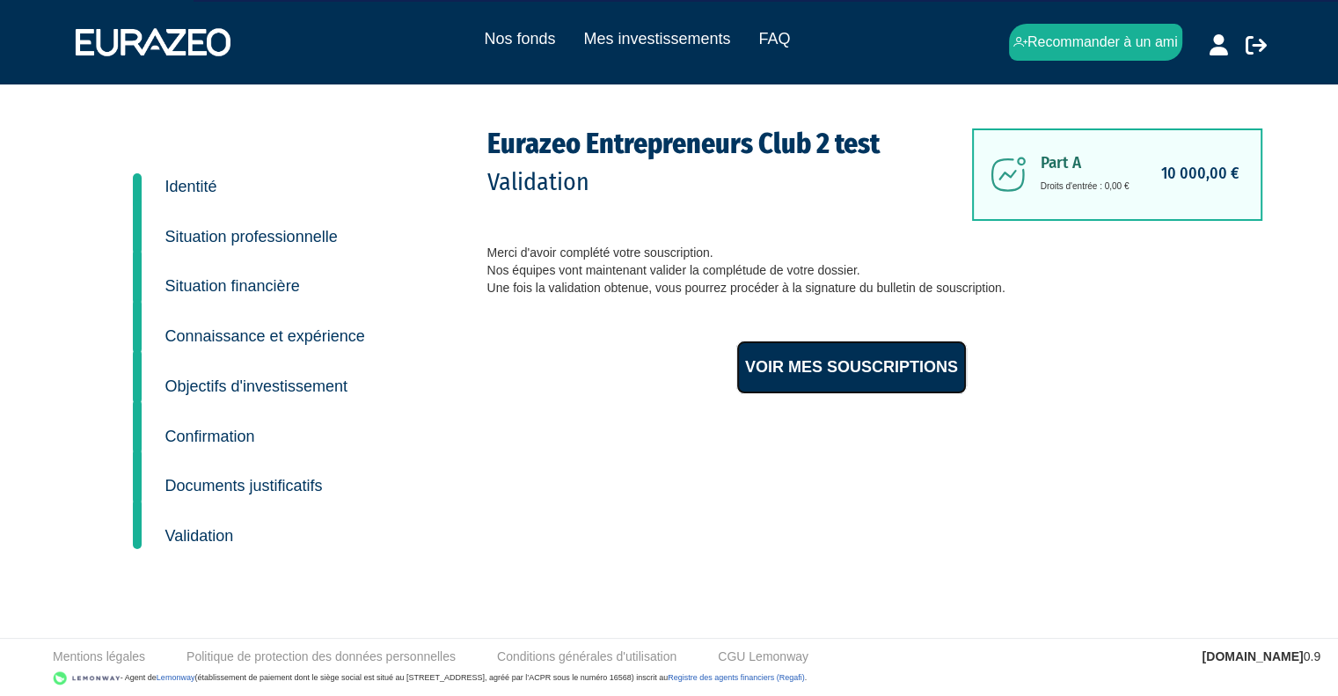
click at [844, 361] on link "Voir mes souscriptions" at bounding box center [851, 367] width 230 height 55
